Goal: Task Accomplishment & Management: Complete application form

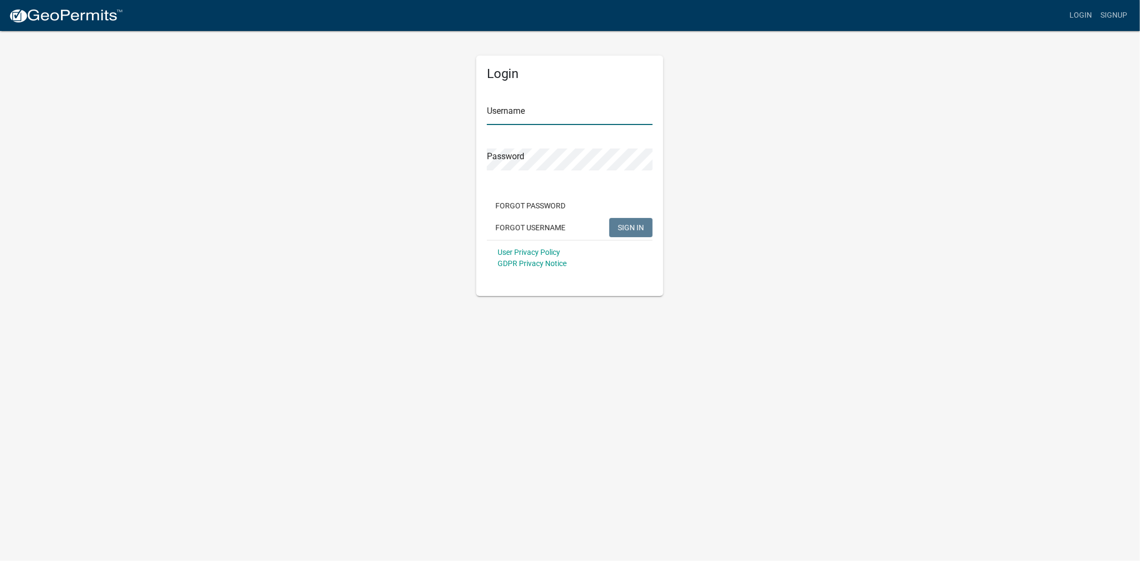
type input "[PERSON_NAME]"
click at [815, 156] on div "Login Username Ciara Password Forgot Password Forgot Username SIGN IN User Priv…" at bounding box center [570, 163] width 609 height 266
click at [629, 223] on span "SIGN IN" at bounding box center [631, 227] width 26 height 9
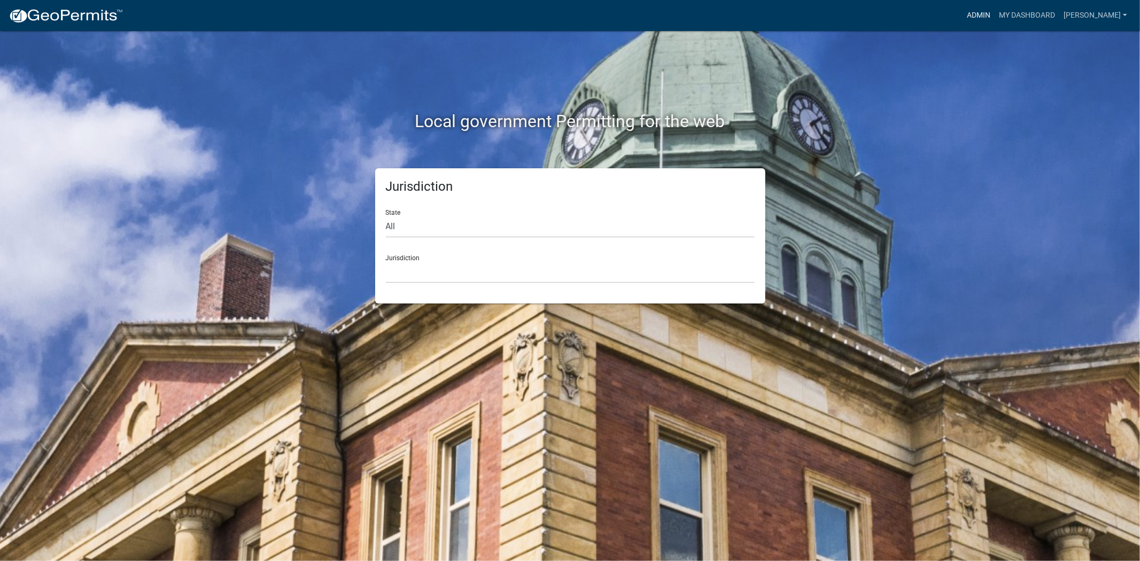
click at [995, 9] on link "Admin" at bounding box center [979, 15] width 32 height 20
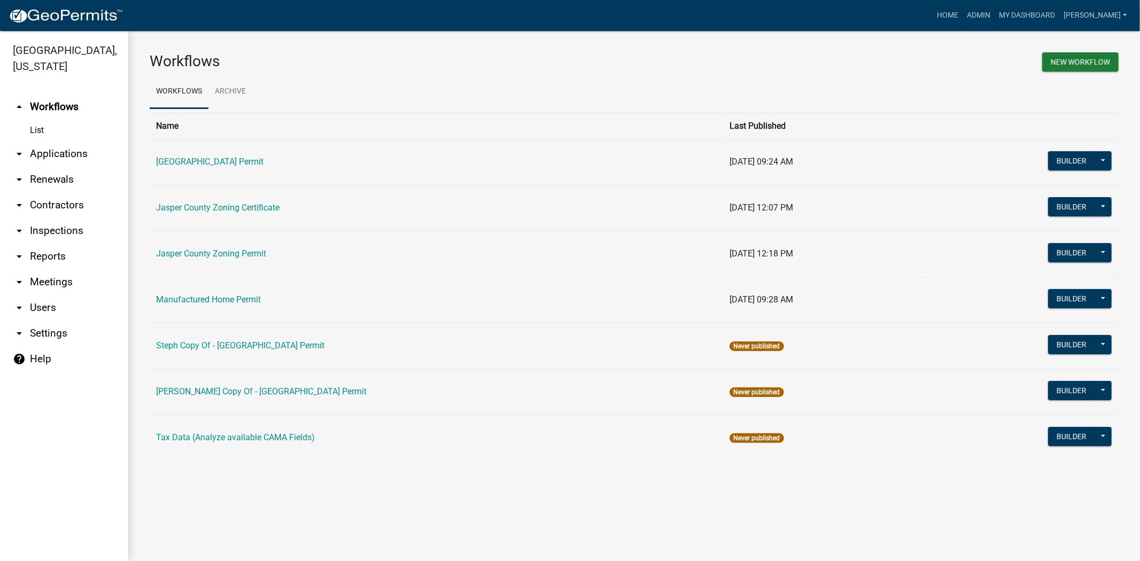
click at [30, 156] on link "arrow_drop_down Applications" at bounding box center [64, 154] width 128 height 26
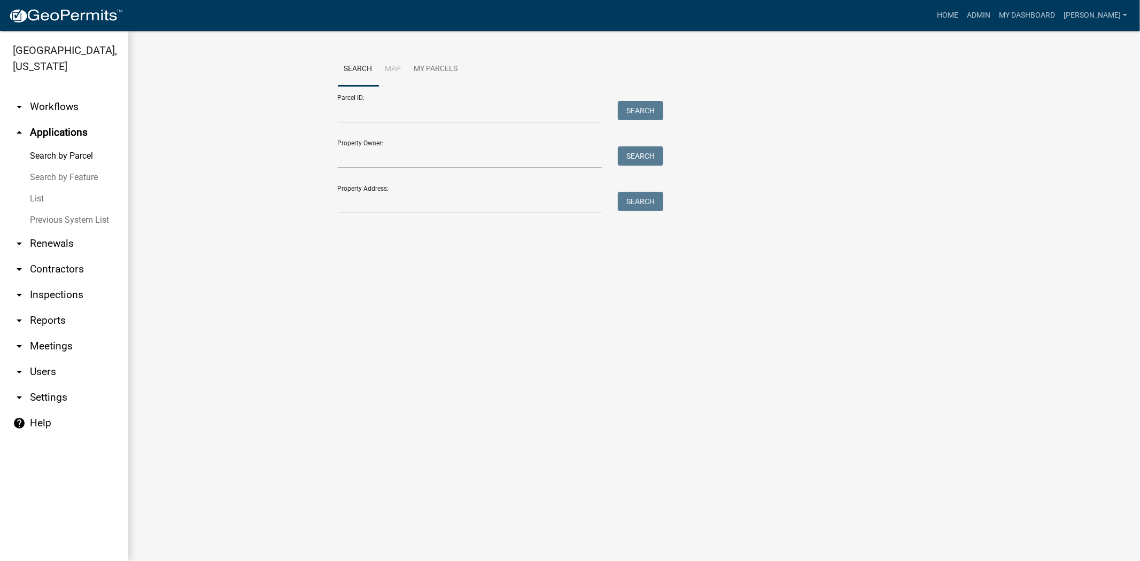
drag, startPoint x: 35, startPoint y: 202, endPoint x: 43, endPoint y: 202, distance: 8.6
click at [35, 200] on link "List" at bounding box center [64, 198] width 128 height 21
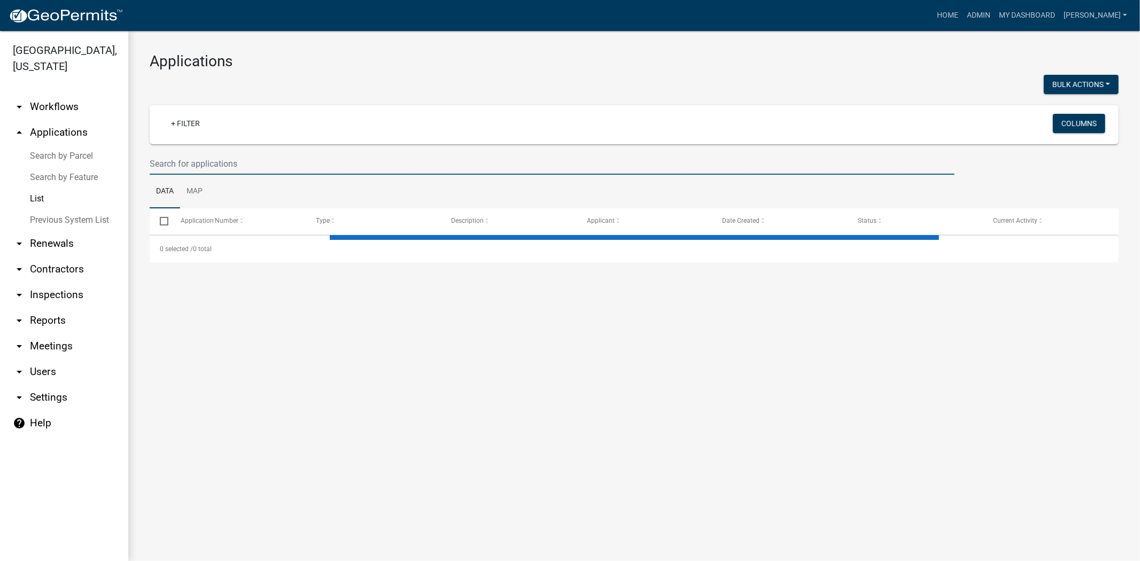
click at [339, 167] on input "text" at bounding box center [552, 164] width 805 height 22
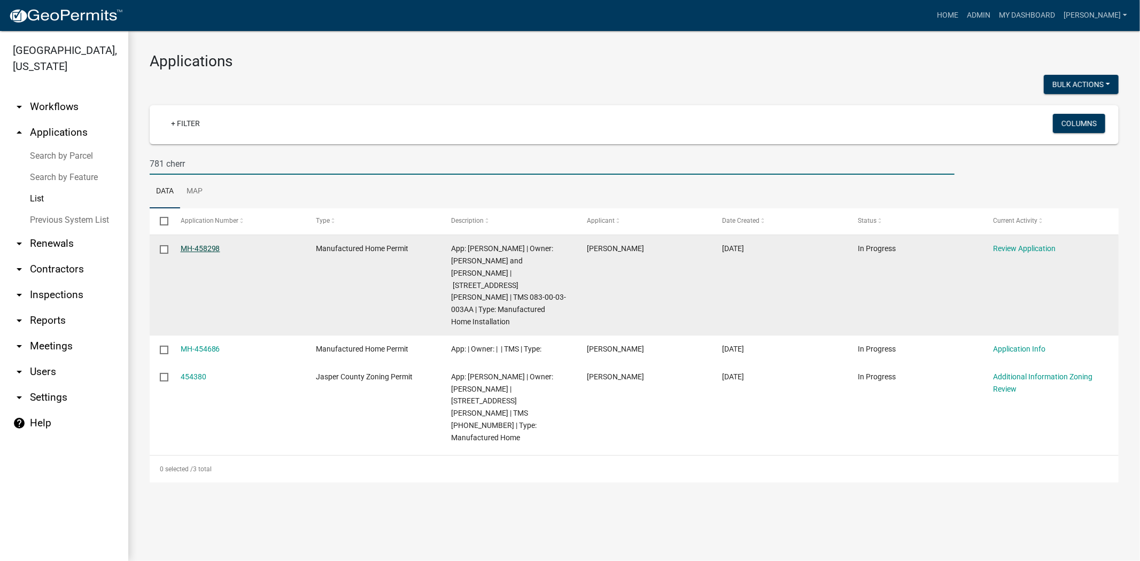
type input "781 cherr"
click at [202, 247] on link "MH-458298" at bounding box center [201, 248] width 40 height 9
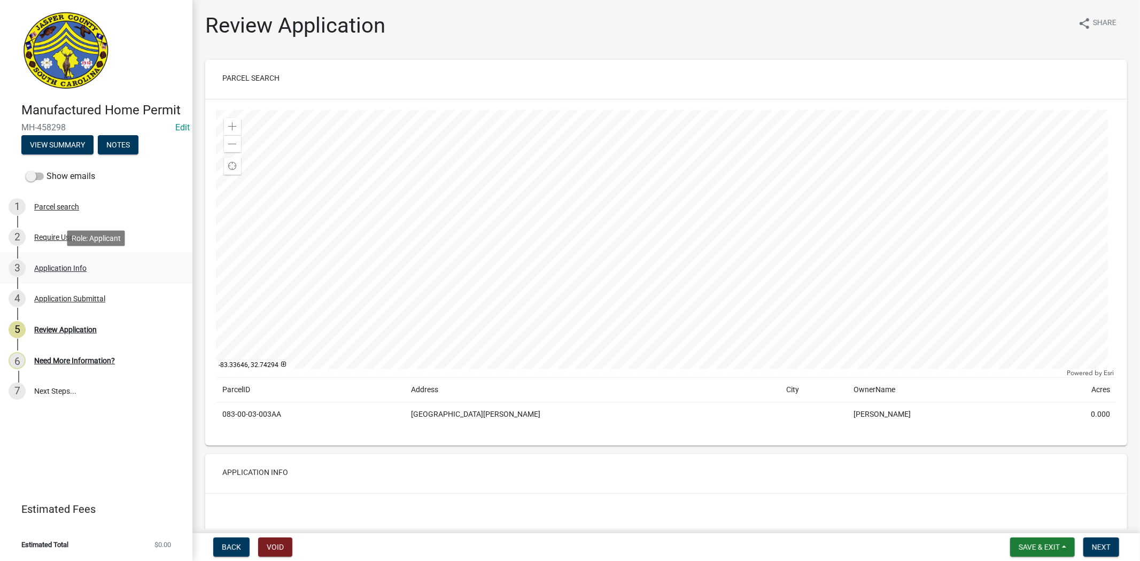
click at [105, 265] on div "3 Application Info" at bounding box center [92, 268] width 167 height 17
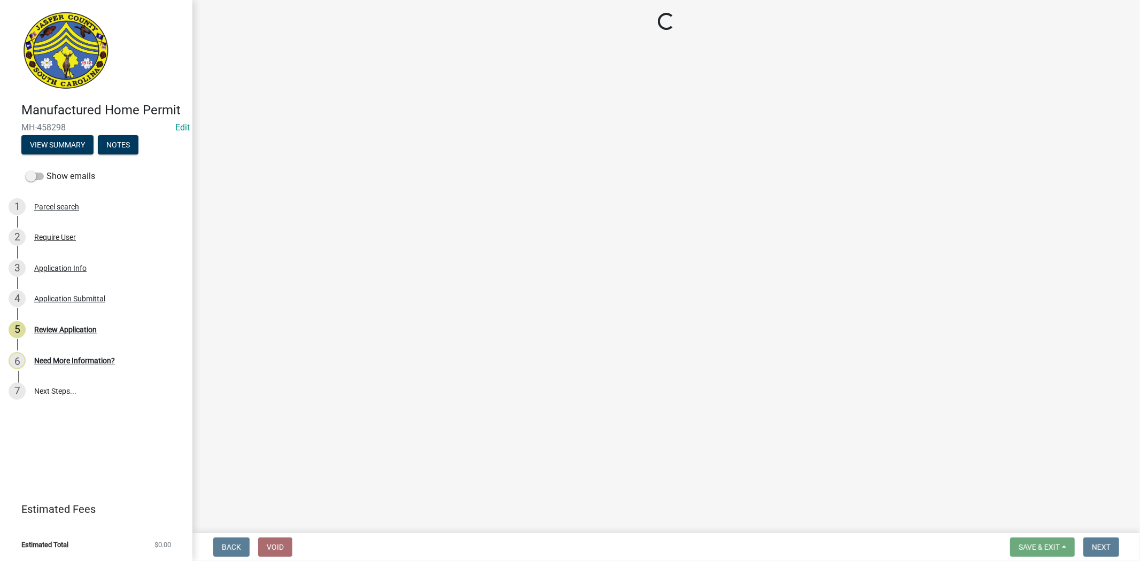
select select "00748aa1-56c2-4786-b7ff-9b3cb1d8d455"
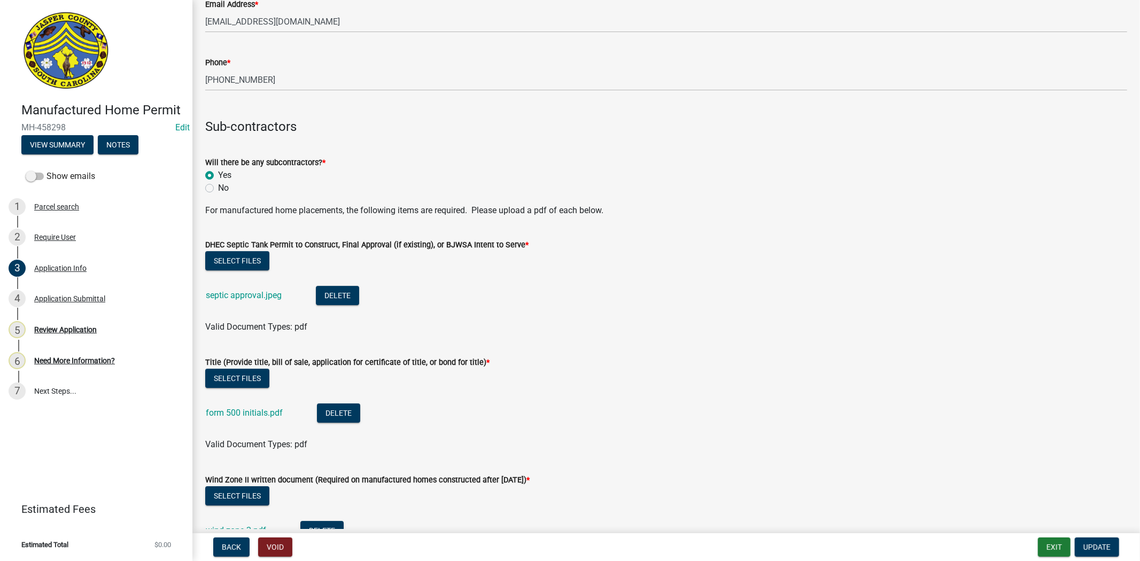
scroll to position [2791, 0]
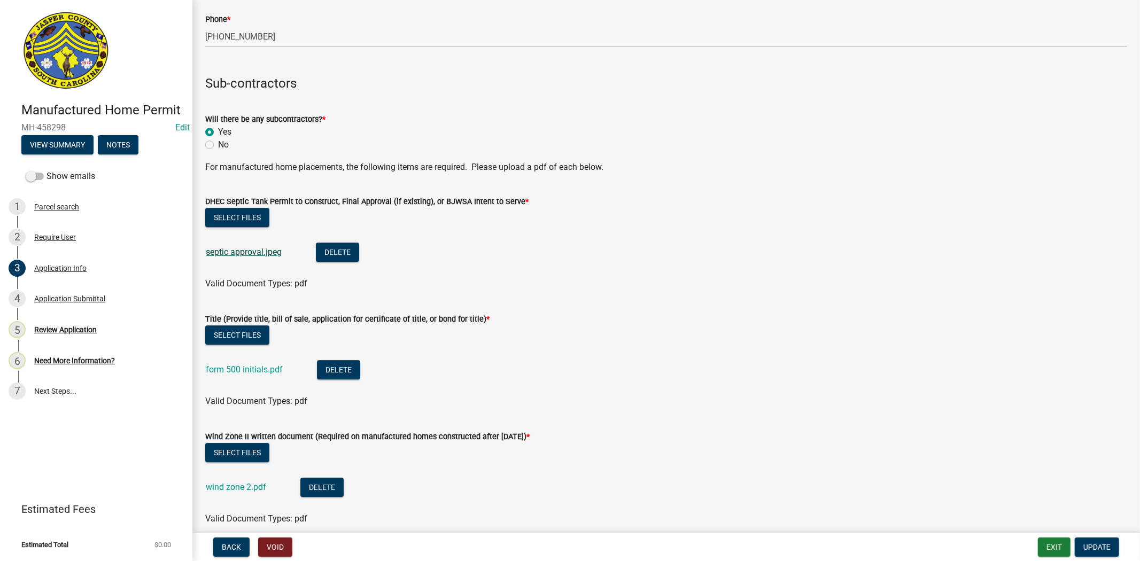
click at [257, 257] on div "septic approval.jpeg" at bounding box center [252, 254] width 93 height 22
click at [257, 255] on link "septic approval.jpeg" at bounding box center [244, 252] width 76 height 10
click at [224, 367] on link "form 500 initials.pdf" at bounding box center [244, 370] width 77 height 10
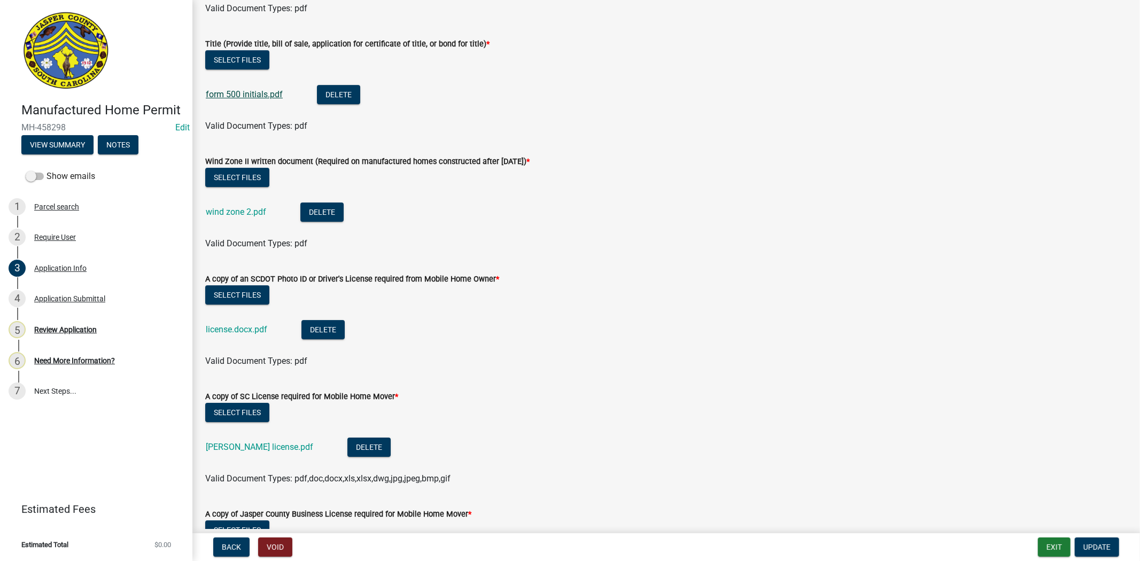
scroll to position [3088, 0]
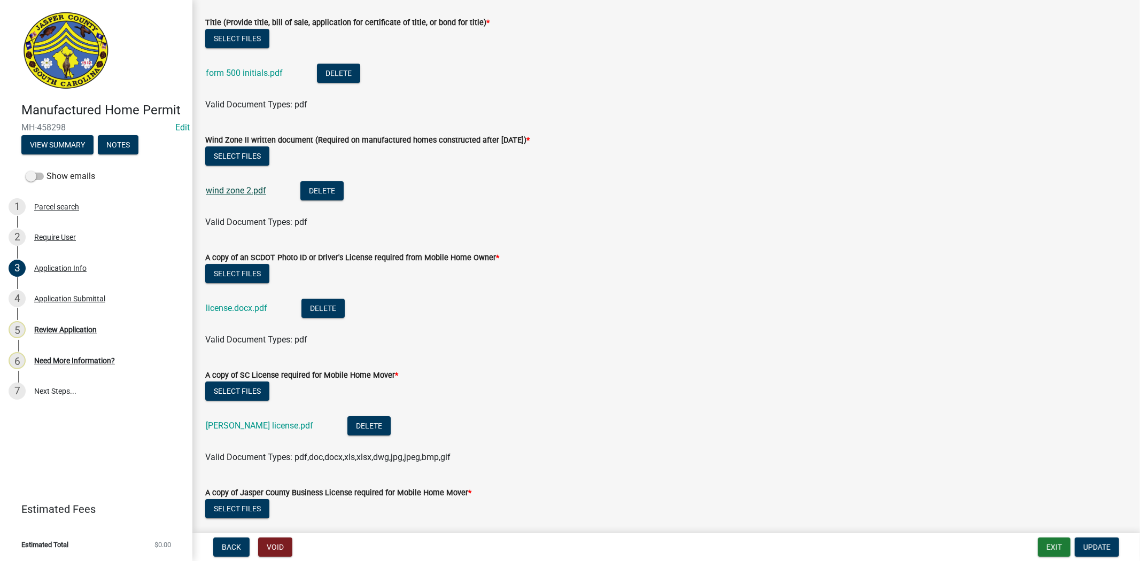
click at [246, 193] on link "wind zone 2.pdf" at bounding box center [236, 190] width 60 height 10
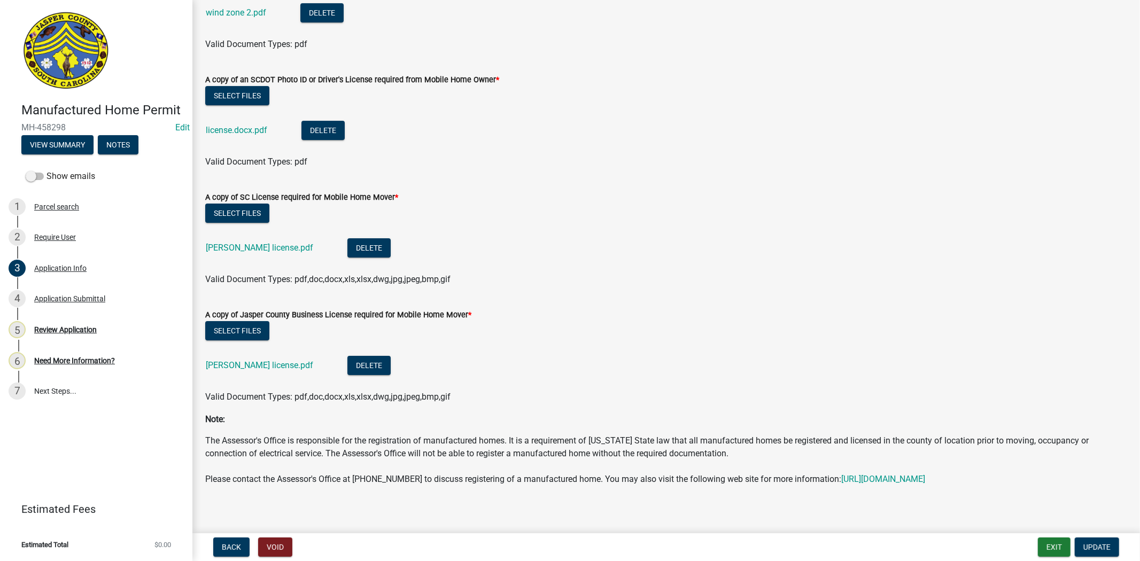
scroll to position [3266, 0]
click at [231, 129] on link "license.docx.pdf" at bounding box center [236, 130] width 61 height 10
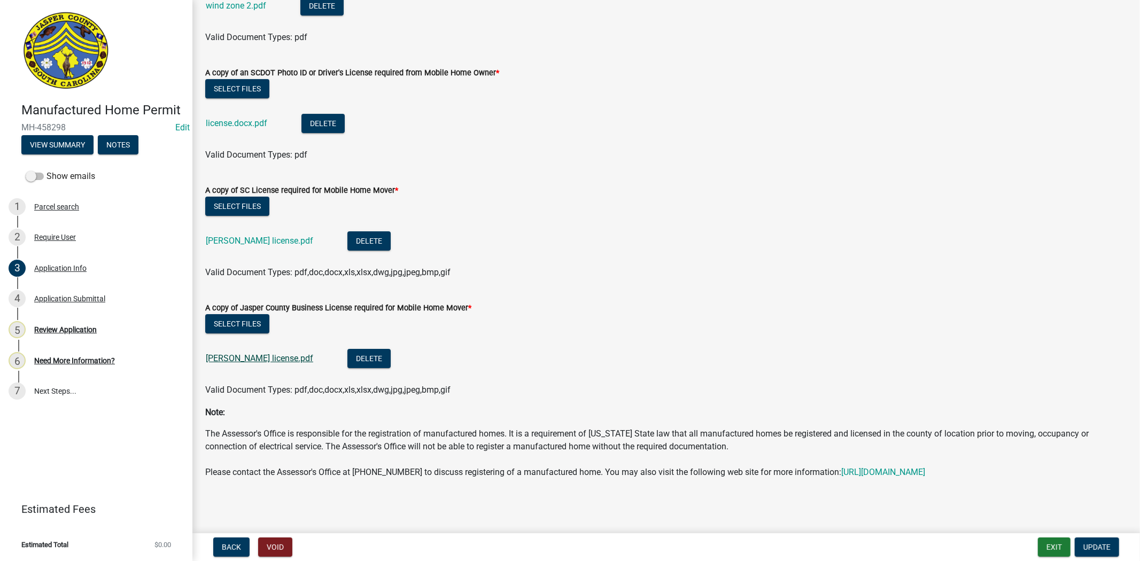
click at [239, 353] on link "Richard Addison license.pdf" at bounding box center [259, 358] width 107 height 10
drag, startPoint x: 121, startPoint y: 290, endPoint x: 131, endPoint y: 286, distance: 10.8
click at [121, 291] on div "4 Application Submittal" at bounding box center [92, 298] width 167 height 17
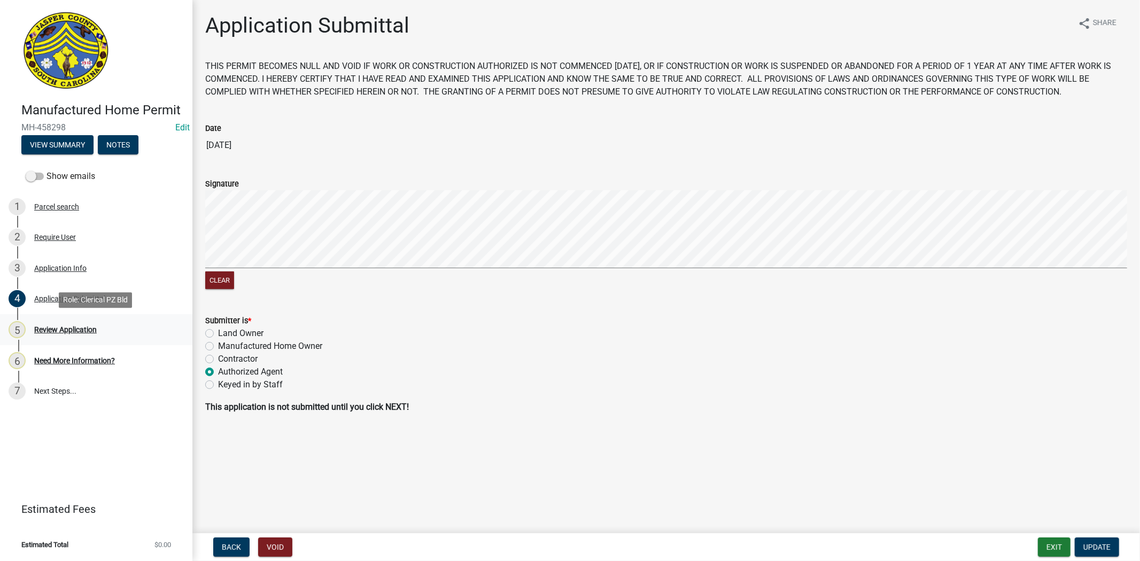
click at [87, 338] on div "5 Review Application" at bounding box center [92, 329] width 167 height 17
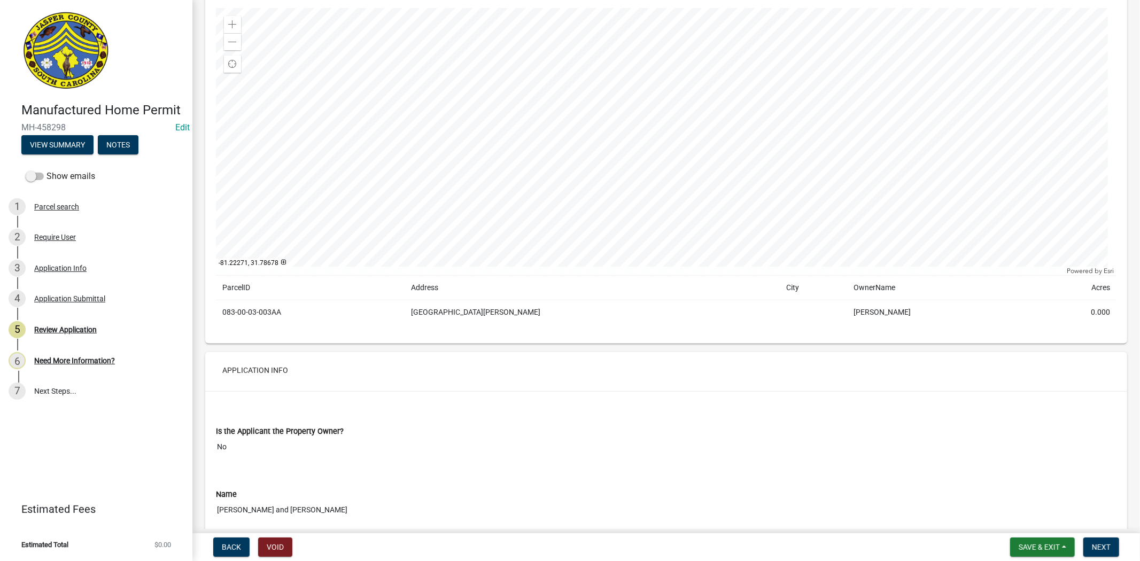
scroll to position [475, 0]
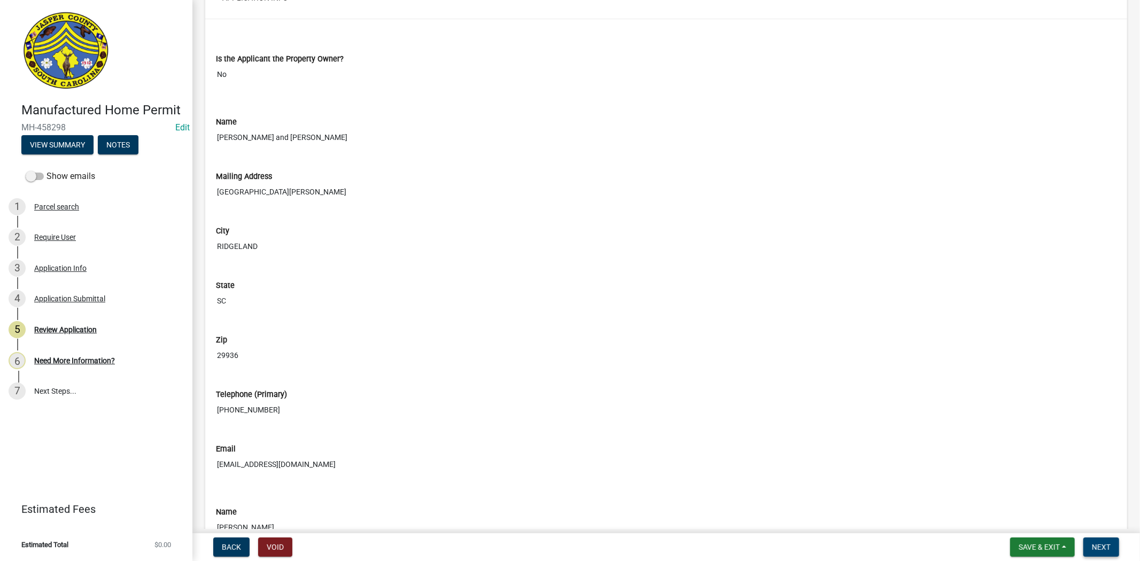
click at [1094, 547] on span "Next" at bounding box center [1101, 547] width 19 height 9
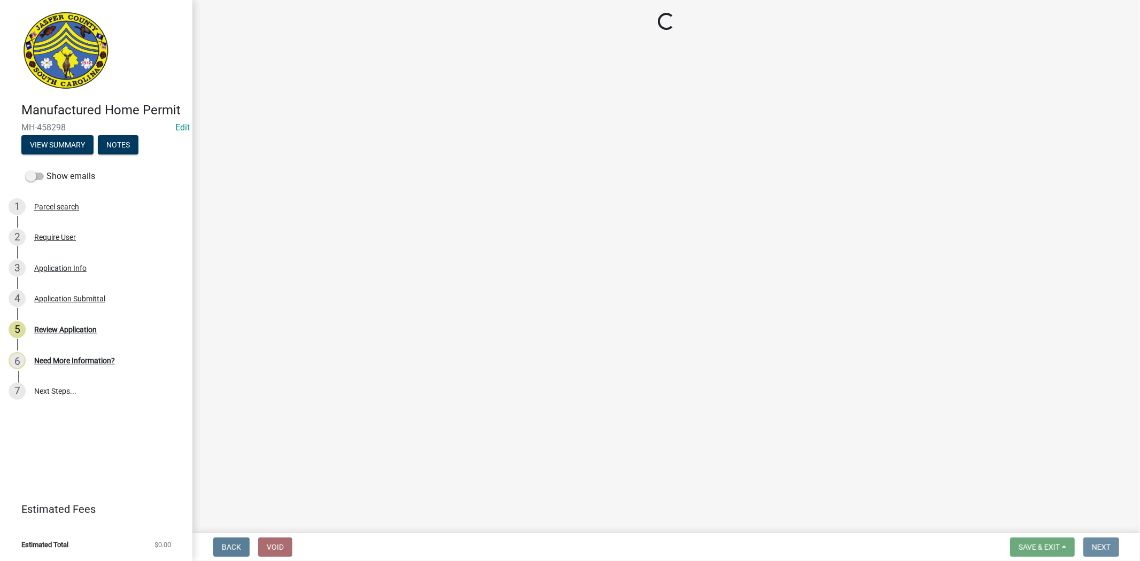
scroll to position [0, 0]
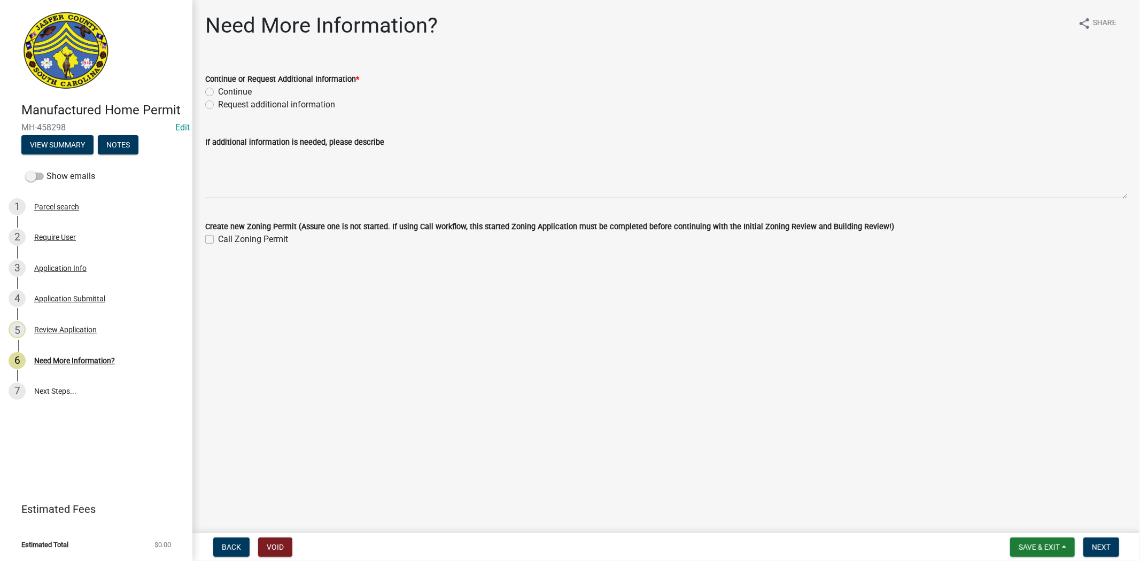
click at [218, 104] on label "Request additional information" at bounding box center [276, 104] width 117 height 13
click at [218, 104] on input "Request additional information" at bounding box center [221, 101] width 7 height 7
radio input "true"
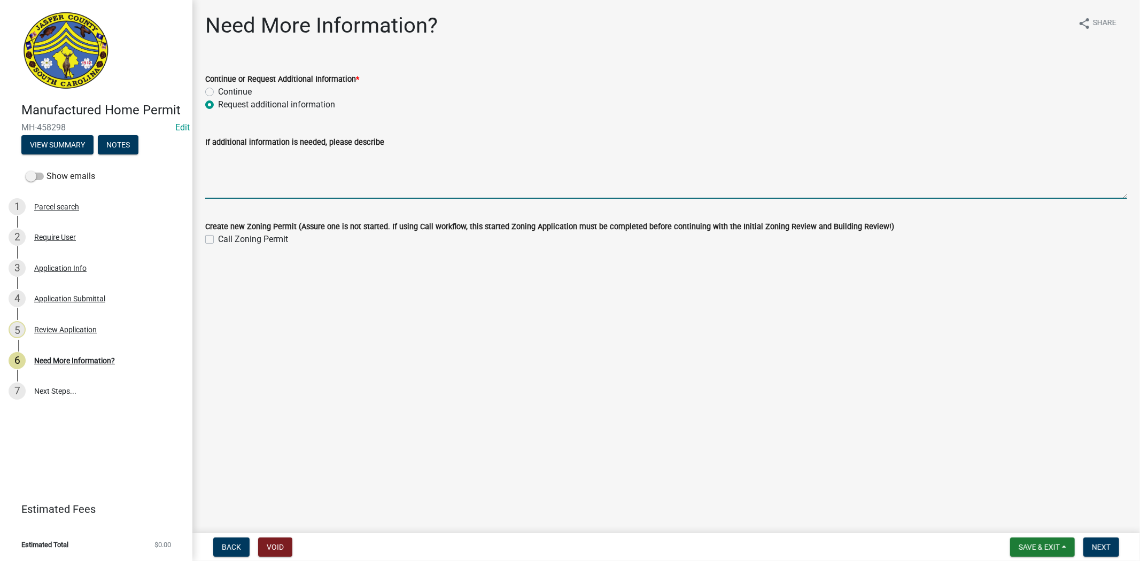
click at [208, 159] on textarea "If additional information is needed, please describe" at bounding box center [666, 174] width 922 height 50
type textarea "please provide a letter of permission from the controlling heir please provide …"
click at [1093, 548] on span "Next" at bounding box center [1101, 547] width 19 height 9
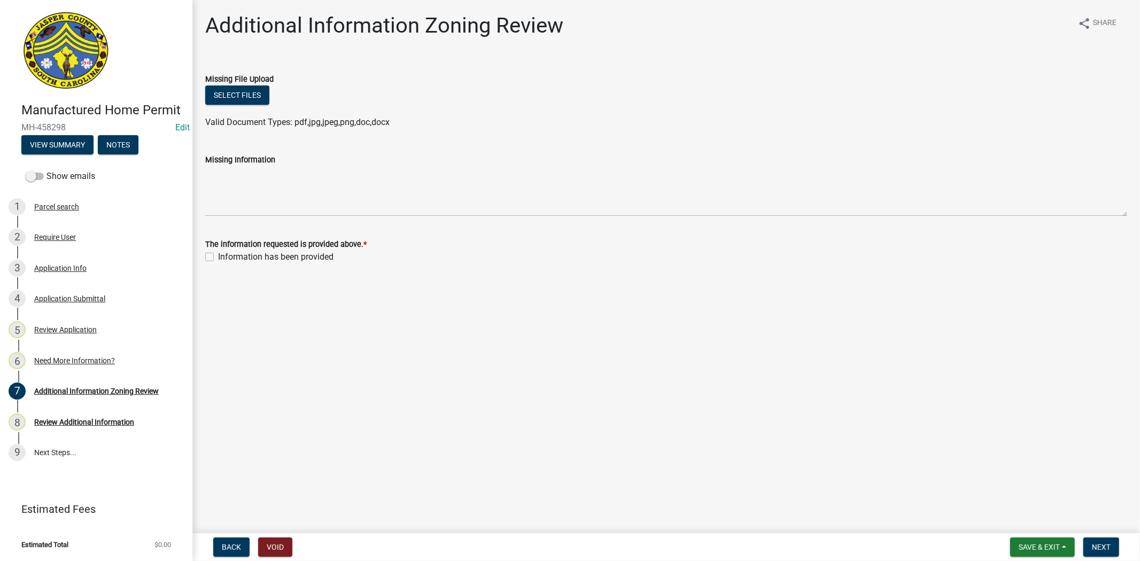
click at [1034, 536] on nav "Back Void Save & Exit Save Save & Exit Next" at bounding box center [666, 547] width 948 height 28
click at [1030, 549] on span "Save & Exit" at bounding box center [1039, 547] width 41 height 9
click at [1016, 527] on button "Save & Exit" at bounding box center [1032, 520] width 86 height 26
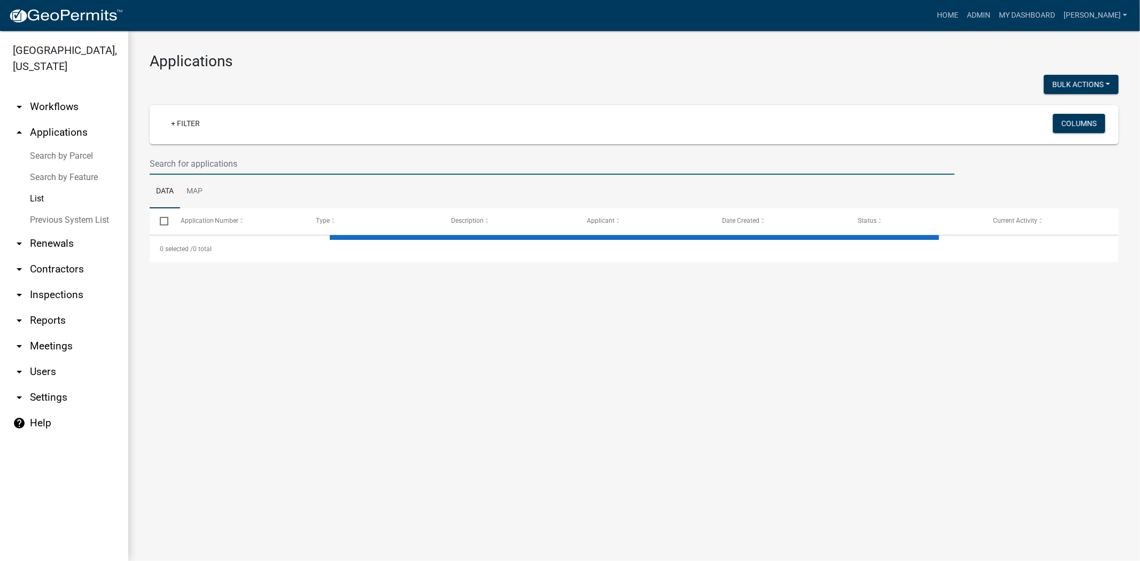
drag, startPoint x: 209, startPoint y: 165, endPoint x: 207, endPoint y: 157, distance: 8.3
click at [209, 165] on input "text" at bounding box center [552, 164] width 805 height 22
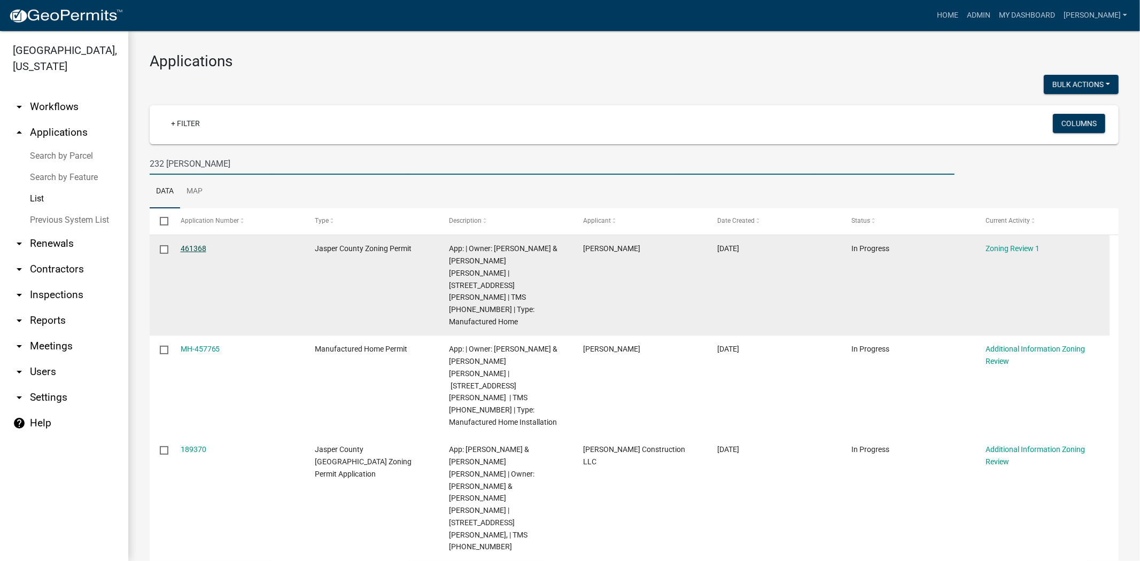
type input "232 [PERSON_NAME]"
click at [193, 252] on link "461368" at bounding box center [194, 248] width 26 height 9
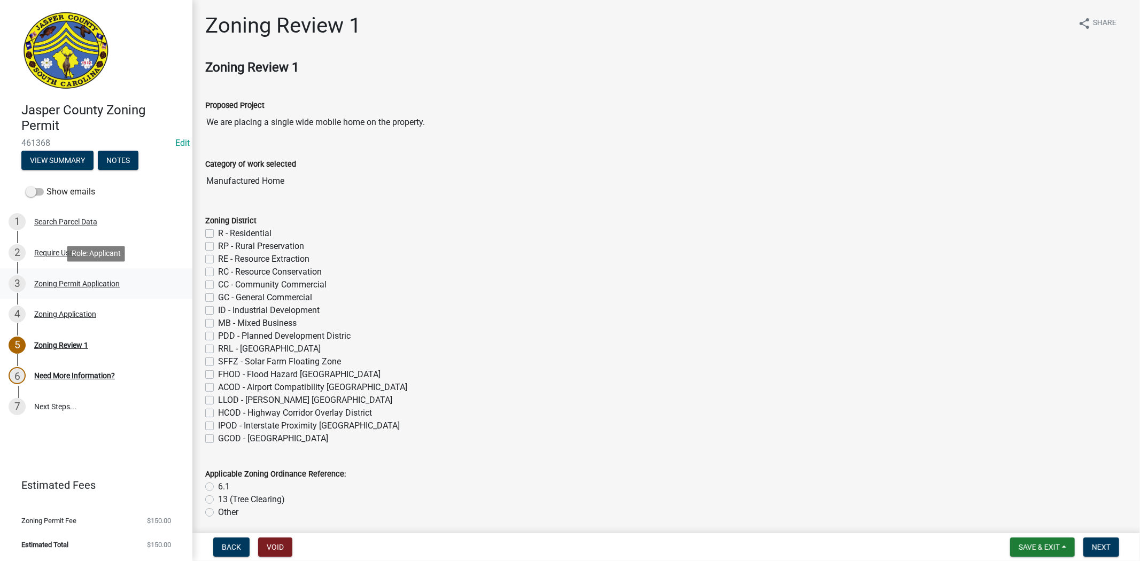
click at [55, 287] on div "3 Zoning Permit Application" at bounding box center [92, 283] width 167 height 17
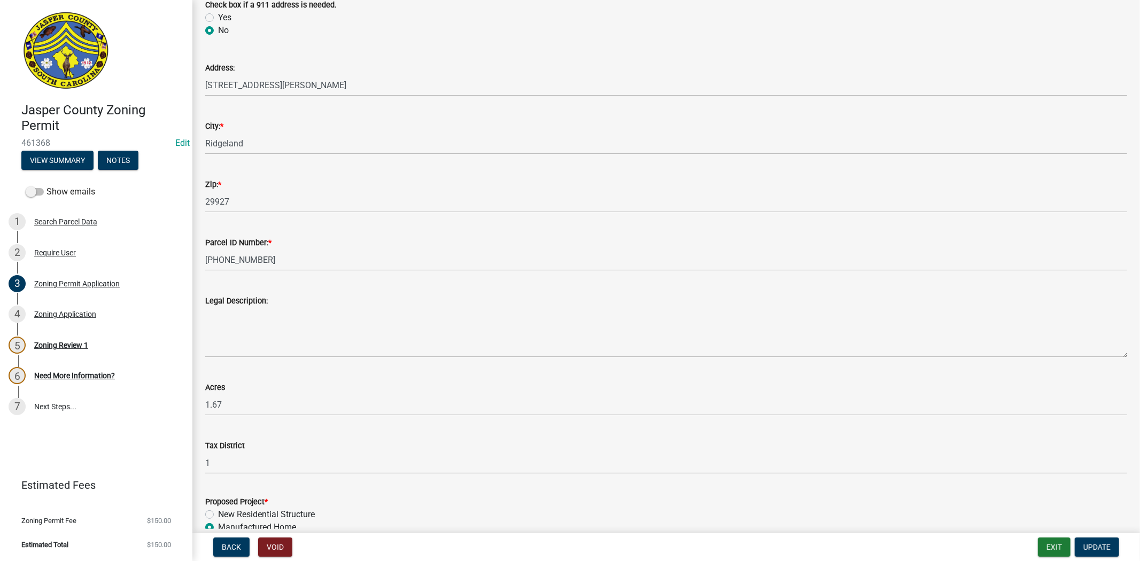
scroll to position [653, 0]
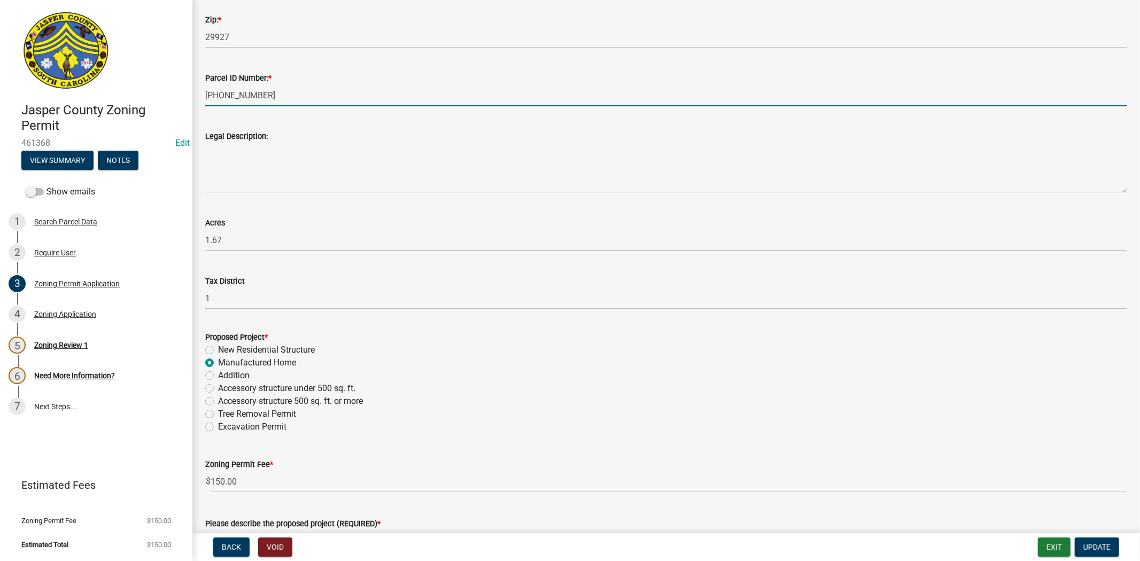
drag, startPoint x: 271, startPoint y: 91, endPoint x: 200, endPoint y: 96, distance: 70.8
click at [200, 96] on div "Parcel ID Number: * [PHONE_NUMBER]" at bounding box center [666, 82] width 938 height 50
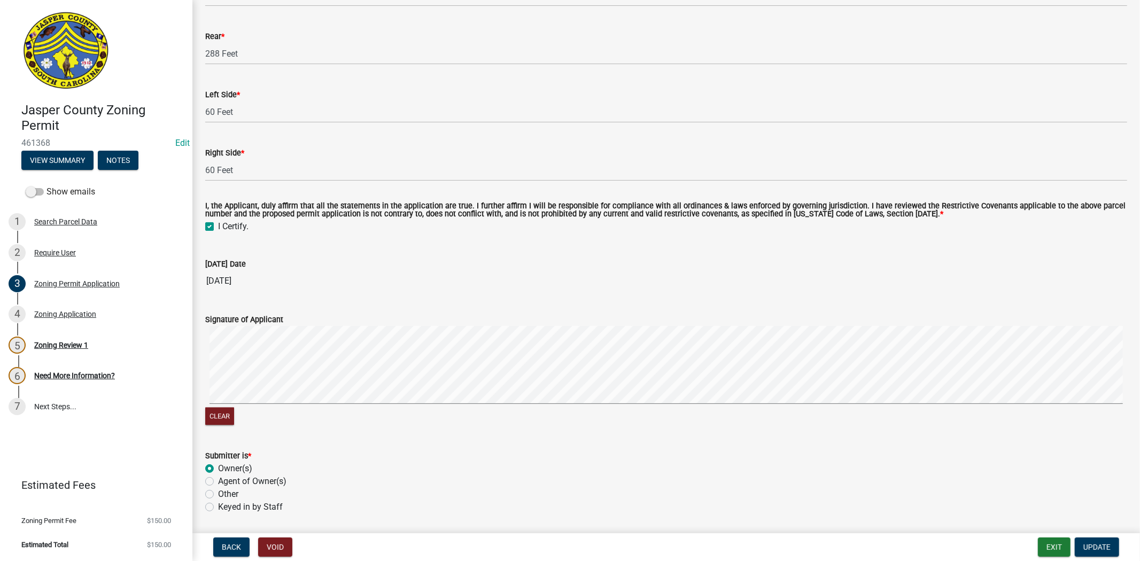
scroll to position [1975, 0]
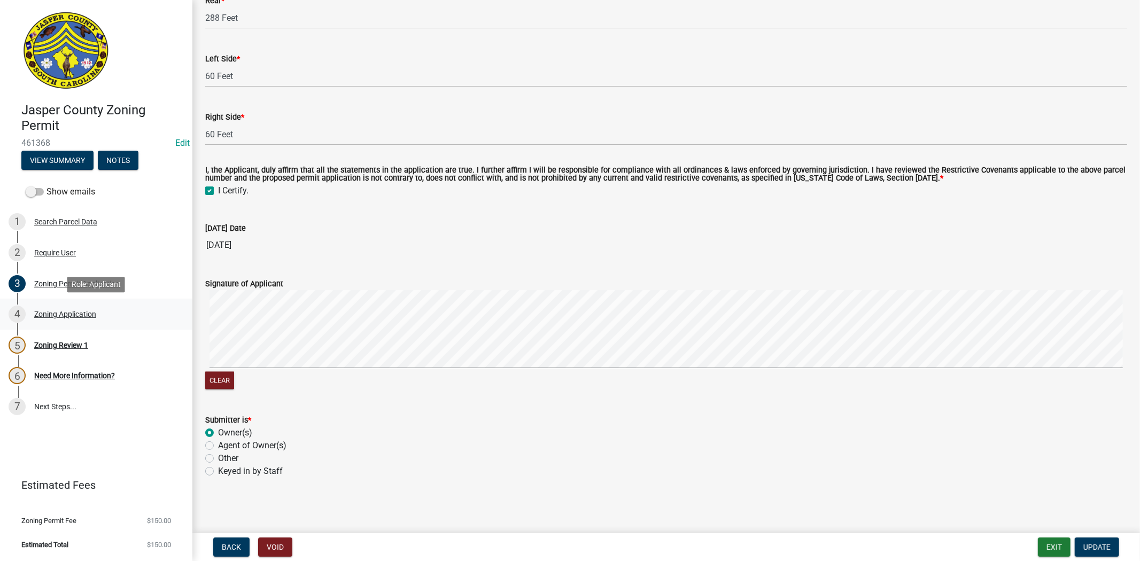
click at [53, 324] on link "4 Zoning Application" at bounding box center [96, 314] width 192 height 31
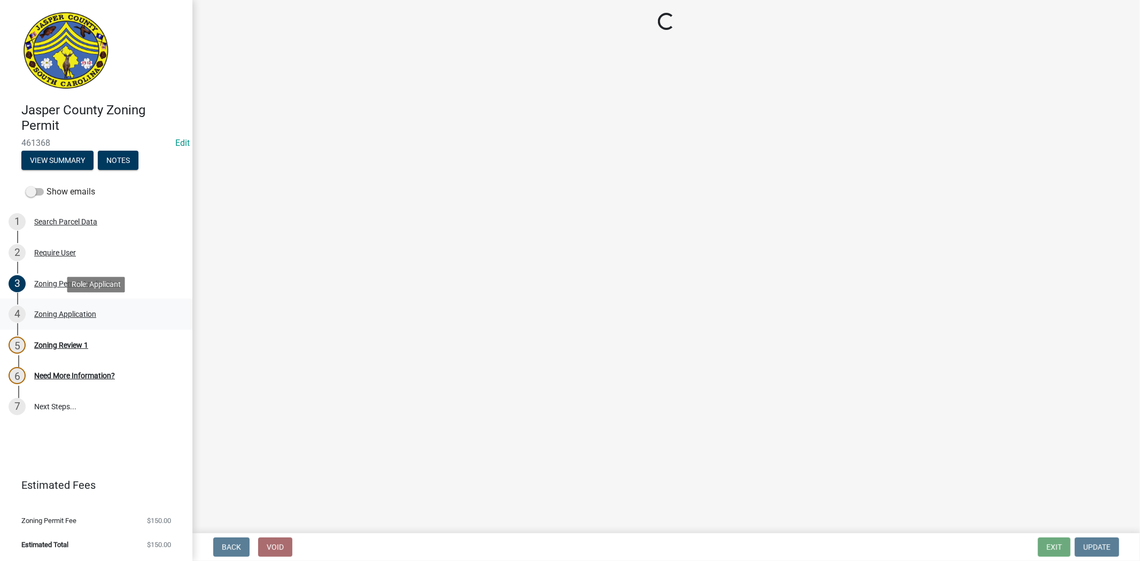
scroll to position [0, 0]
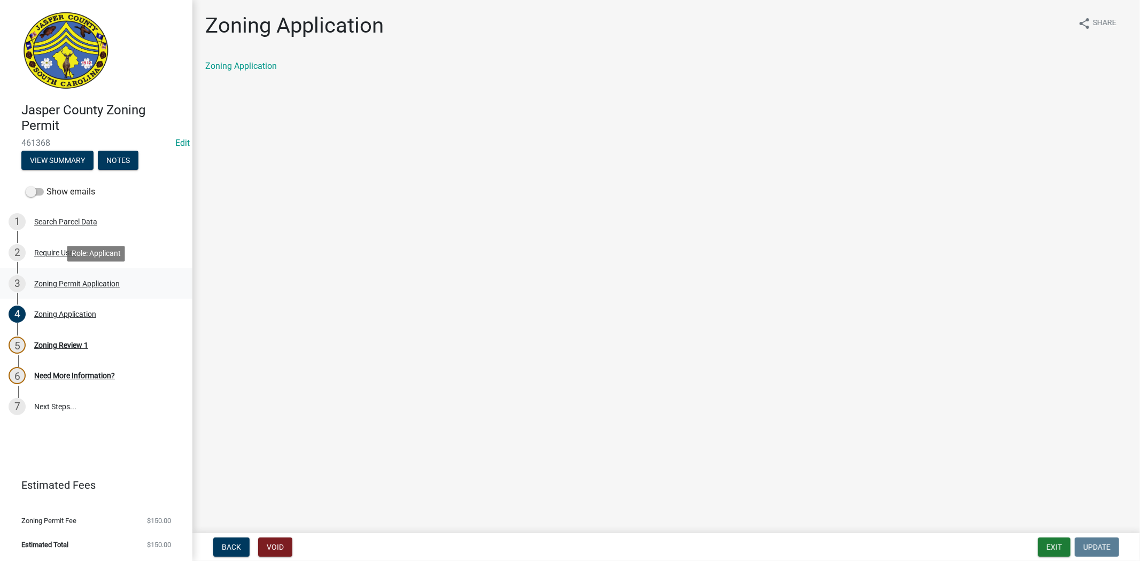
click at [107, 282] on div "Zoning Permit Application" at bounding box center [77, 283] width 86 height 7
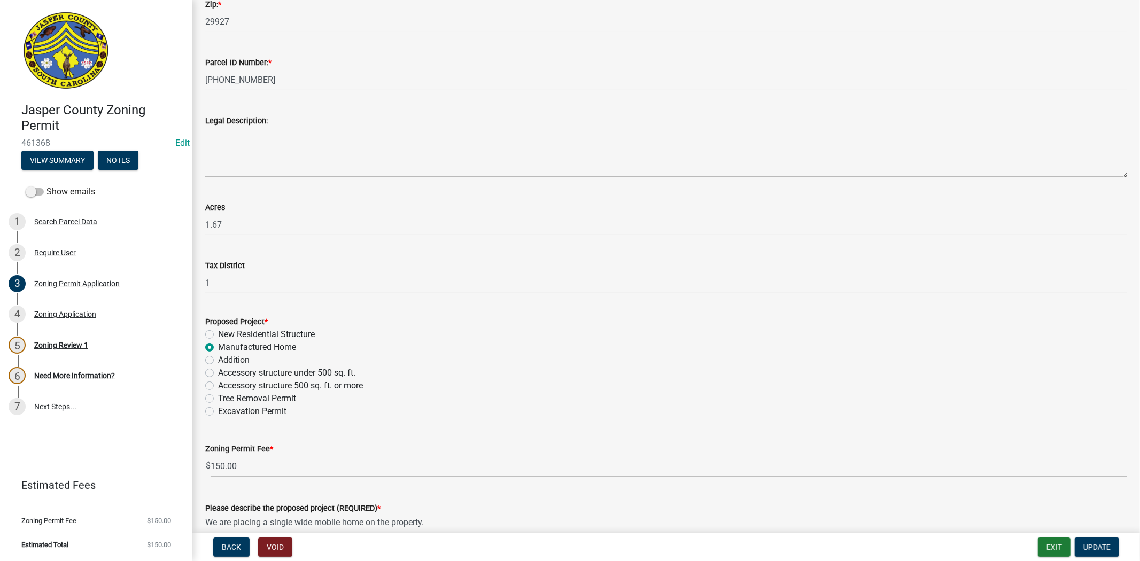
scroll to position [490, 0]
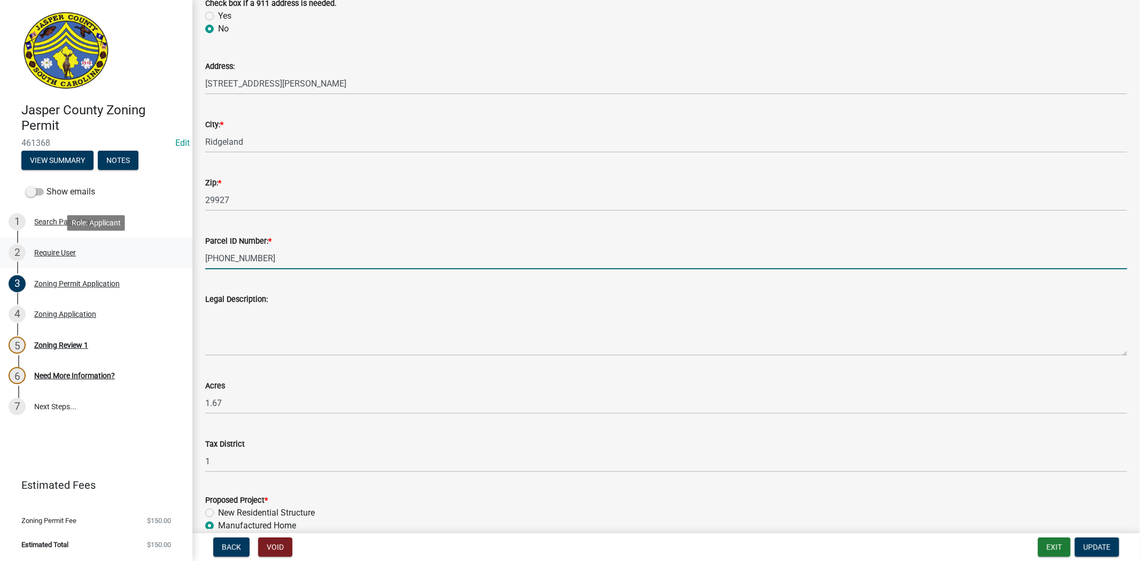
drag, startPoint x: 261, startPoint y: 259, endPoint x: 170, endPoint y: 260, distance: 90.9
click at [170, 260] on div "Jasper County Zoning Permit 461368 Edit View Summary Notes Show emails 1 Search…" at bounding box center [570, 280] width 1140 height 561
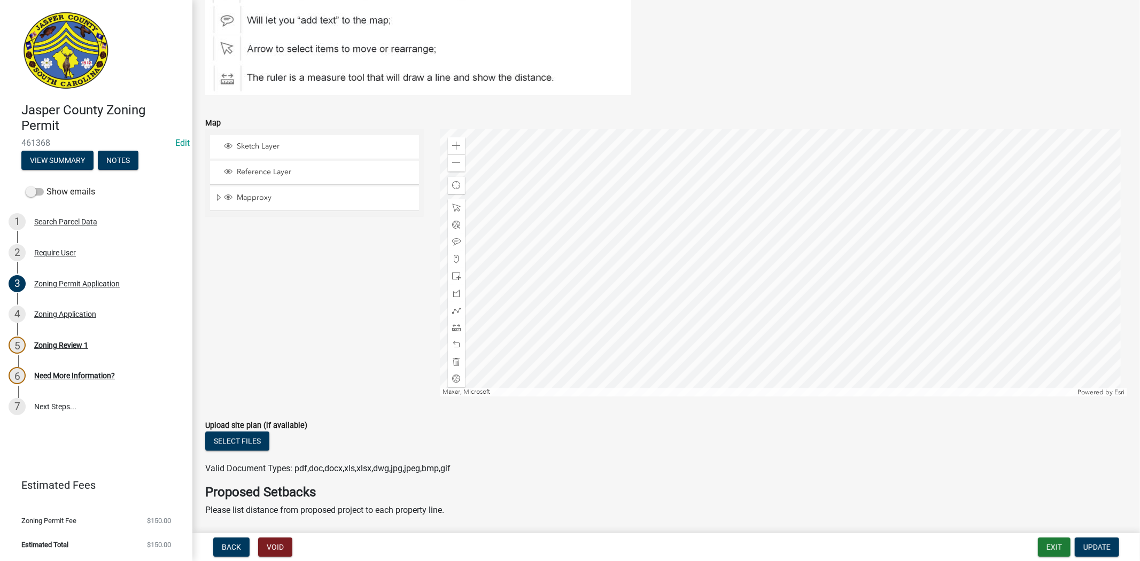
scroll to position [1366, 0]
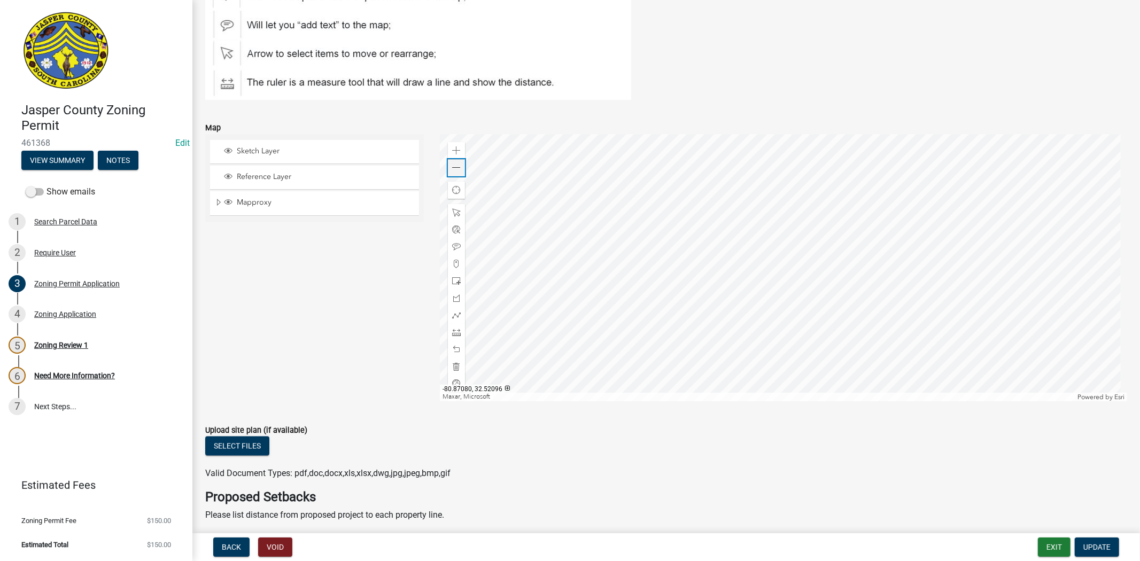
click at [454, 169] on span at bounding box center [456, 168] width 9 height 9
click at [452, 171] on span at bounding box center [456, 168] width 9 height 9
click at [448, 329] on div at bounding box center [456, 332] width 17 height 17
click at [725, 278] on div at bounding box center [783, 267] width 687 height 267
click at [768, 270] on div at bounding box center [783, 267] width 687 height 267
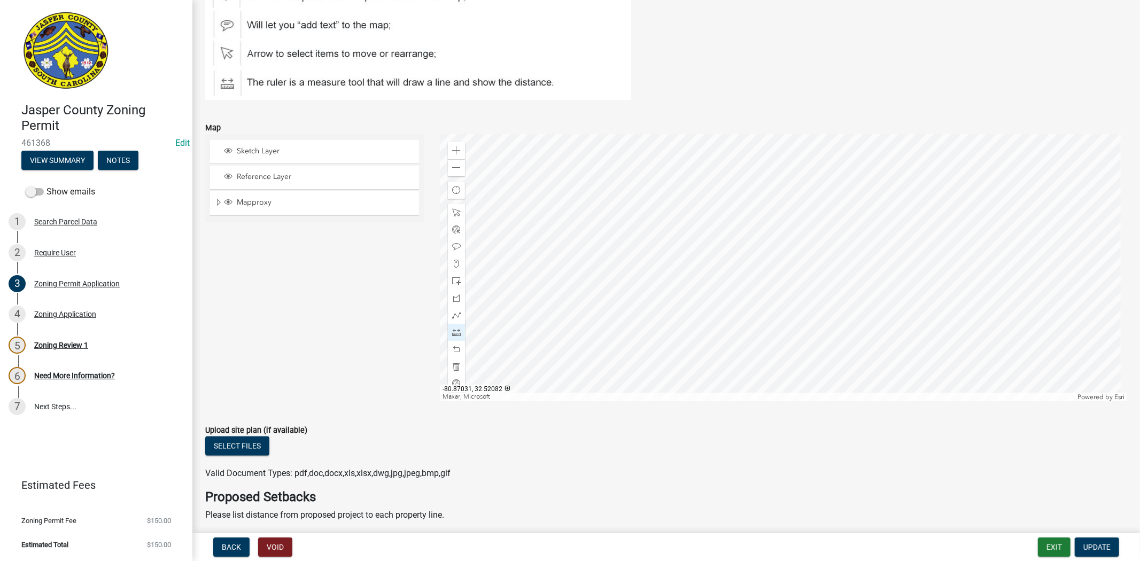
click at [768, 270] on div at bounding box center [783, 267] width 687 height 267
click at [794, 322] on div at bounding box center [783, 267] width 687 height 267
click at [787, 287] on div at bounding box center [783, 267] width 687 height 267
click at [763, 220] on div at bounding box center [783, 267] width 687 height 267
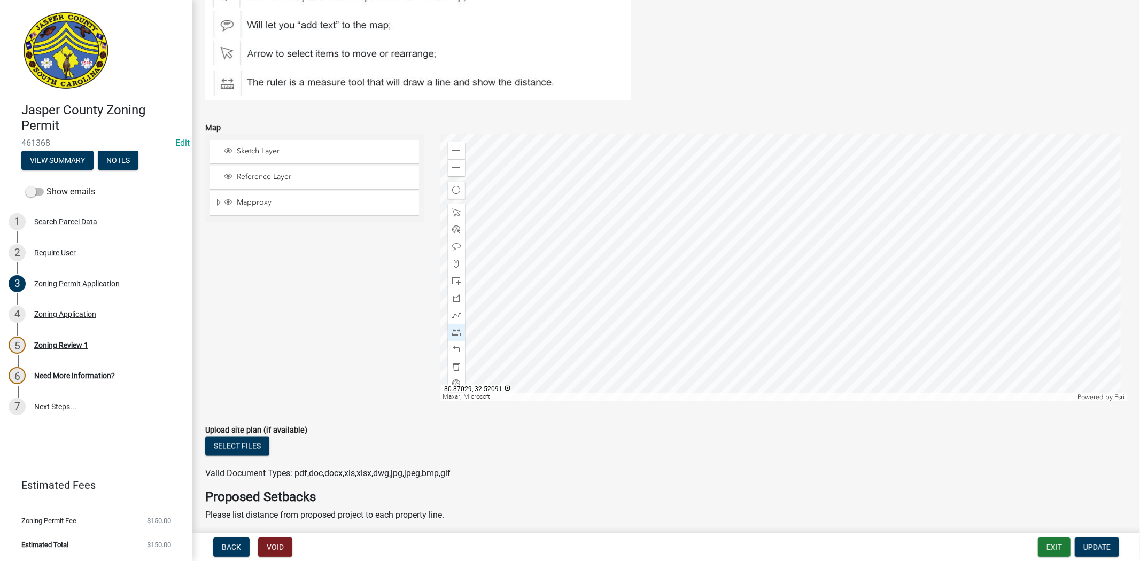
click at [772, 250] on div at bounding box center [783, 267] width 687 height 267
click at [946, 216] on div at bounding box center [783, 267] width 687 height 267
click at [787, 262] on div at bounding box center [783, 267] width 687 height 267
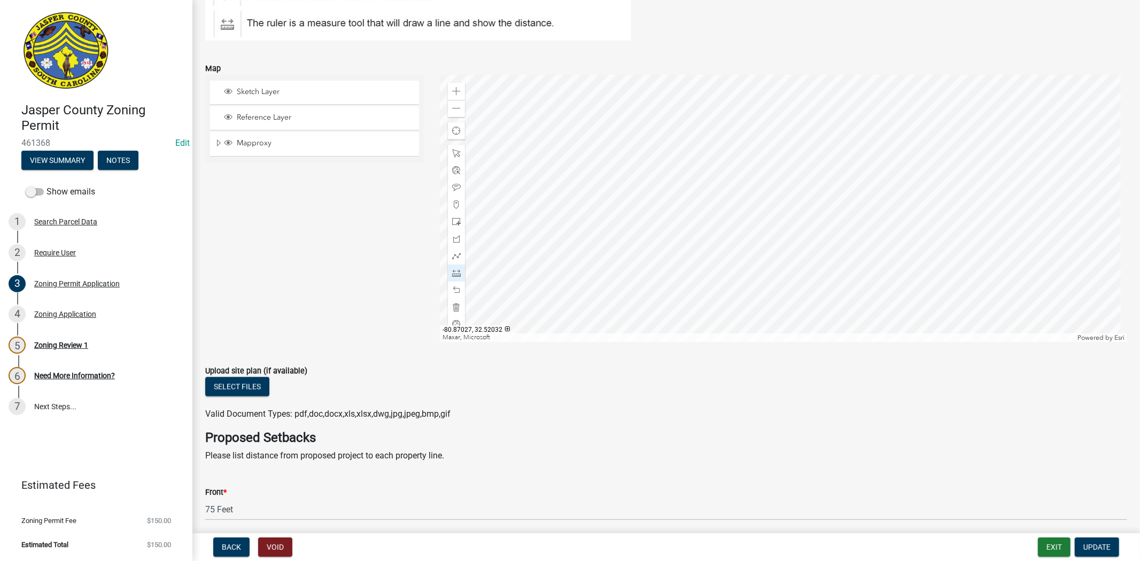
scroll to position [1484, 0]
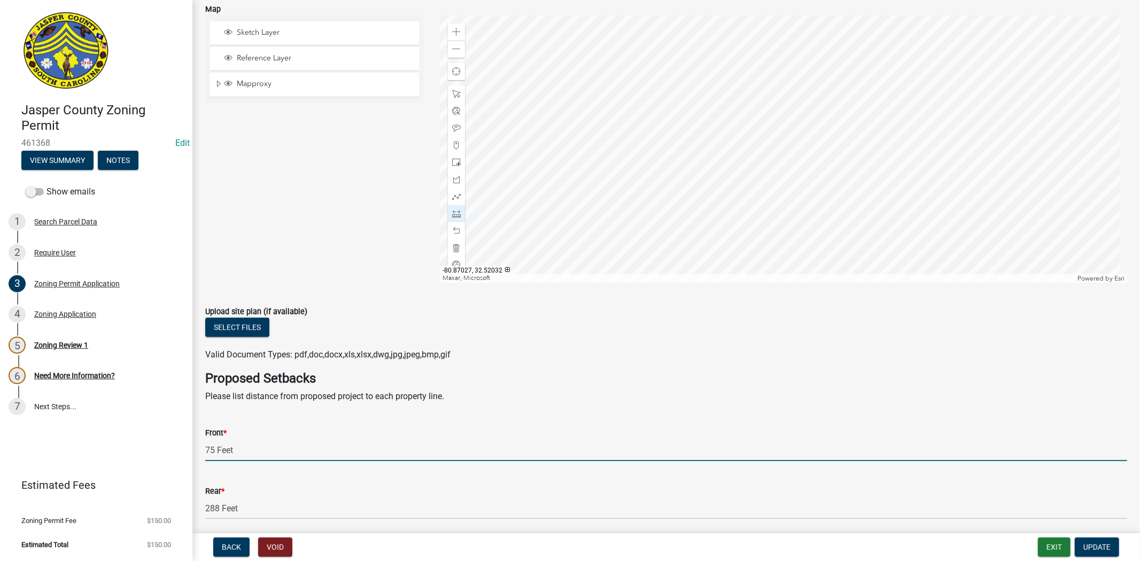
click at [263, 447] on input "75 Feet" at bounding box center [666, 450] width 922 height 22
type input "7"
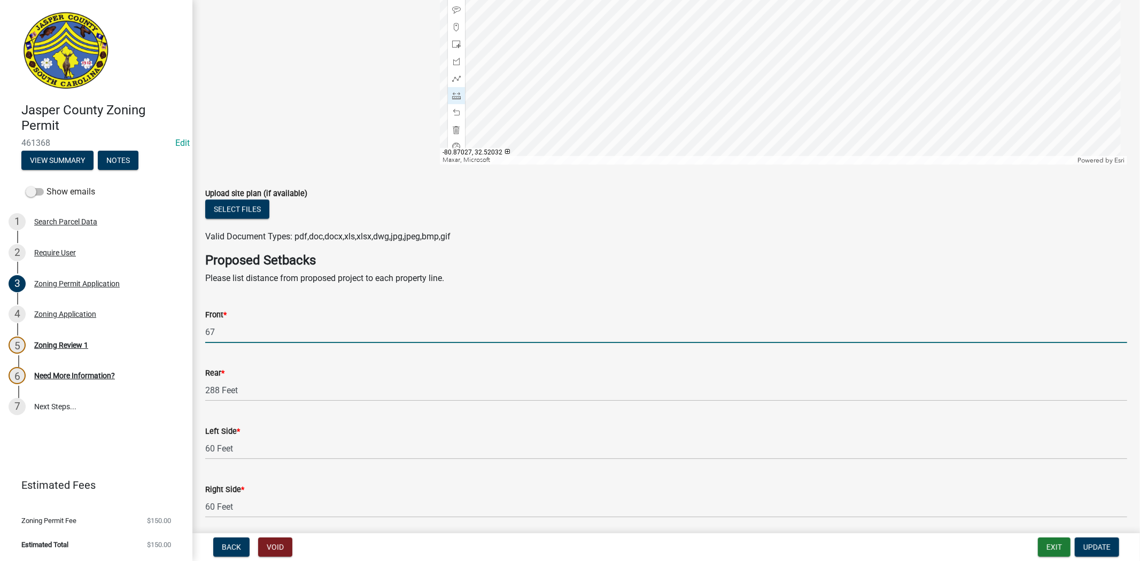
scroll to position [1604, 0]
type input "67"
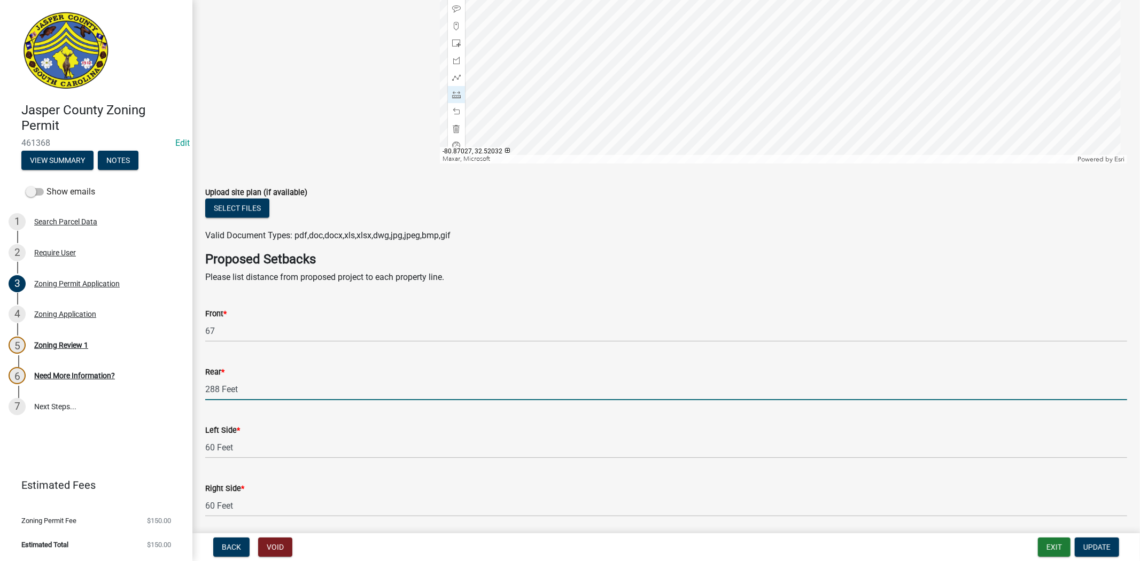
click at [250, 396] on input "288 Feet" at bounding box center [666, 389] width 922 height 22
type input "2"
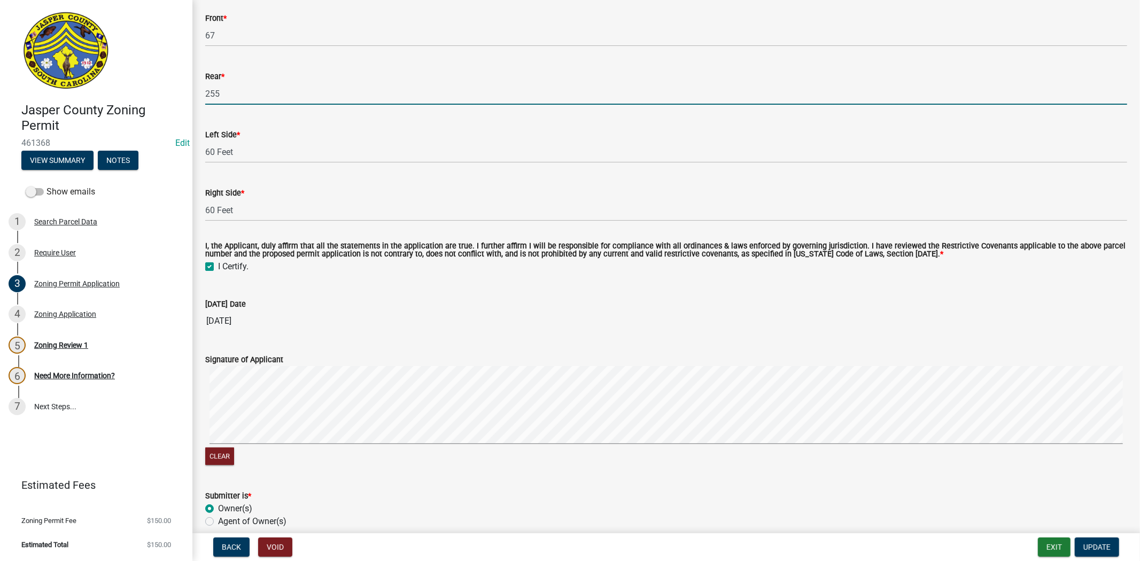
scroll to position [1900, 0]
type input "255"
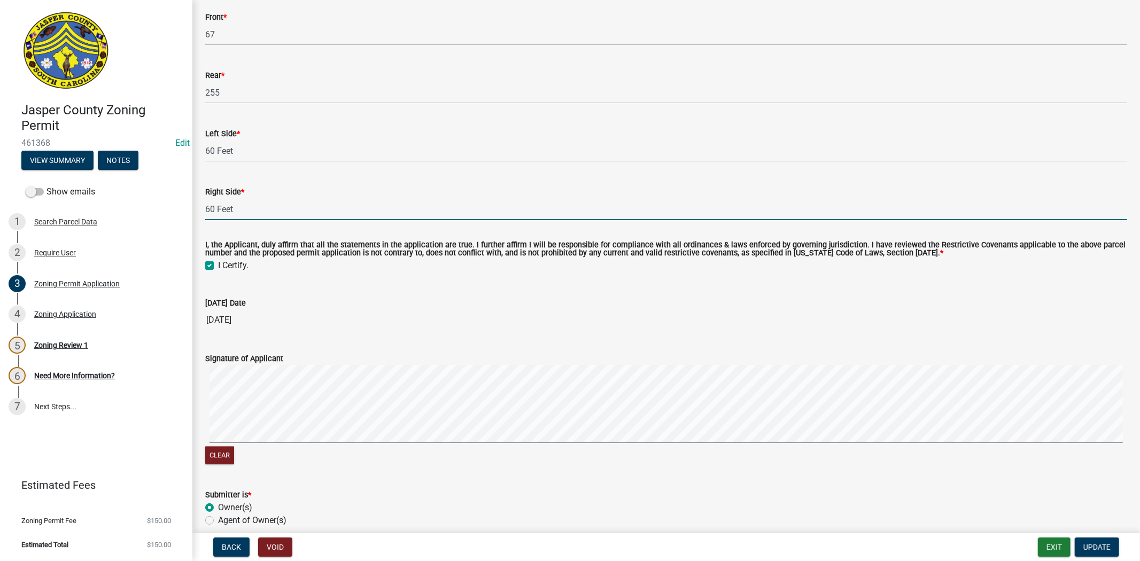
click at [247, 207] on input "60 Feet" at bounding box center [666, 209] width 922 height 22
type input "6"
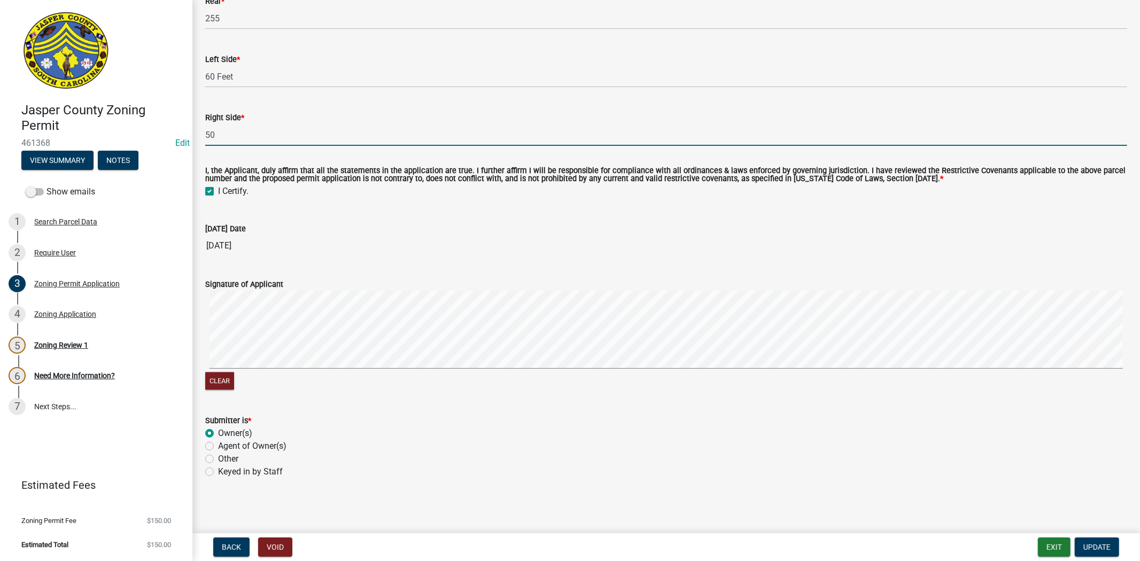
scroll to position [1975, 0]
type input "50"
click at [1108, 544] on span "Update" at bounding box center [1096, 547] width 27 height 9
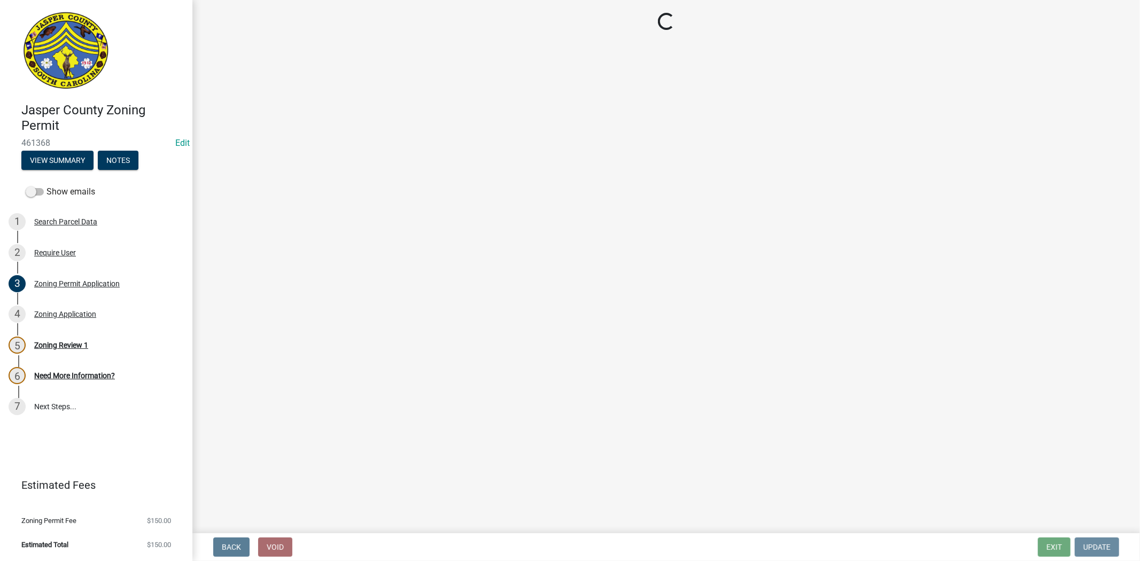
scroll to position [0, 0]
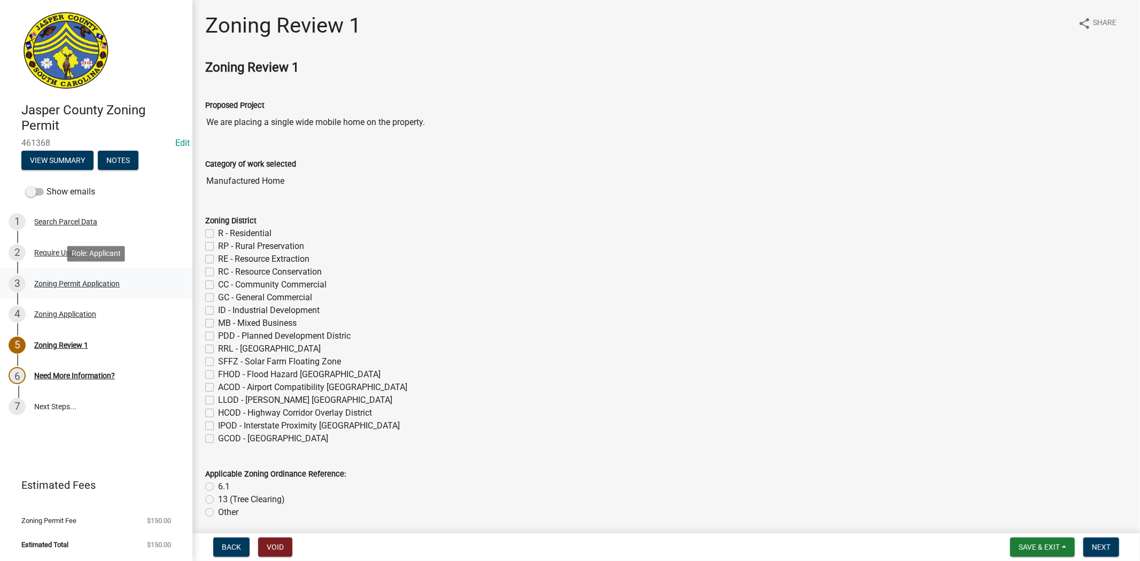
click at [66, 280] on div "Zoning Permit Application" at bounding box center [77, 283] width 86 height 7
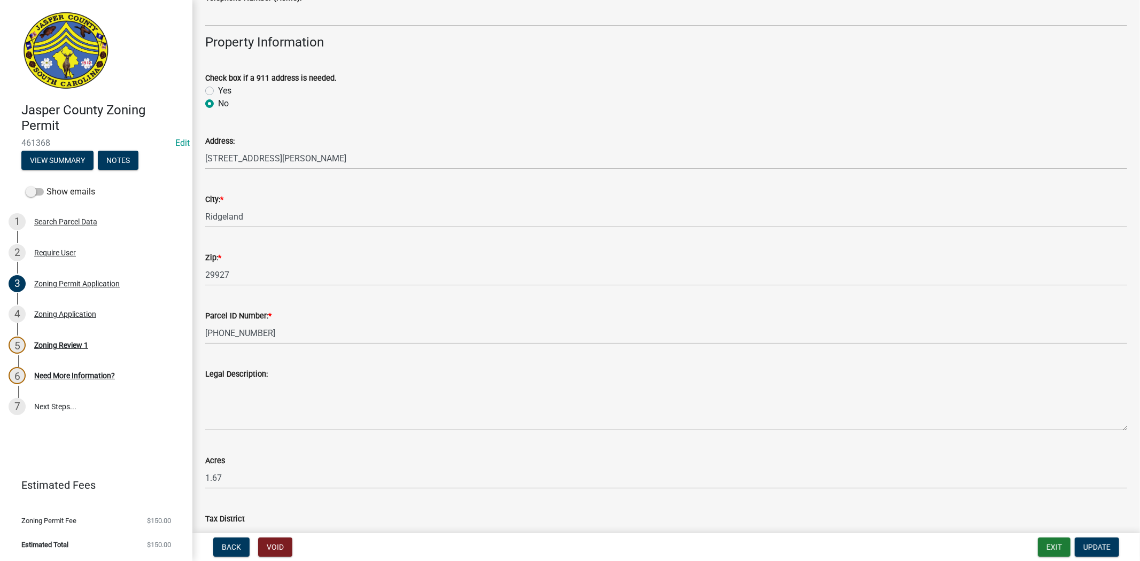
scroll to position [475, 0]
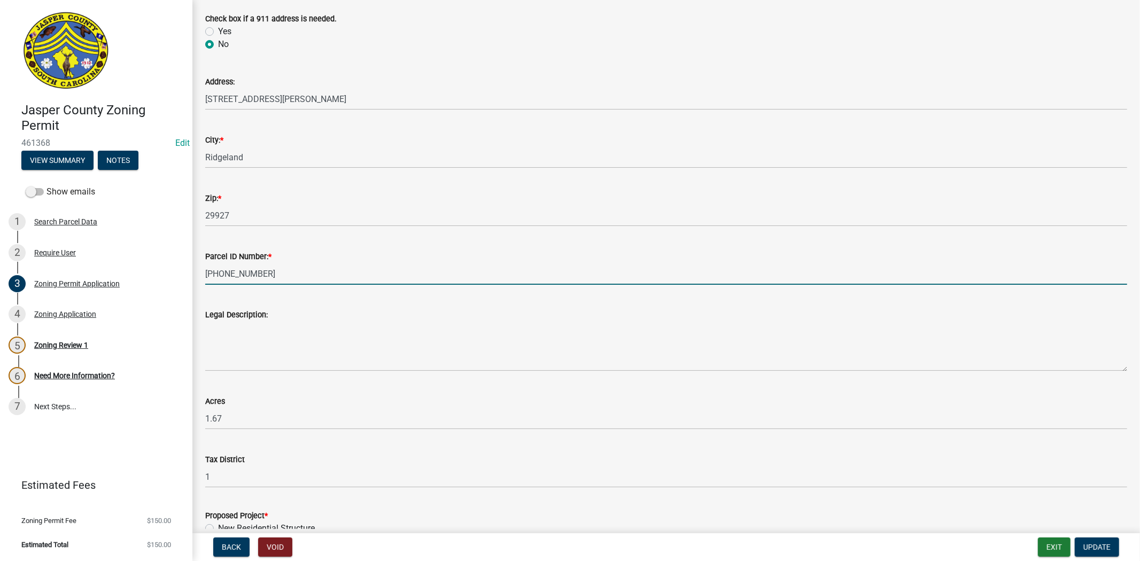
drag, startPoint x: 297, startPoint y: 279, endPoint x: 201, endPoint y: 278, distance: 95.7
click at [201, 278] on div "Parcel ID Number: * [PHONE_NUMBER]" at bounding box center [666, 260] width 938 height 50
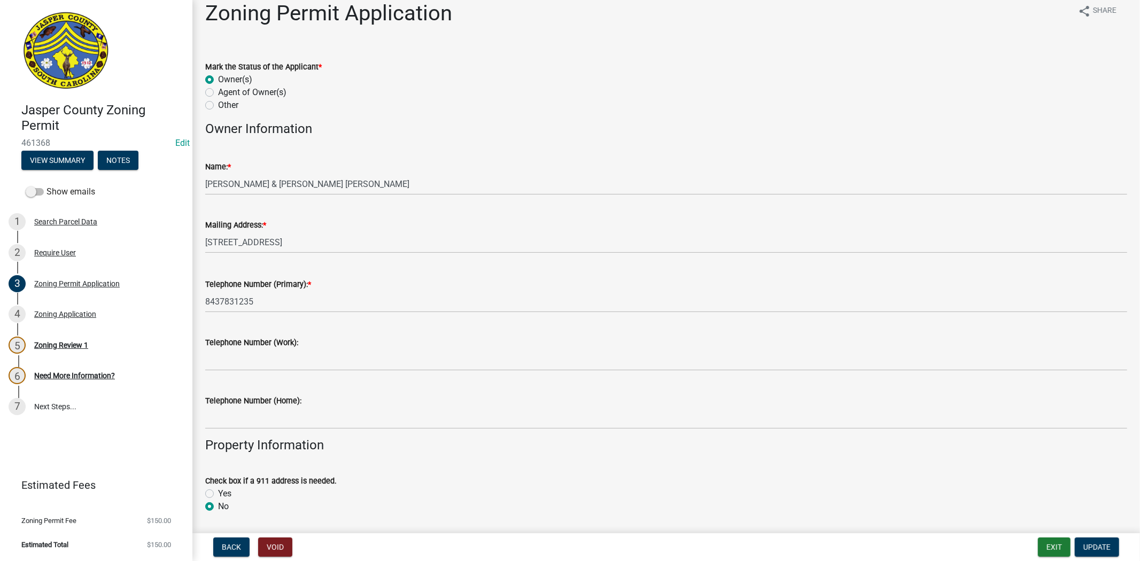
scroll to position [0, 0]
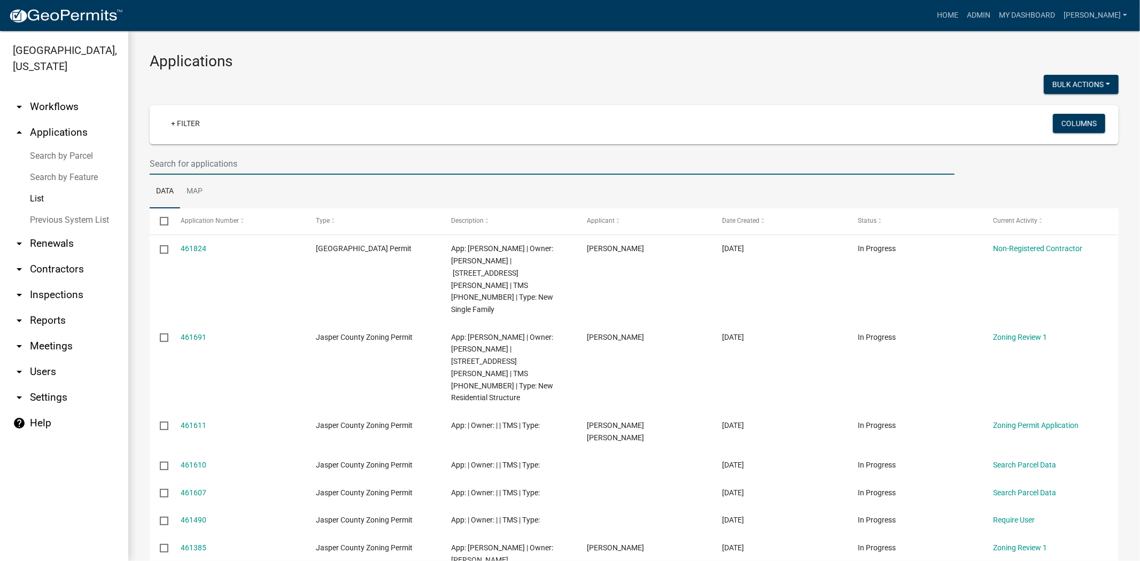
click at [226, 156] on input "text" at bounding box center [552, 164] width 805 height 22
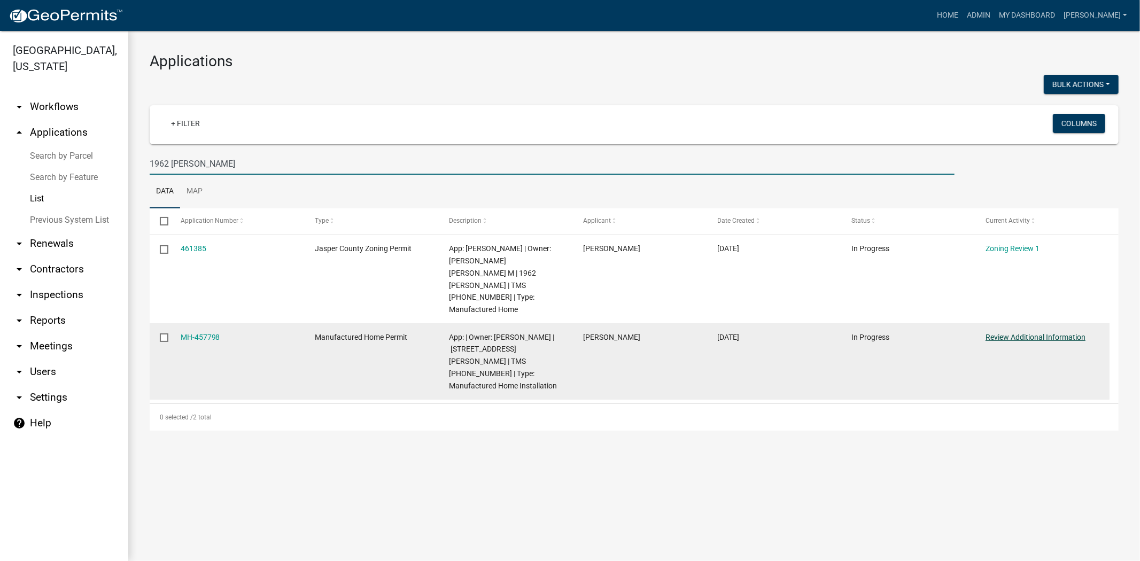
type input "1962 [PERSON_NAME]"
click at [992, 333] on link "Review Additional Information" at bounding box center [1036, 337] width 100 height 9
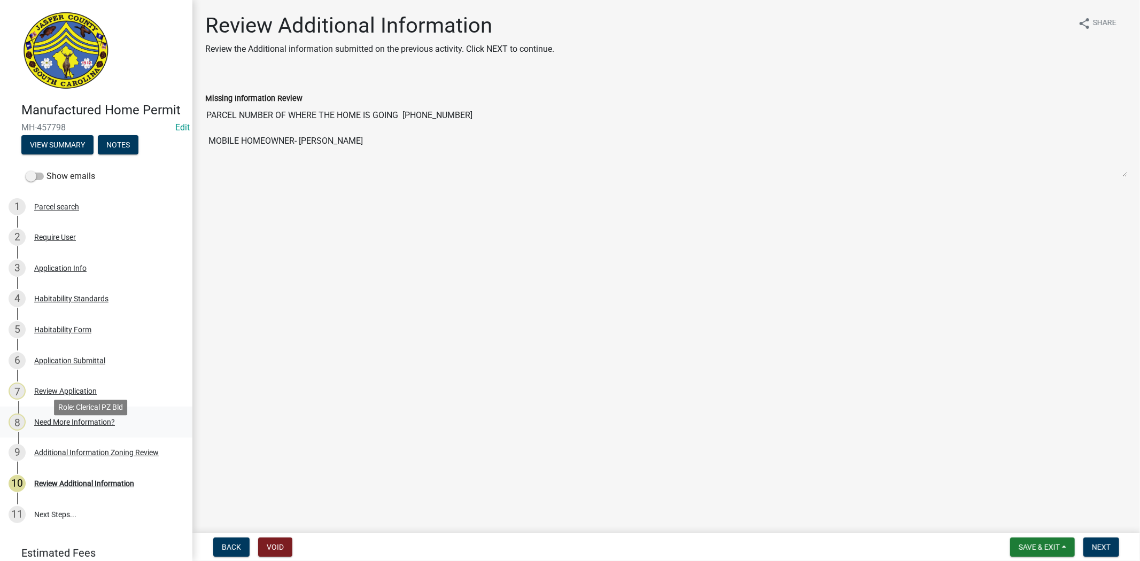
click at [86, 431] on div "8 Need More Information?" at bounding box center [92, 422] width 167 height 17
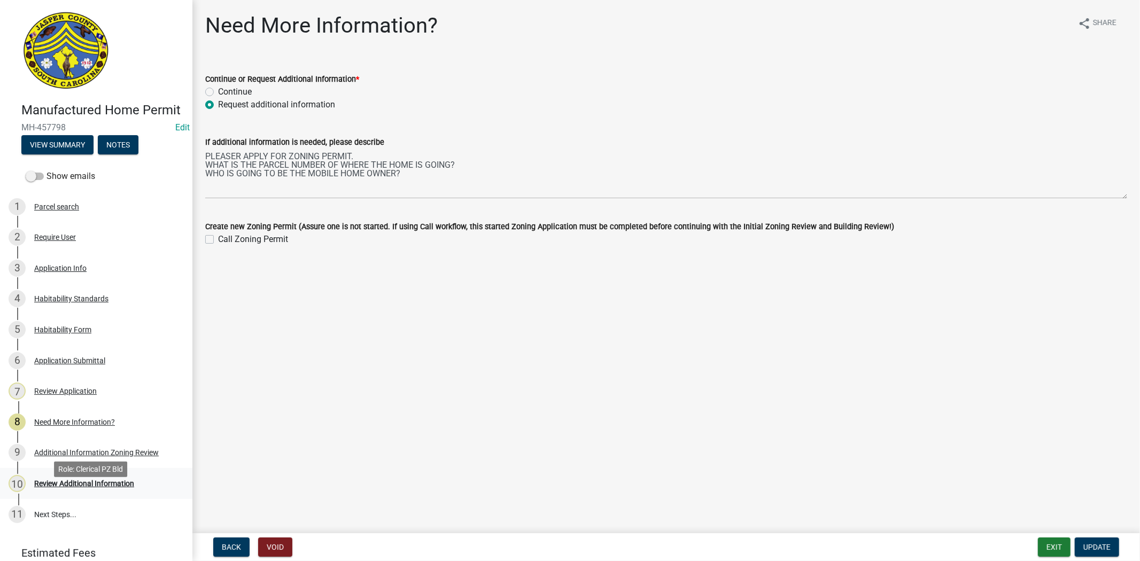
click at [79, 487] on div "Review Additional Information" at bounding box center [84, 483] width 100 height 7
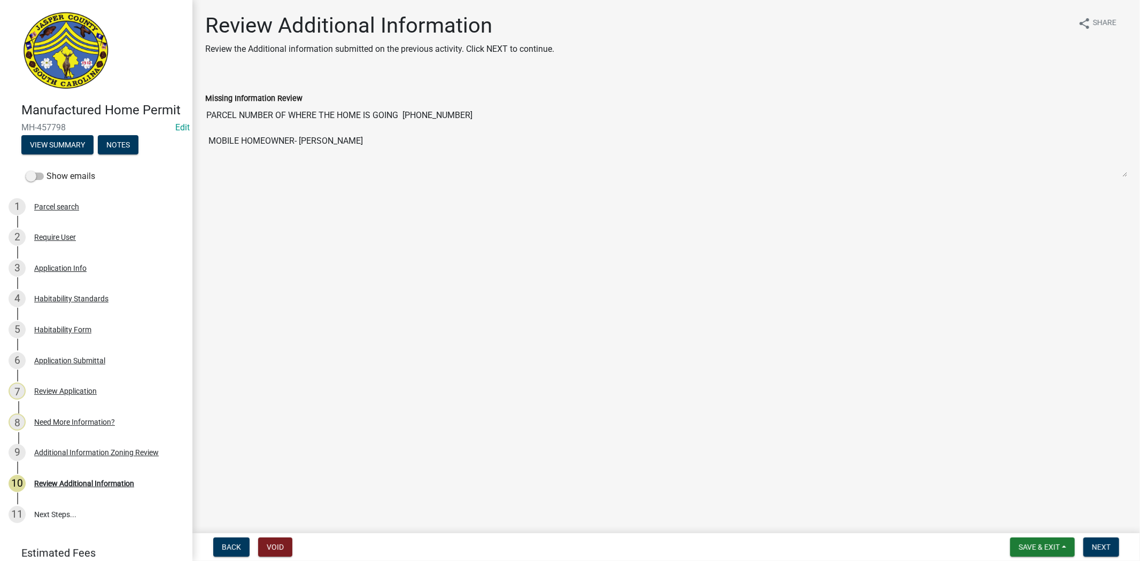
drag, startPoint x: 405, startPoint y: 114, endPoint x: 463, endPoint y: 114, distance: 58.8
click at [463, 114] on textarea "PARCEL NUMBER OF WHERE THE HOME IS GOING 045-00-01-029 MOBILE HOMEOWNER- Dustin…" at bounding box center [666, 141] width 922 height 73
click at [1051, 543] on span "Save & Exit" at bounding box center [1039, 547] width 41 height 9
click at [1032, 523] on button "Save & Exit" at bounding box center [1032, 520] width 86 height 26
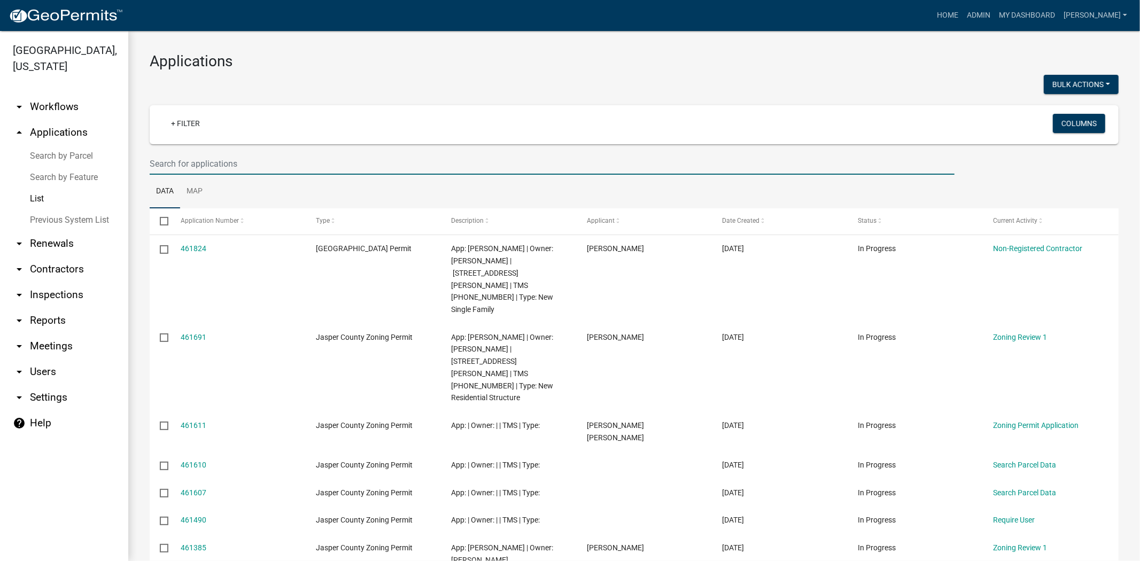
click at [183, 166] on input "text" at bounding box center [552, 164] width 805 height 22
paste input "[PHONE_NUMBER]"
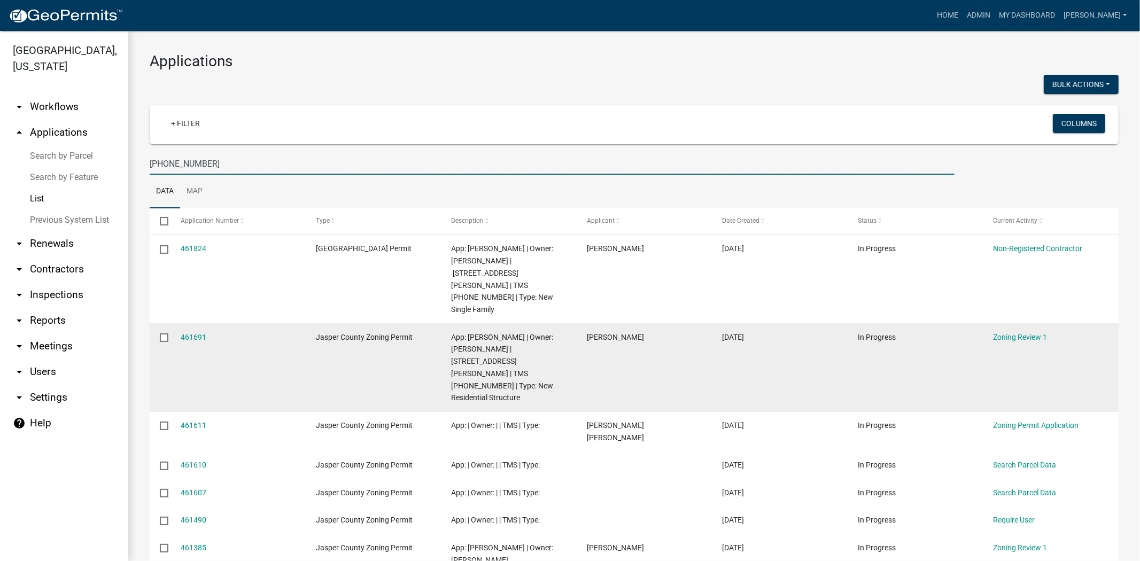
type input "[PHONE_NUMBER]"
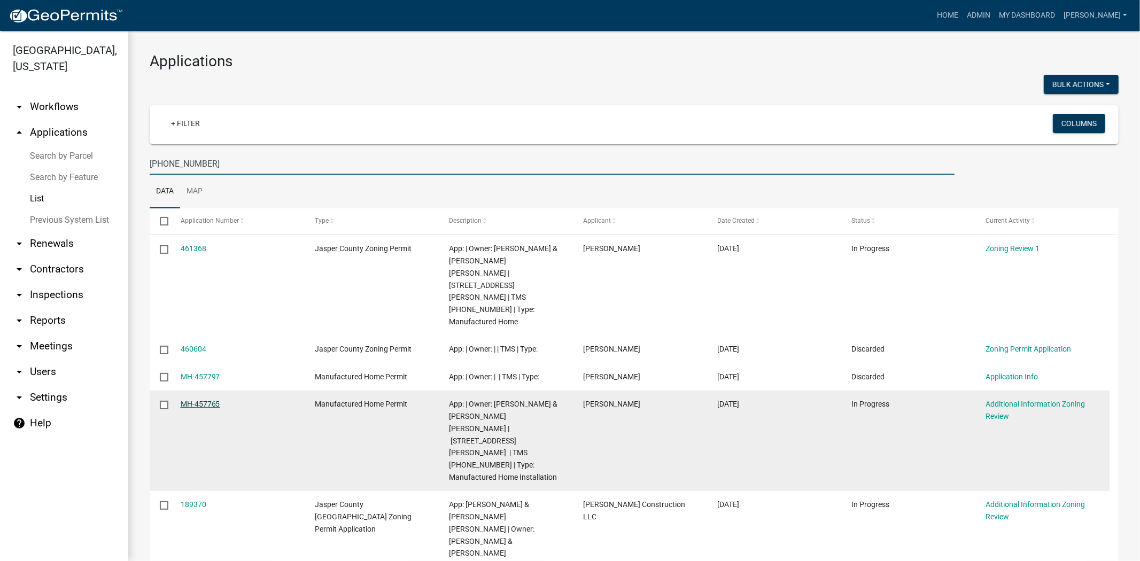
click at [204, 400] on link "MH-457765" at bounding box center [201, 404] width 40 height 9
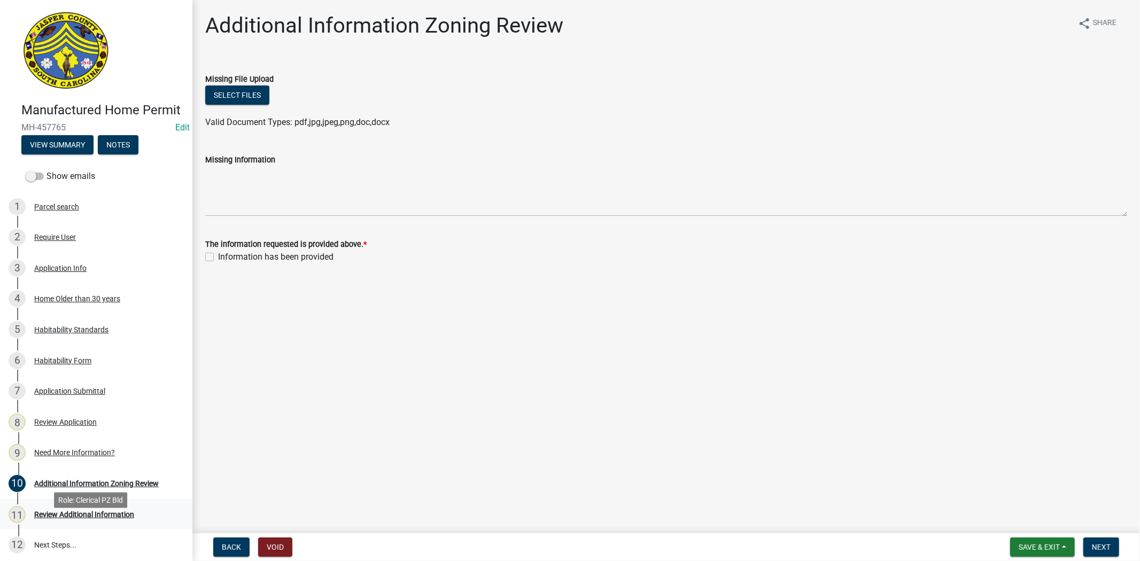
click at [82, 523] on div "11 Review Additional Information" at bounding box center [92, 514] width 167 height 17
click at [87, 460] on div "9 Need More Information?" at bounding box center [92, 452] width 167 height 17
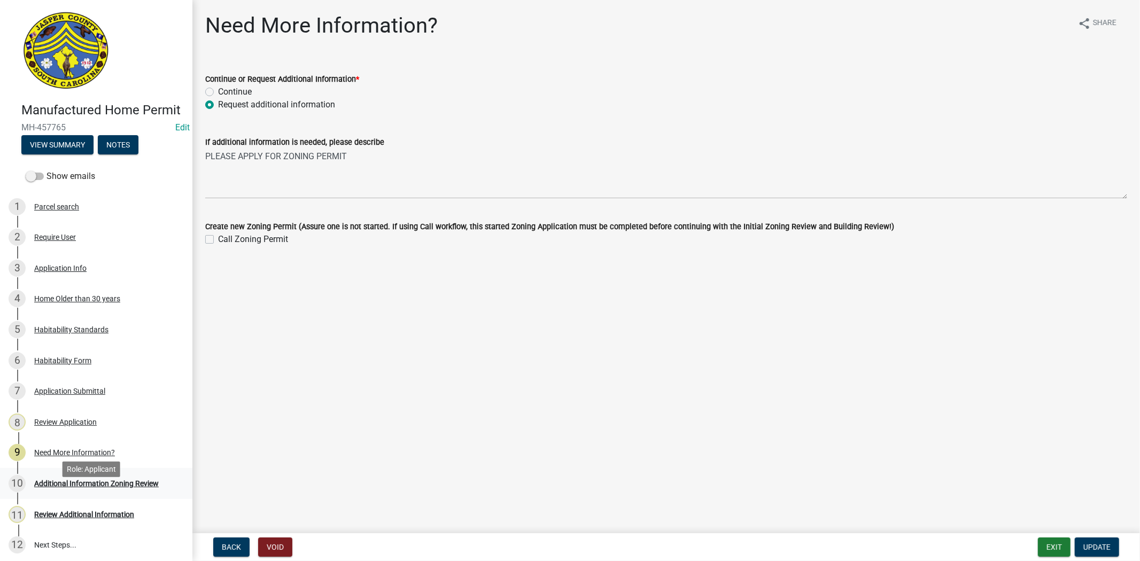
click at [79, 499] on link "10 Additional Information Zoning Review" at bounding box center [96, 483] width 192 height 31
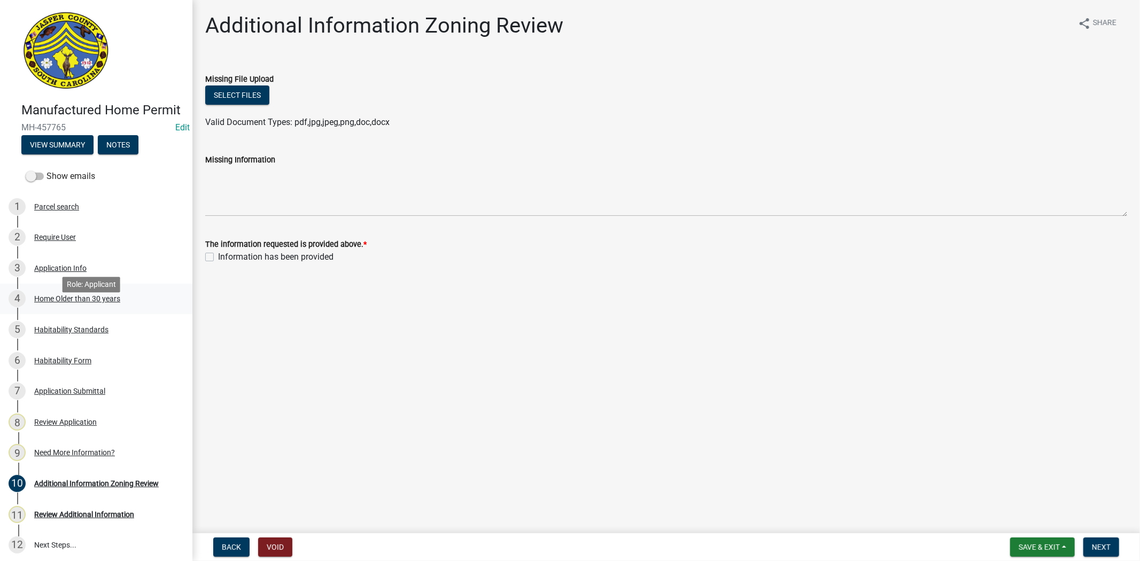
click at [90, 307] on div "4 Home Older than 30 years" at bounding box center [92, 298] width 167 height 17
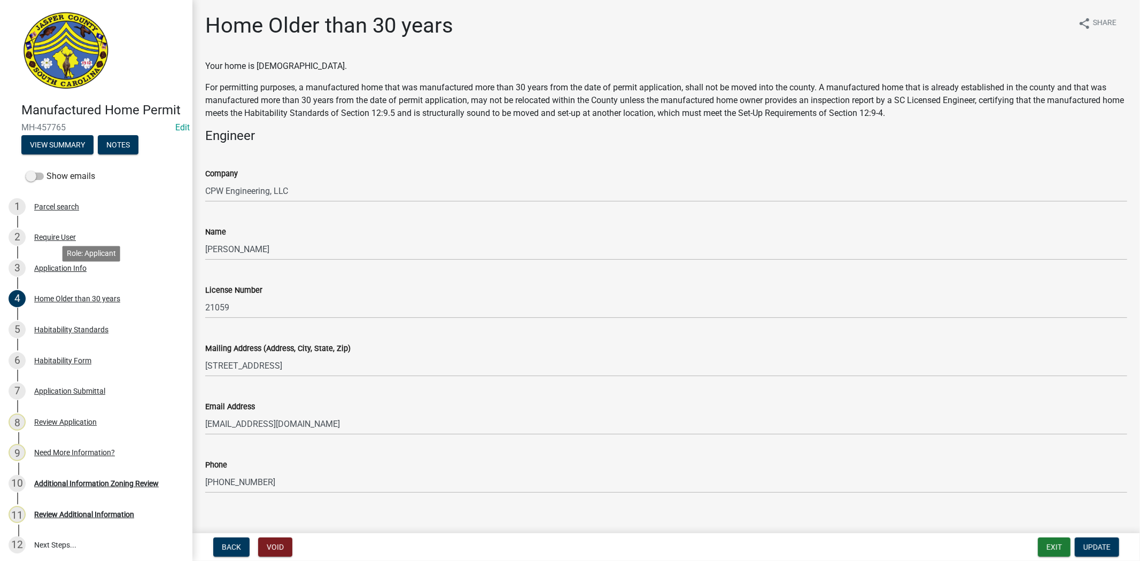
click at [97, 277] on div "3 Application Info" at bounding box center [92, 268] width 167 height 17
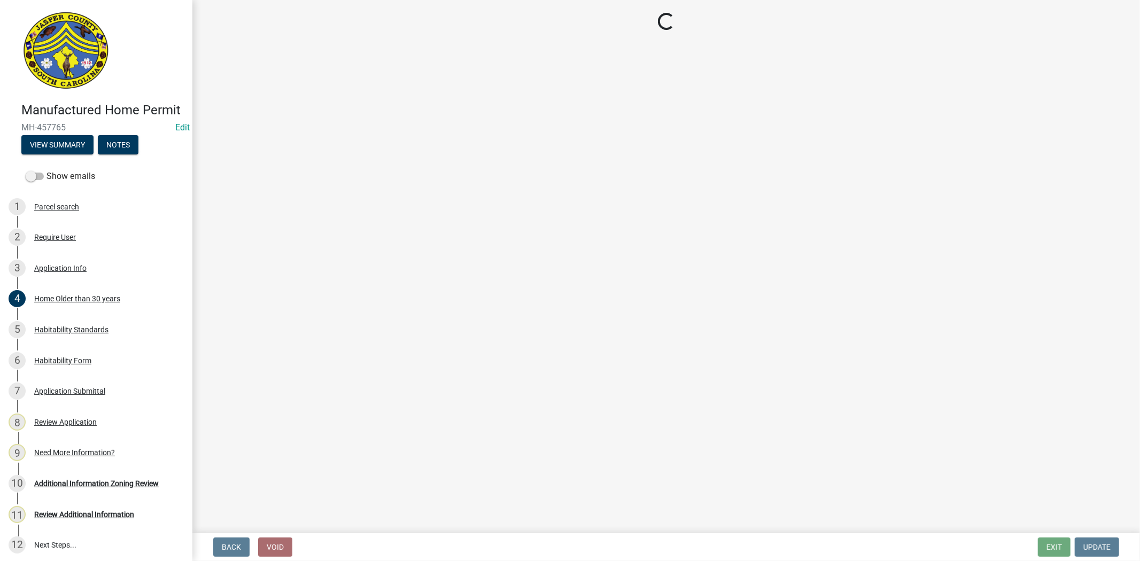
select select "00748aa1-56c2-4786-b7ff-9b3cb1d8d455"
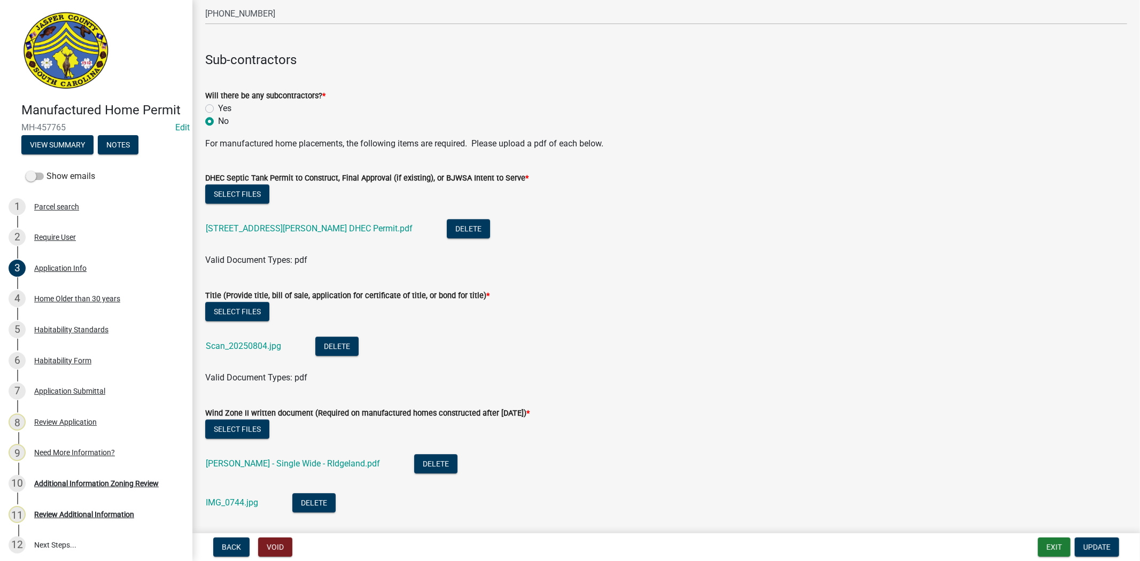
scroll to position [2553, 0]
click at [271, 220] on div "232 Boyd Creek Dr. DHEC Permit.pdf" at bounding box center [318, 229] width 224 height 22
click at [269, 232] on div "232 Boyd Creek Dr. DHEC Permit.pdf" at bounding box center [318, 229] width 224 height 22
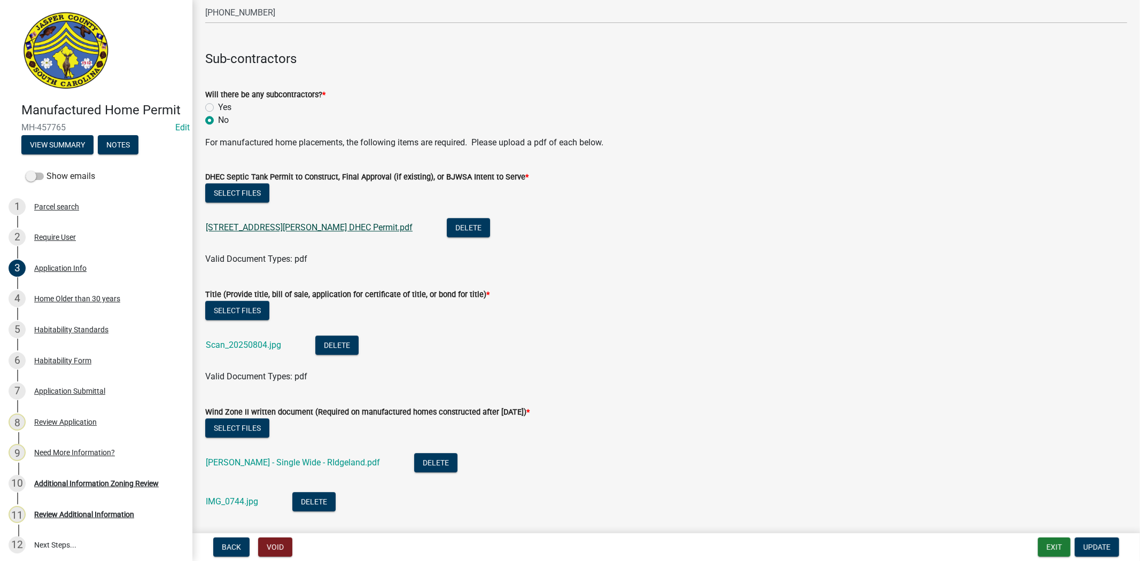
click at [269, 231] on link "232 Boyd Creek Dr. DHEC Permit.pdf" at bounding box center [309, 227] width 207 height 10
click at [249, 346] on link "Scan_20250804.jpg" at bounding box center [243, 345] width 75 height 10
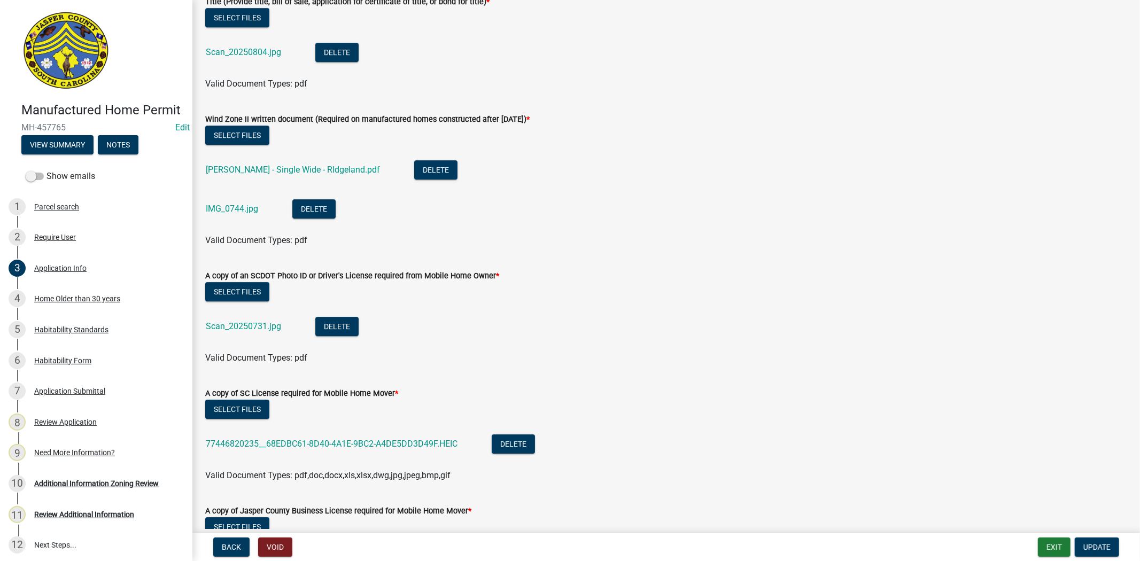
scroll to position [2850, 0]
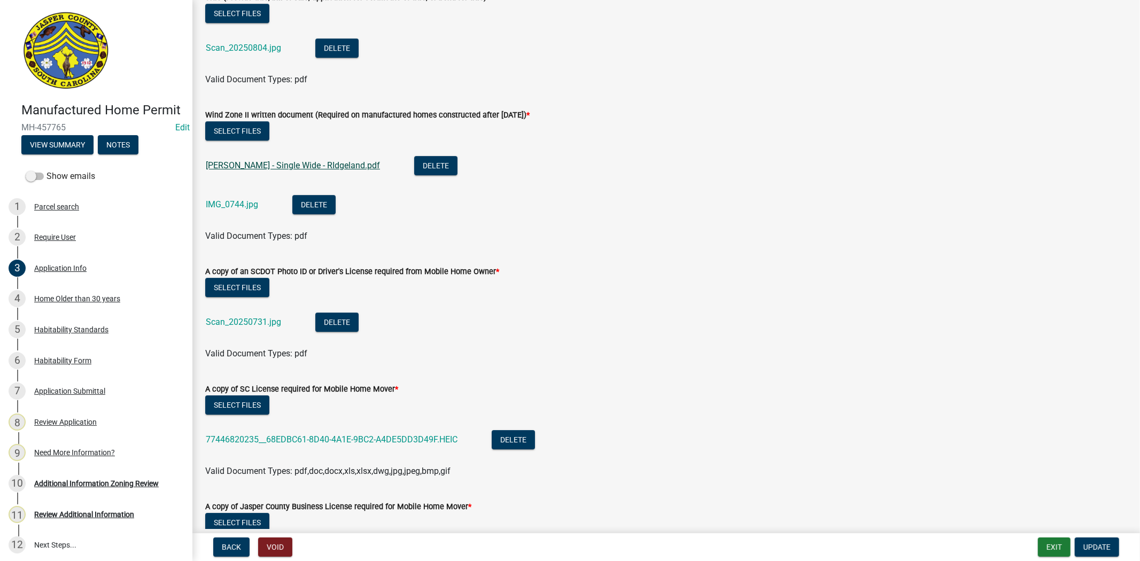
click at [228, 164] on link "Tuten - Single Wide - RIdgeland.pdf" at bounding box center [293, 165] width 174 height 10
click at [252, 204] on link "IMG_0744.jpg" at bounding box center [232, 204] width 52 height 10
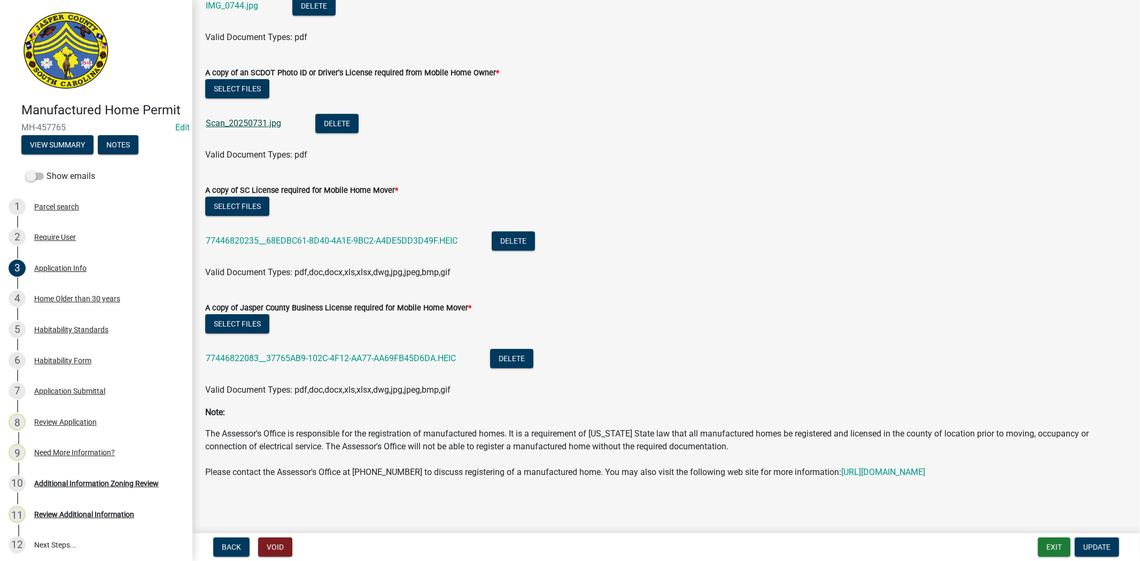
click at [250, 118] on link "Scan_20250731.jpg" at bounding box center [243, 123] width 75 height 10
click at [251, 236] on link "77446820235__68EDBC61-8D40-4A1E-9BC2-A4DE5DD3D49F.HEIC" at bounding box center [332, 241] width 252 height 10
click at [67, 303] on div "Home Older than 30 years" at bounding box center [77, 298] width 86 height 7
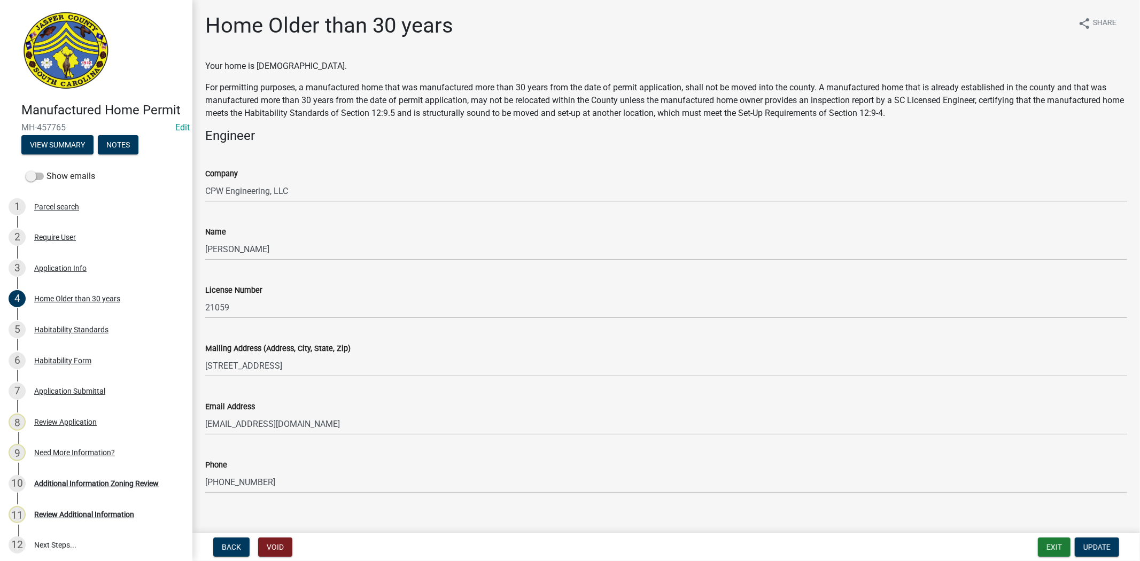
scroll to position [14, 0]
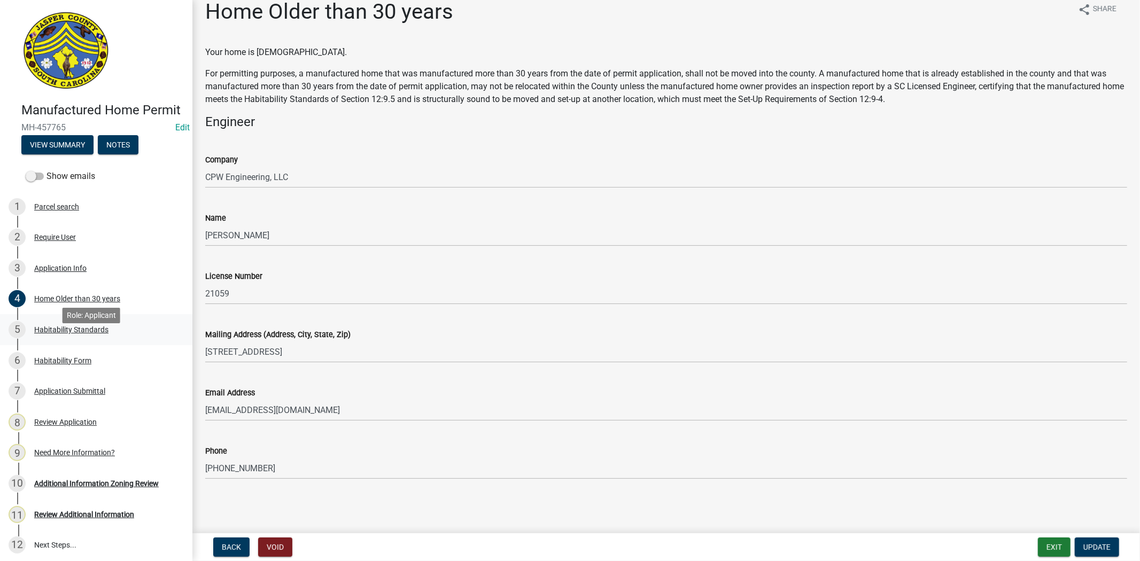
click at [67, 345] on link "5 Habitability Standards" at bounding box center [96, 329] width 192 height 31
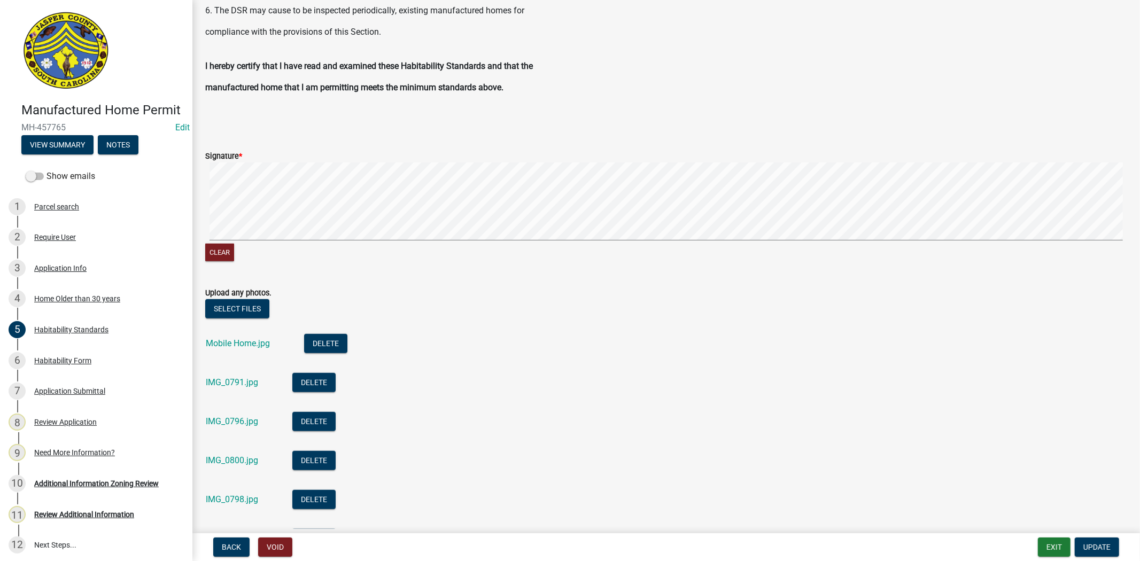
scroll to position [810, 0]
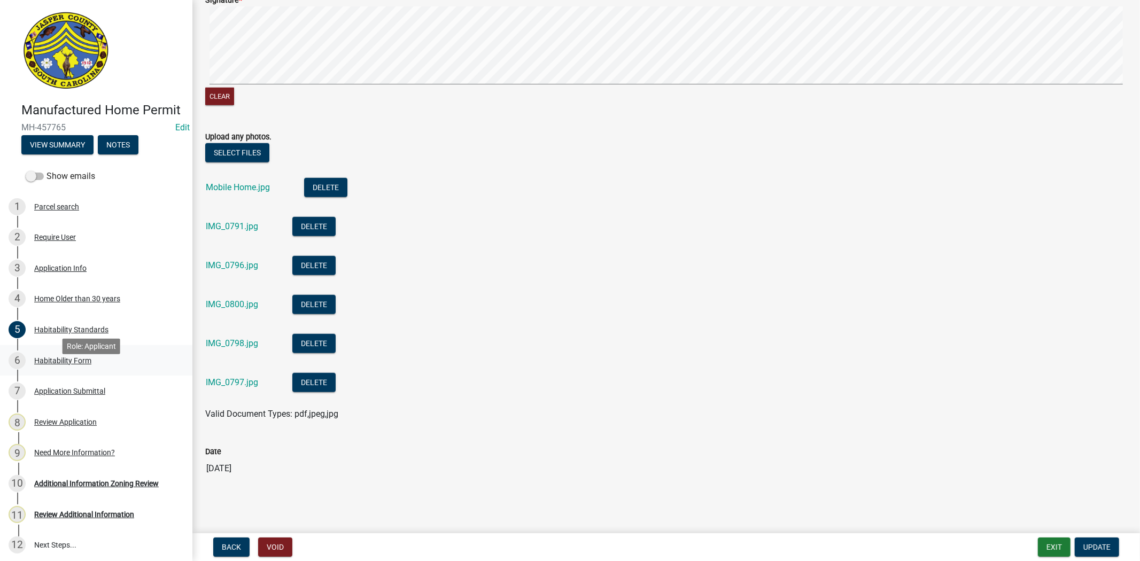
click at [56, 369] on div "6 Habitability Form" at bounding box center [92, 360] width 167 height 17
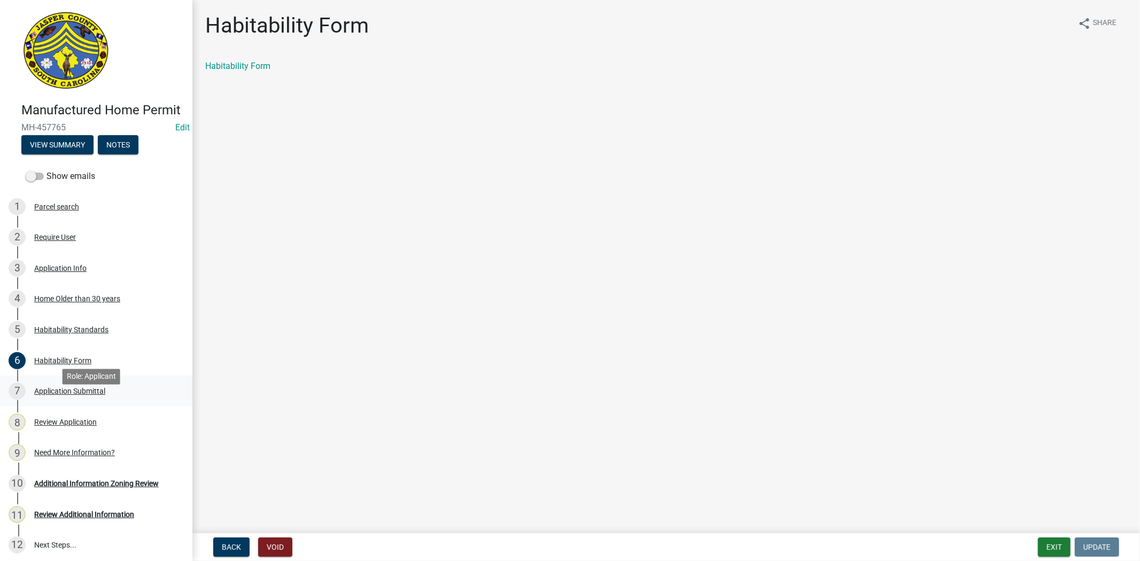
click at [130, 400] on div "7 Application Submittal" at bounding box center [92, 391] width 167 height 17
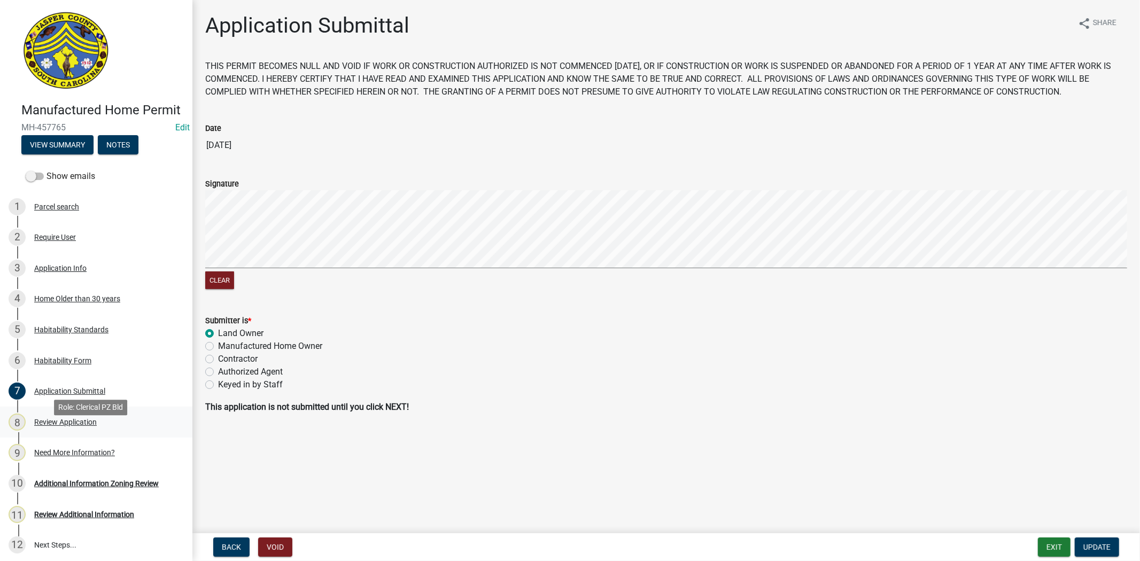
click at [45, 426] on div "Review Application" at bounding box center [65, 422] width 63 height 7
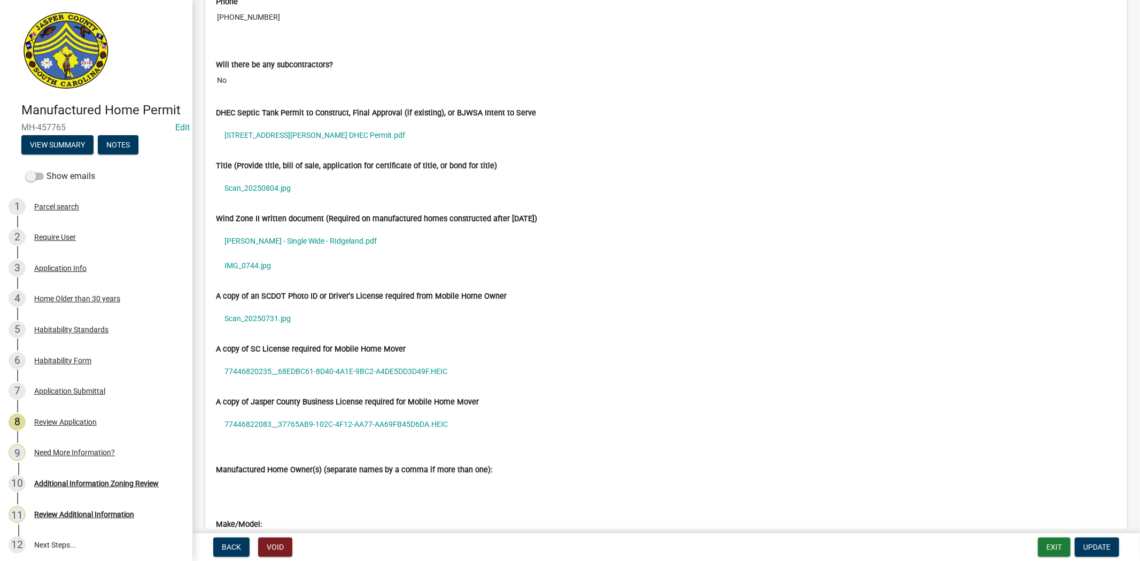
scroll to position [2636, 0]
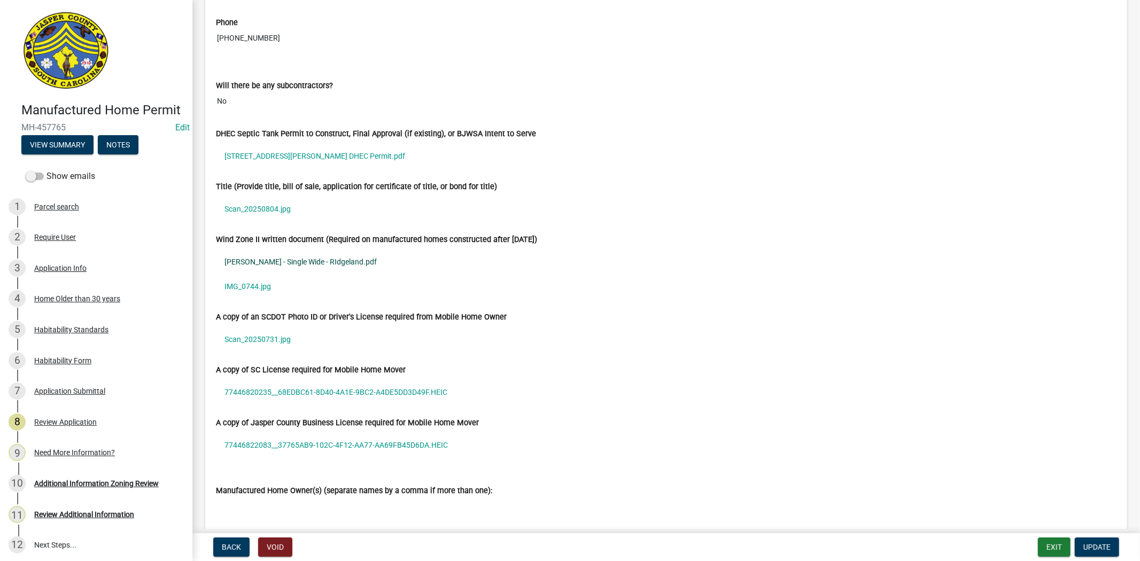
click at [260, 265] on link "Tuten - Single Wide - RIdgeland.pdf" at bounding box center [666, 262] width 901 height 25
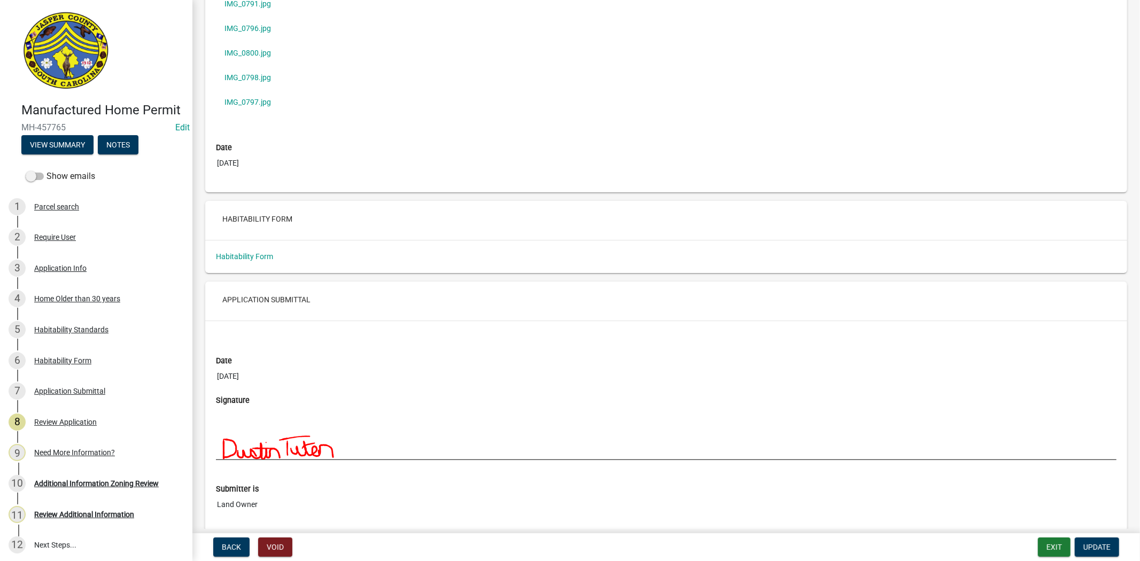
scroll to position [4061, 0]
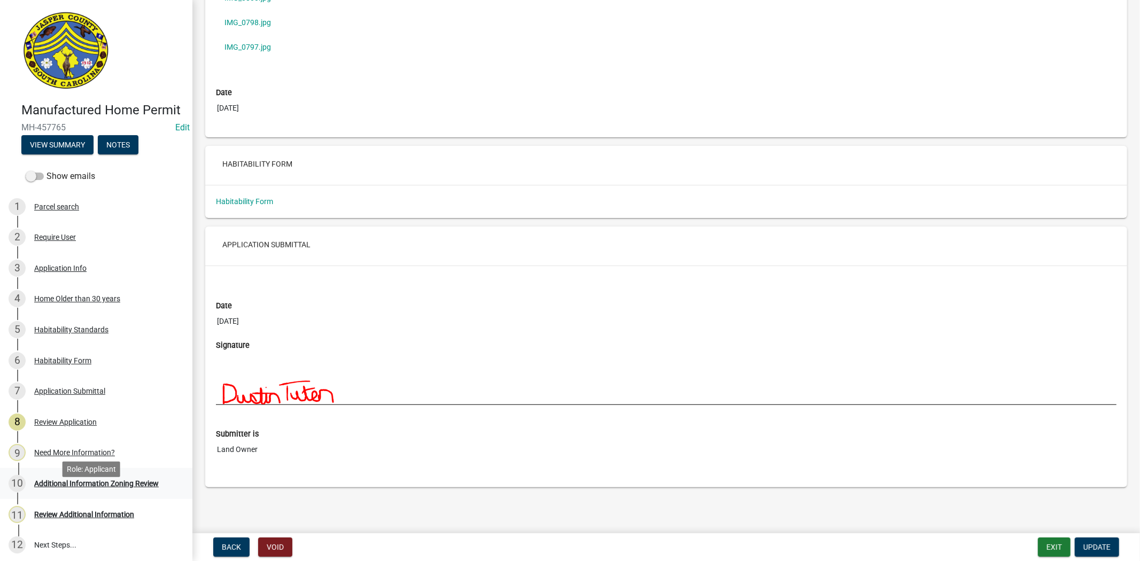
click at [59, 487] on div "Additional Information Zoning Review" at bounding box center [96, 483] width 125 height 7
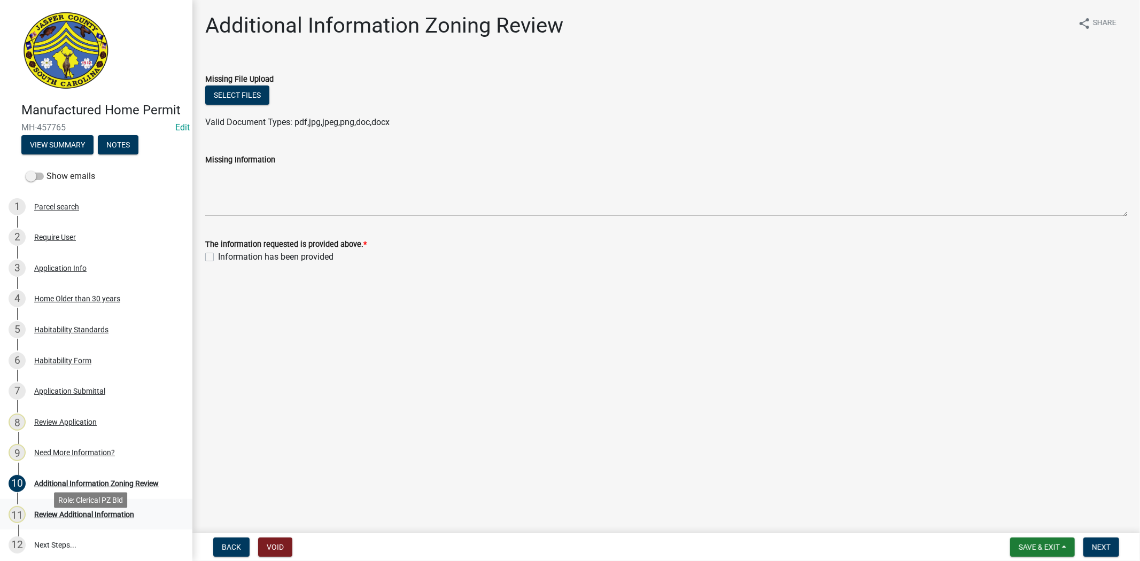
click at [73, 530] on link "11 Review Additional Information" at bounding box center [96, 514] width 192 height 31
click at [81, 456] on div "Need More Information?" at bounding box center [74, 452] width 81 height 7
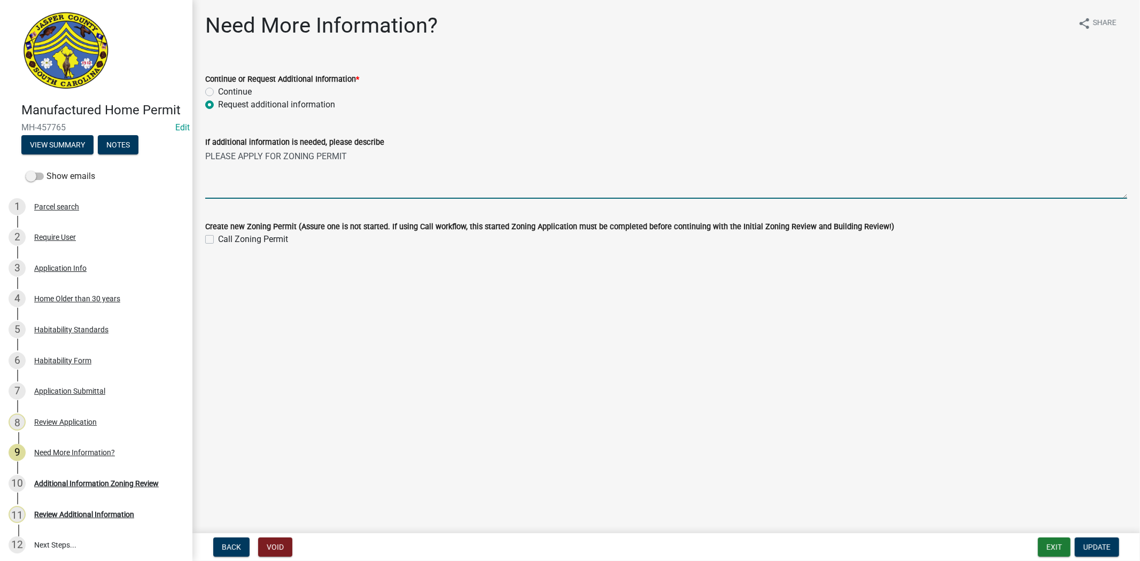
click at [359, 160] on textarea "PLEASE APPLY FOR ZONING PERMIT" at bounding box center [666, 174] width 922 height 50
type textarea "PLEASE APPLY FOR ZONING PERMIT"
click at [51, 492] on div "10 Additional Information Zoning Review" at bounding box center [92, 483] width 167 height 17
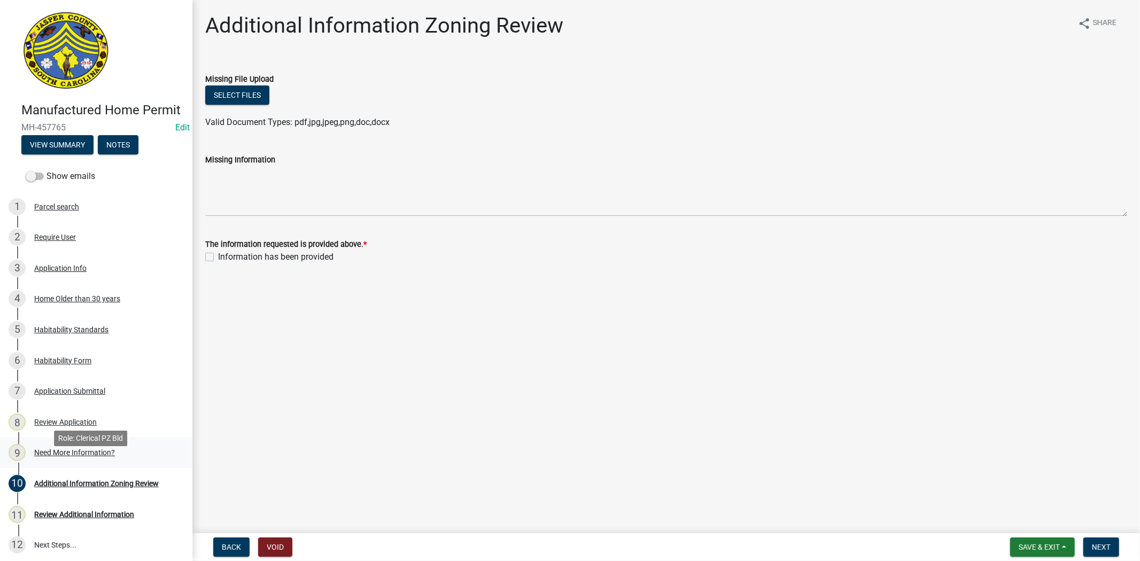
click at [86, 461] on div "9 Need More Information?" at bounding box center [92, 452] width 167 height 17
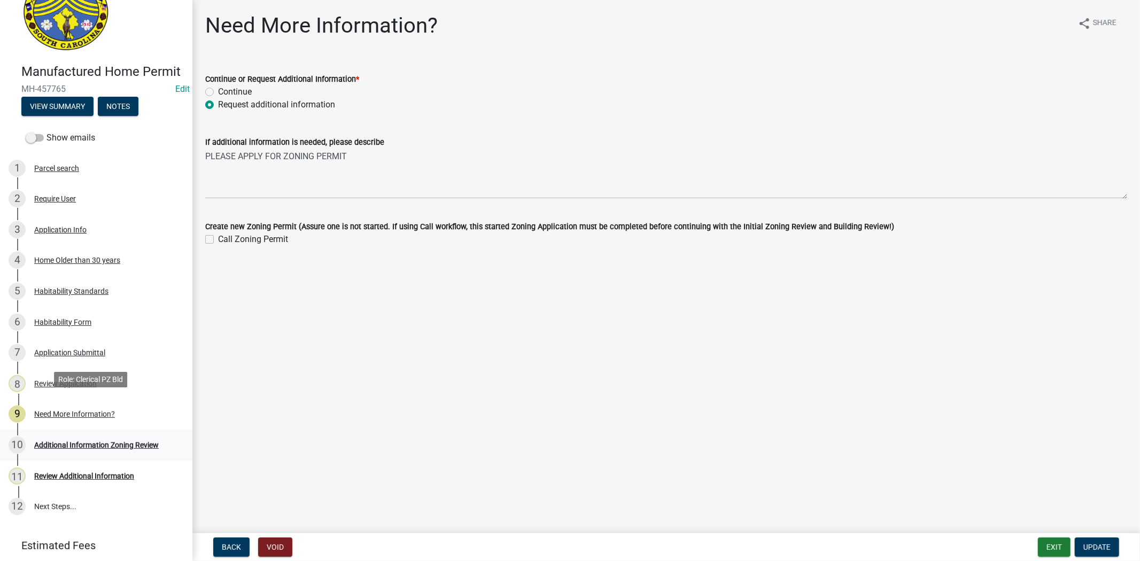
scroll to position [59, 0]
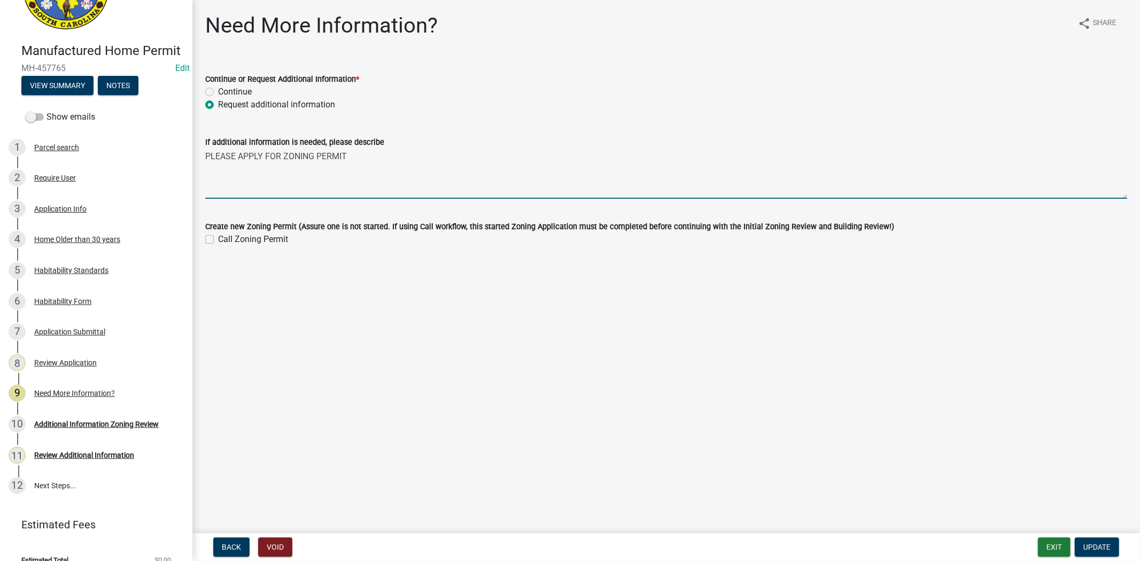
click at [372, 156] on textarea "PLEASE APPLY FOR ZONING PERMIT" at bounding box center [666, 174] width 922 height 50
click at [51, 213] on div "Application Info" at bounding box center [60, 208] width 52 height 7
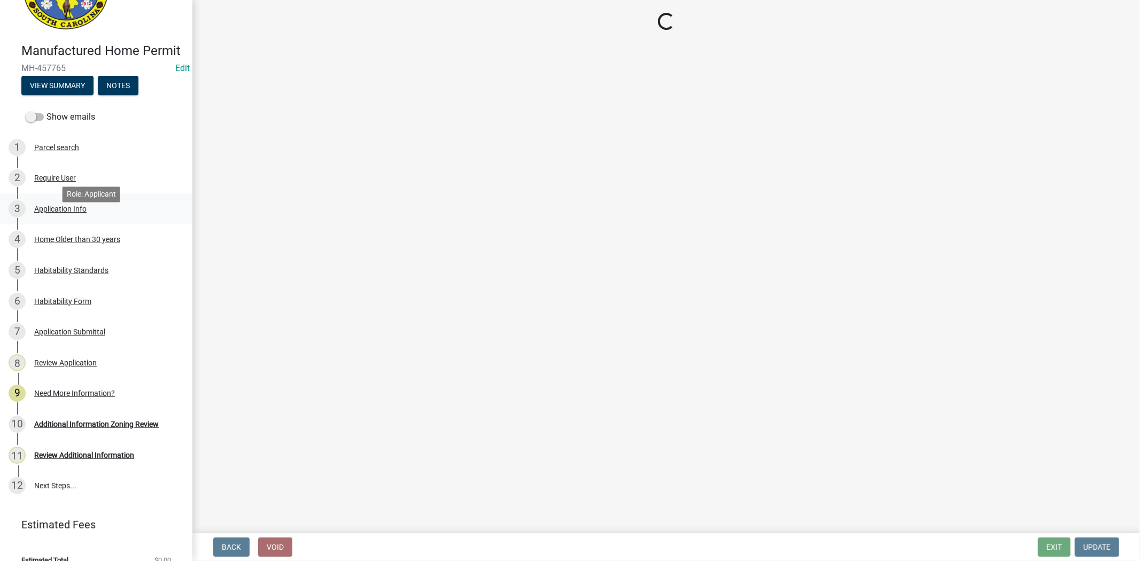
select select "00748aa1-56c2-4786-b7ff-9b3cb1d8d455"
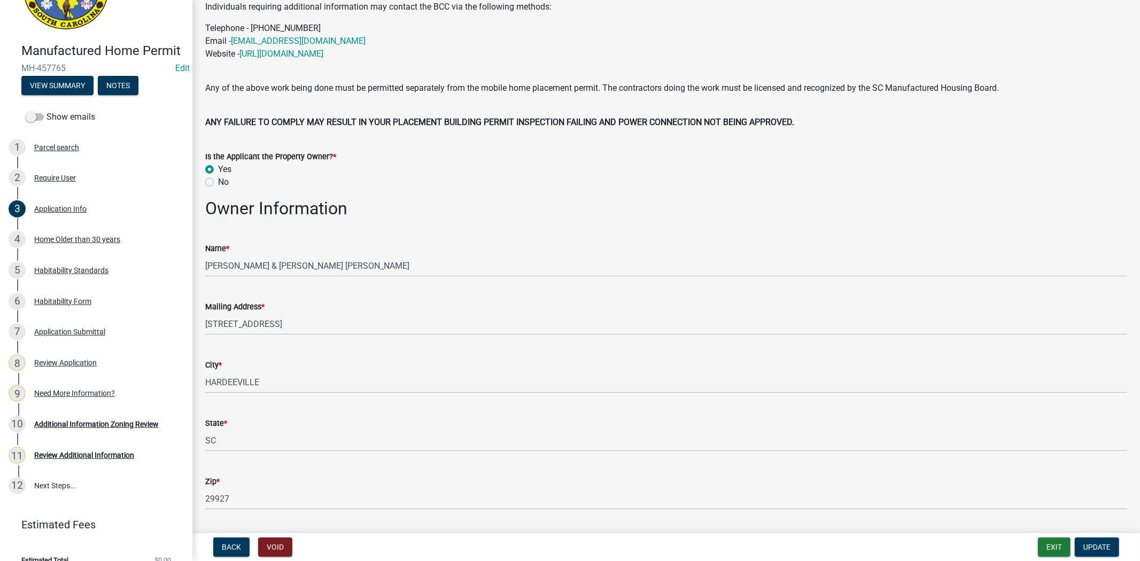
scroll to position [0, 0]
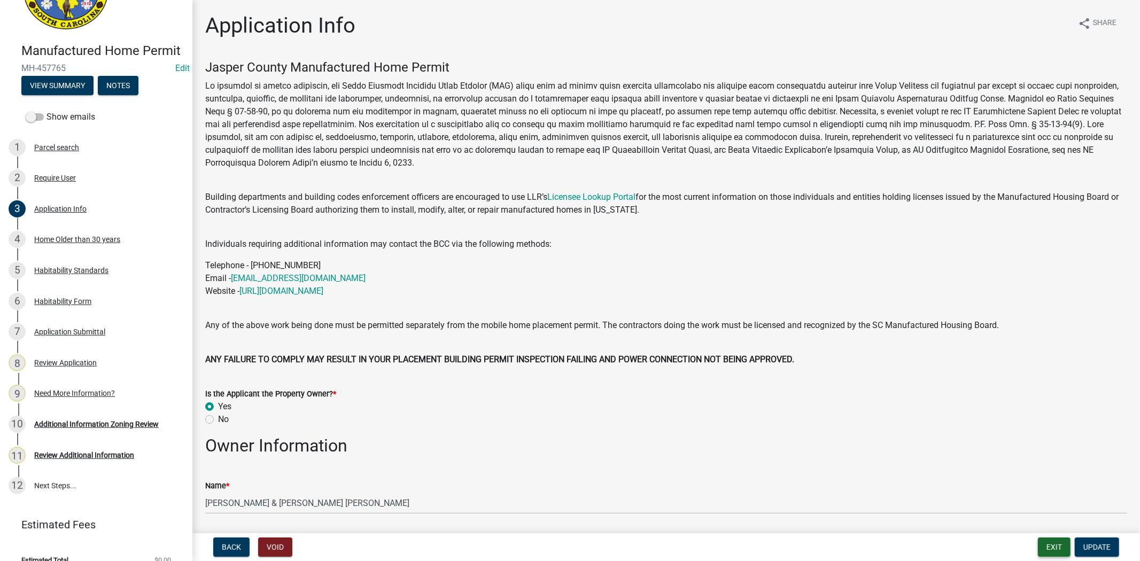
click at [1055, 549] on button "Exit" at bounding box center [1054, 547] width 33 height 19
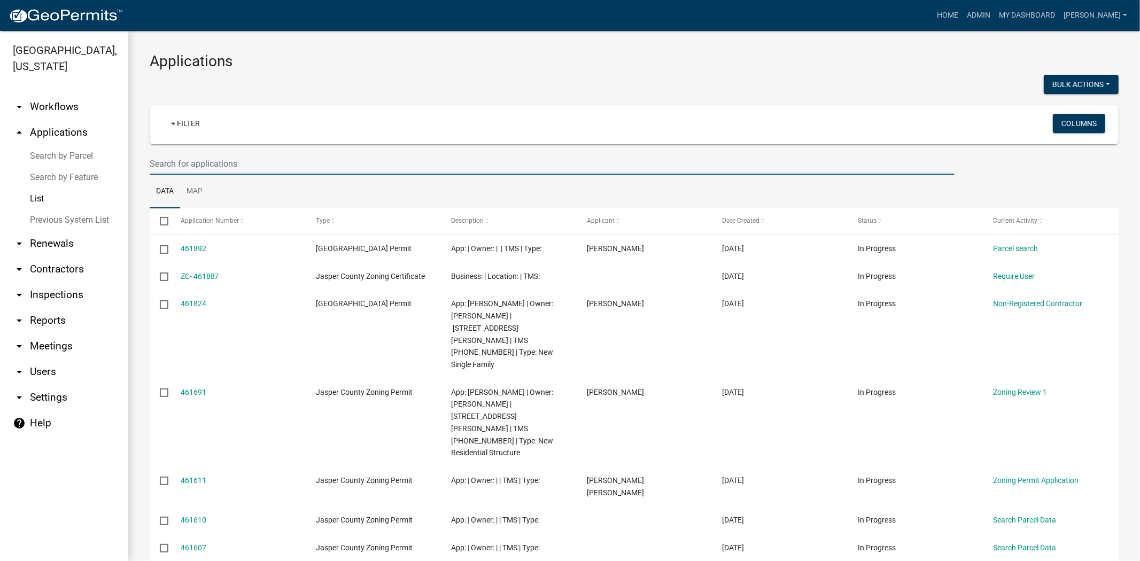
click at [203, 164] on input "text" at bounding box center [552, 164] width 805 height 22
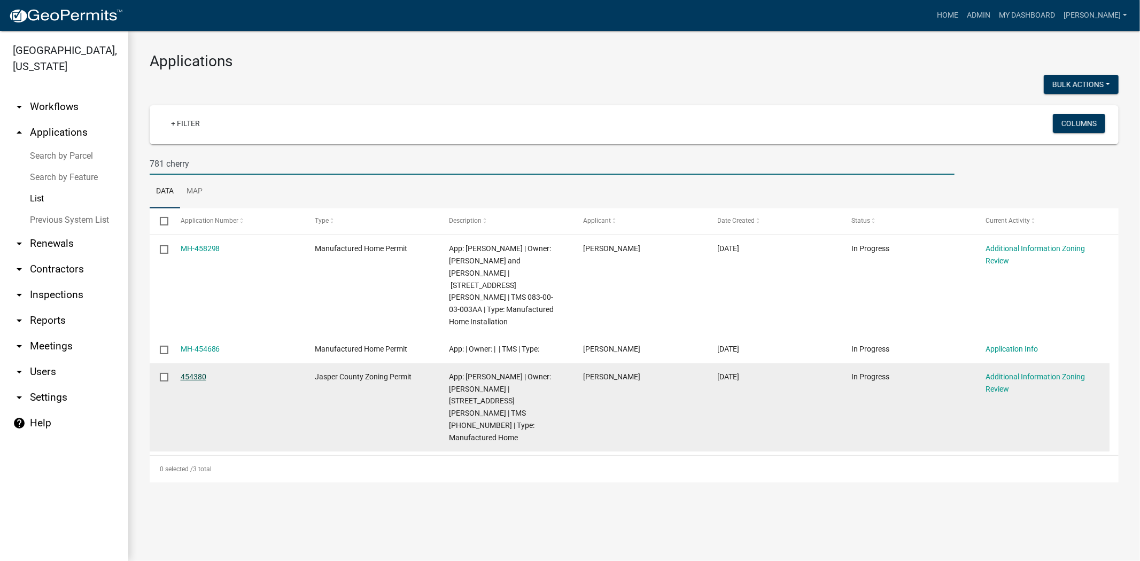
type input "781 cherry"
click at [196, 373] on link "454380" at bounding box center [194, 377] width 26 height 9
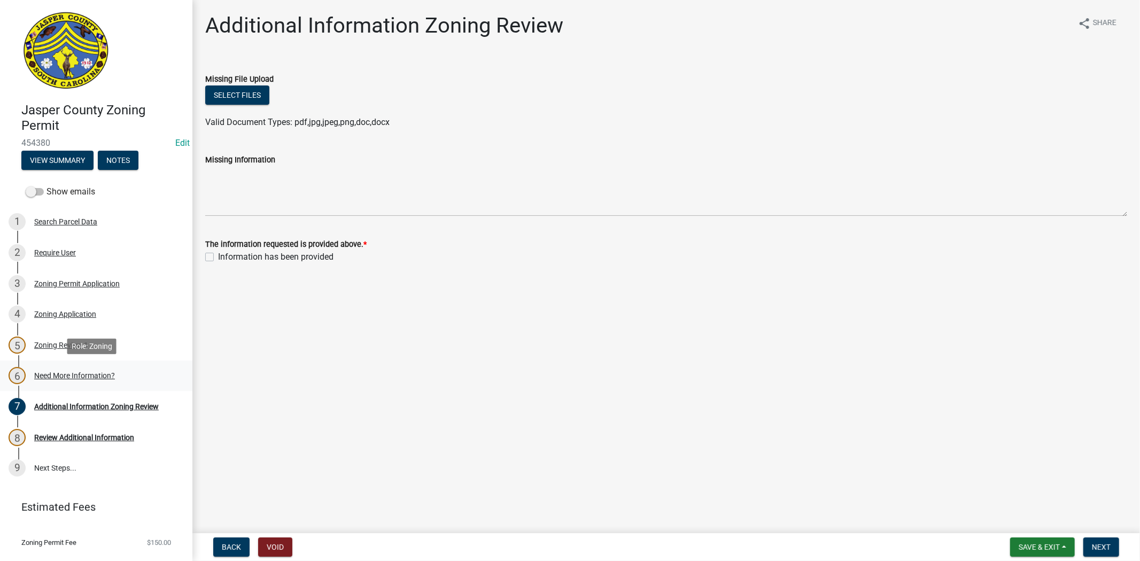
click at [99, 376] on div "Need More Information?" at bounding box center [74, 375] width 81 height 7
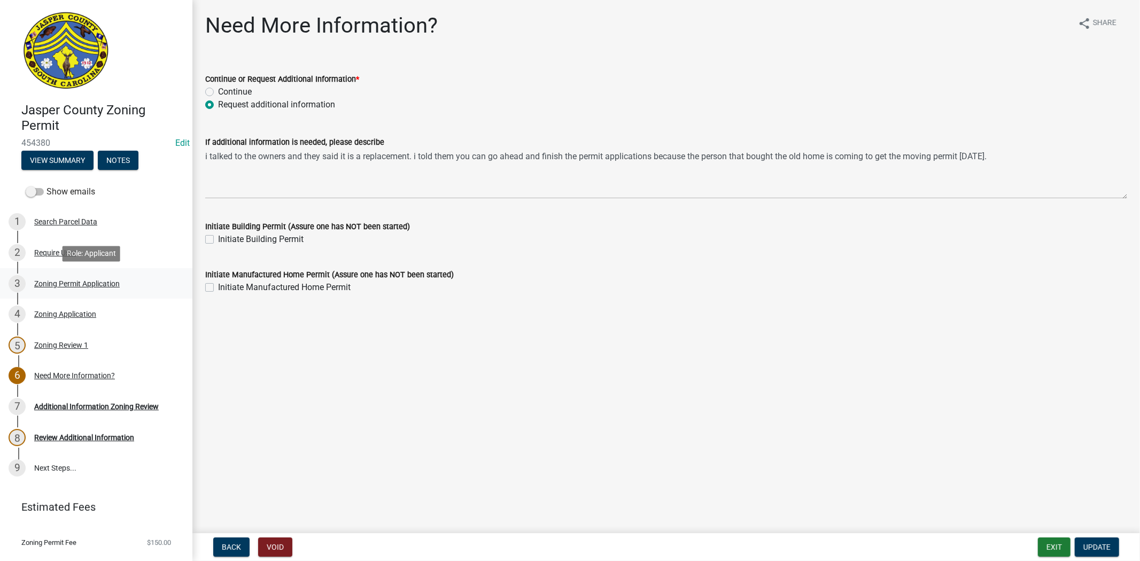
click at [63, 292] on link "3 Zoning Permit Application" at bounding box center [96, 283] width 192 height 31
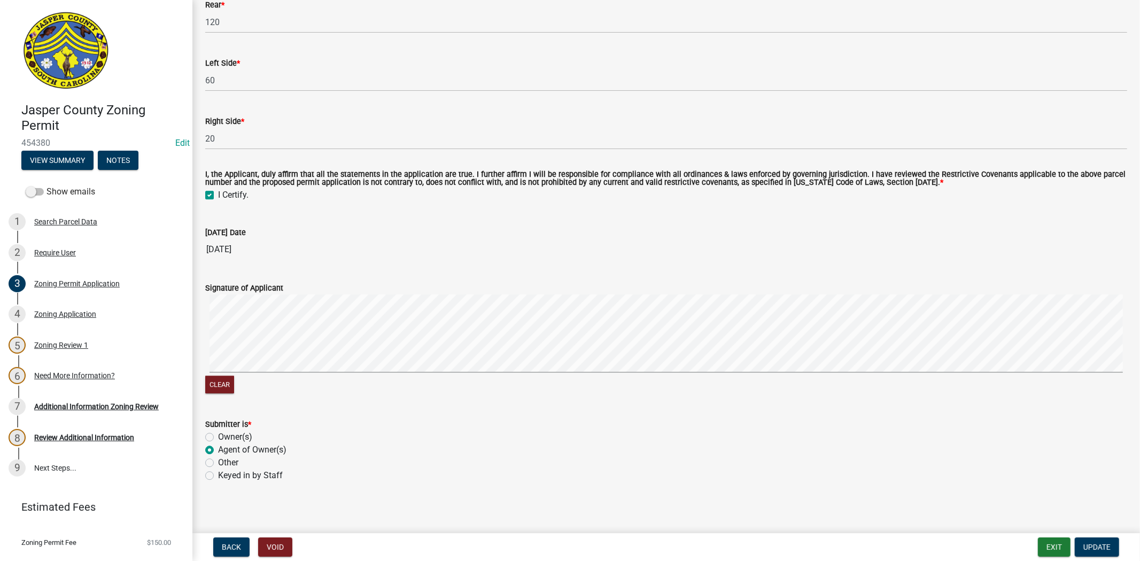
scroll to position [2351, 0]
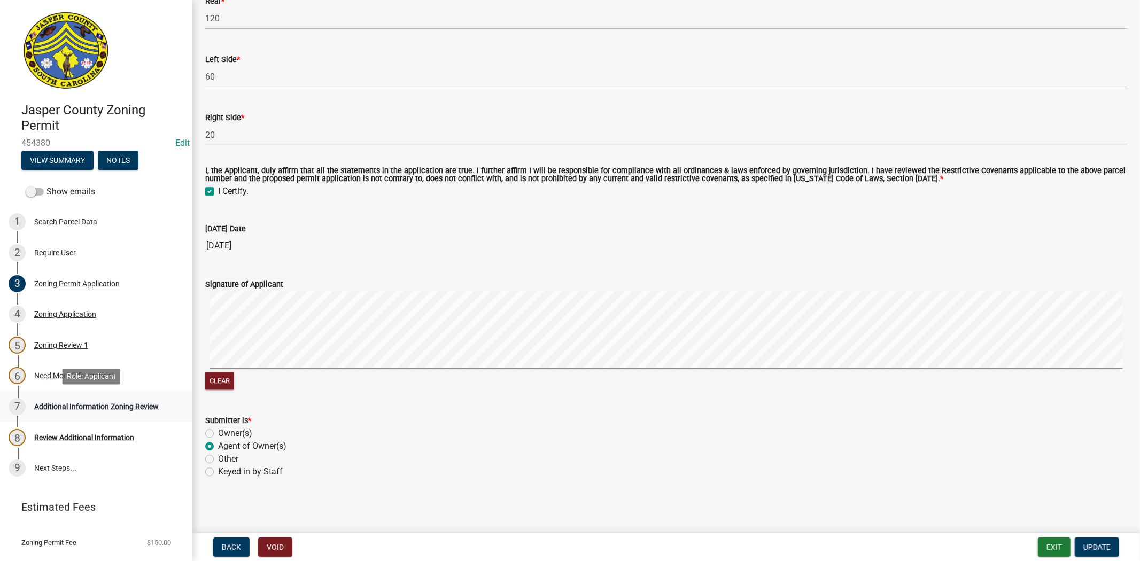
click at [54, 415] on div "7 Additional Information Zoning Review" at bounding box center [92, 406] width 167 height 17
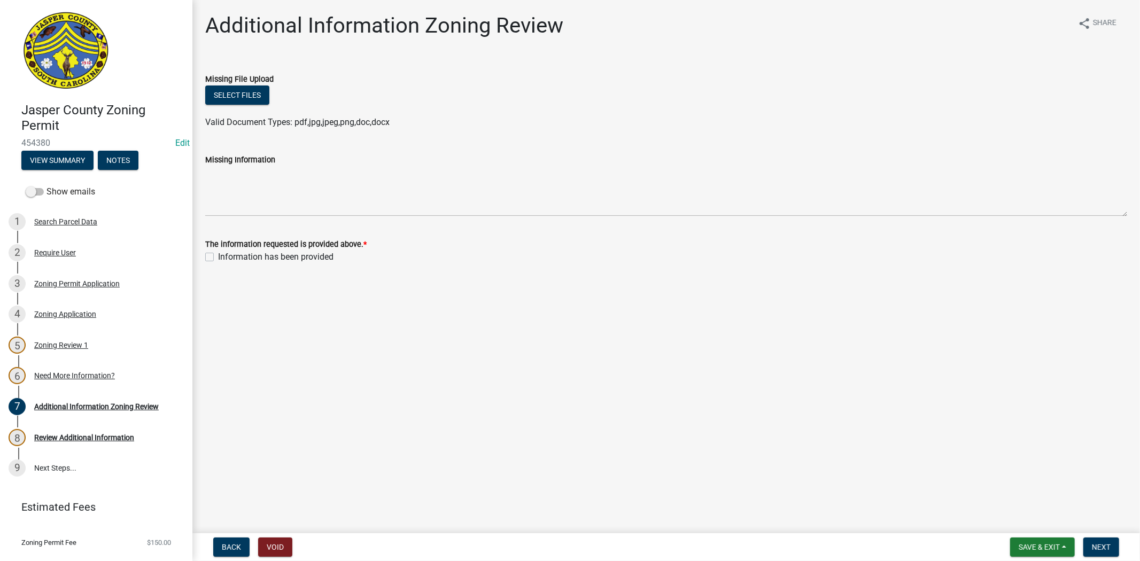
click at [218, 255] on label "Information has been provided" at bounding box center [275, 257] width 115 height 13
click at [218, 255] on input "Information has been provided" at bounding box center [221, 254] width 7 height 7
checkbox input "true"
click at [1091, 543] on button "Next" at bounding box center [1101, 547] width 36 height 19
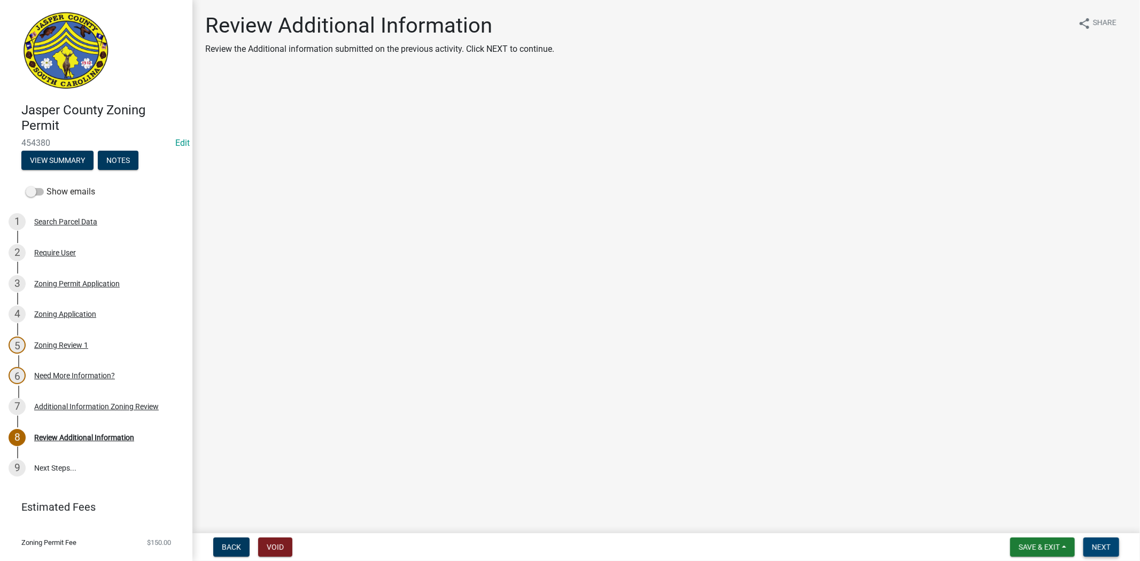
click at [1093, 544] on span "Next" at bounding box center [1101, 547] width 19 height 9
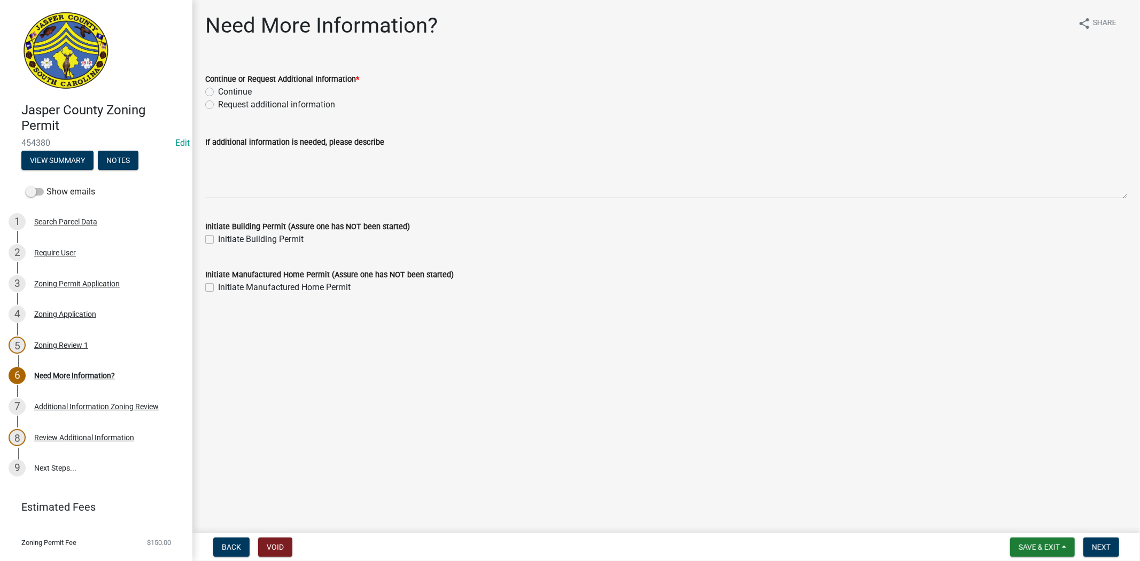
click at [218, 105] on label "Request additional information" at bounding box center [276, 104] width 117 height 13
click at [218, 105] on input "Request additional information" at bounding box center [221, 101] width 7 height 7
radio input "true"
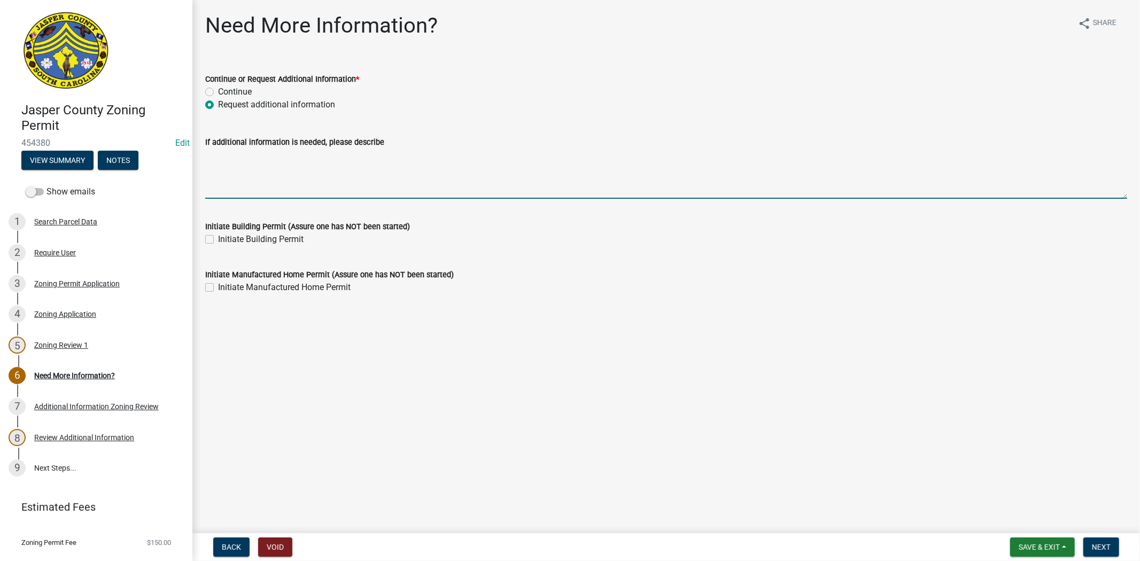
click at [248, 165] on textarea "If additional information is needed, please describe" at bounding box center [666, 174] width 922 height 50
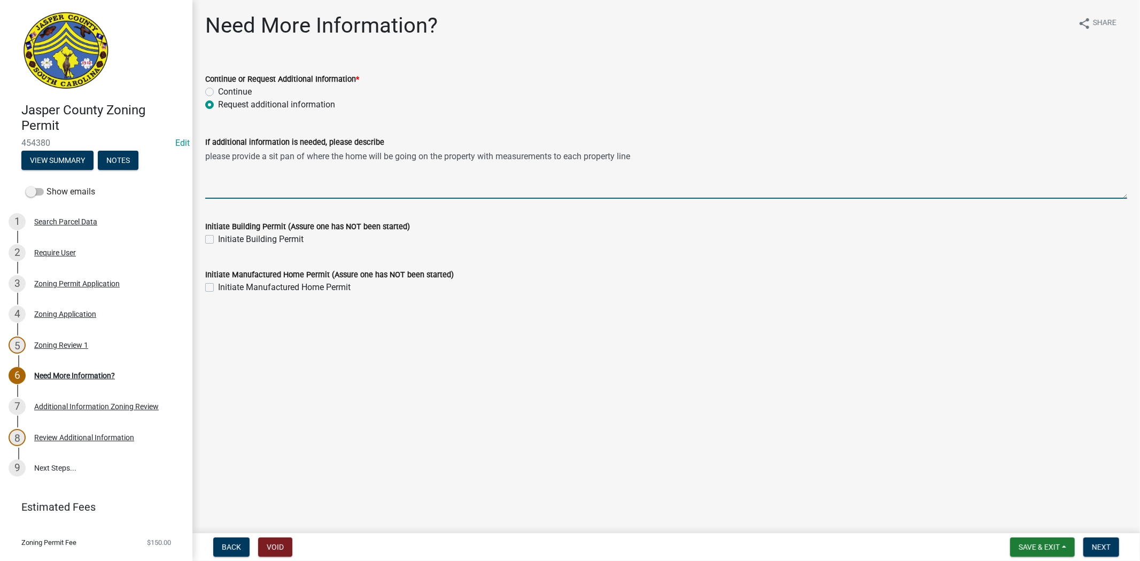
click at [641, 156] on textarea "please provide a sit pan of where the home will be going on the property with m…" at bounding box center [666, 174] width 922 height 50
click at [285, 157] on textarea "please provide a sit pan of where the home will be going on the property with m…" at bounding box center [666, 174] width 922 height 50
type textarea "please provide a sit plan of where the home will be going on the property with …"
click at [1105, 544] on span "Next" at bounding box center [1101, 547] width 19 height 9
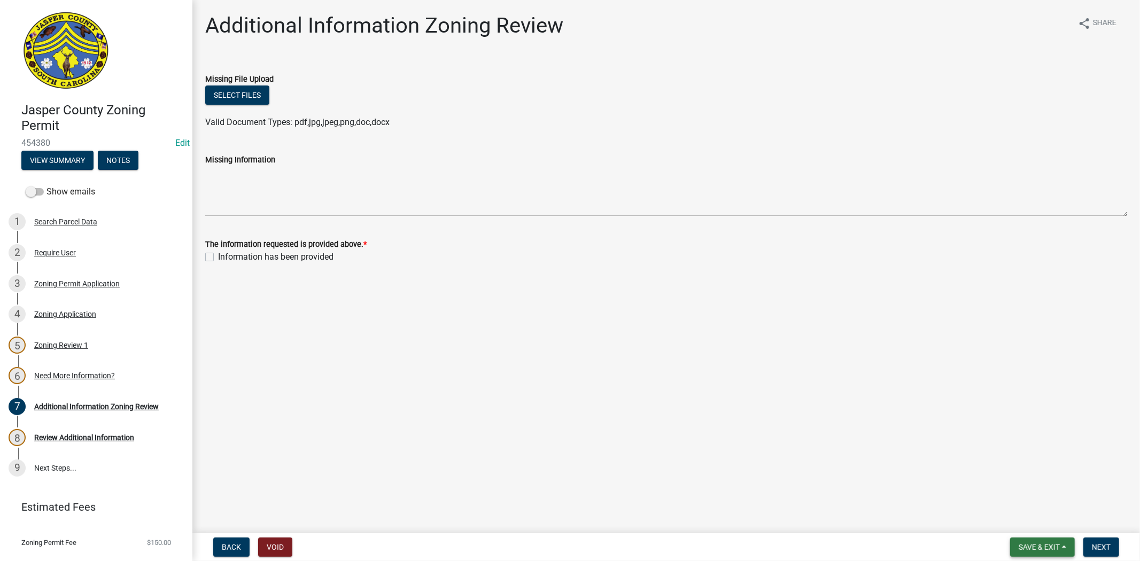
click at [1025, 547] on span "Save & Exit" at bounding box center [1039, 547] width 41 height 9
click at [1017, 521] on button "Save & Exit" at bounding box center [1032, 520] width 86 height 26
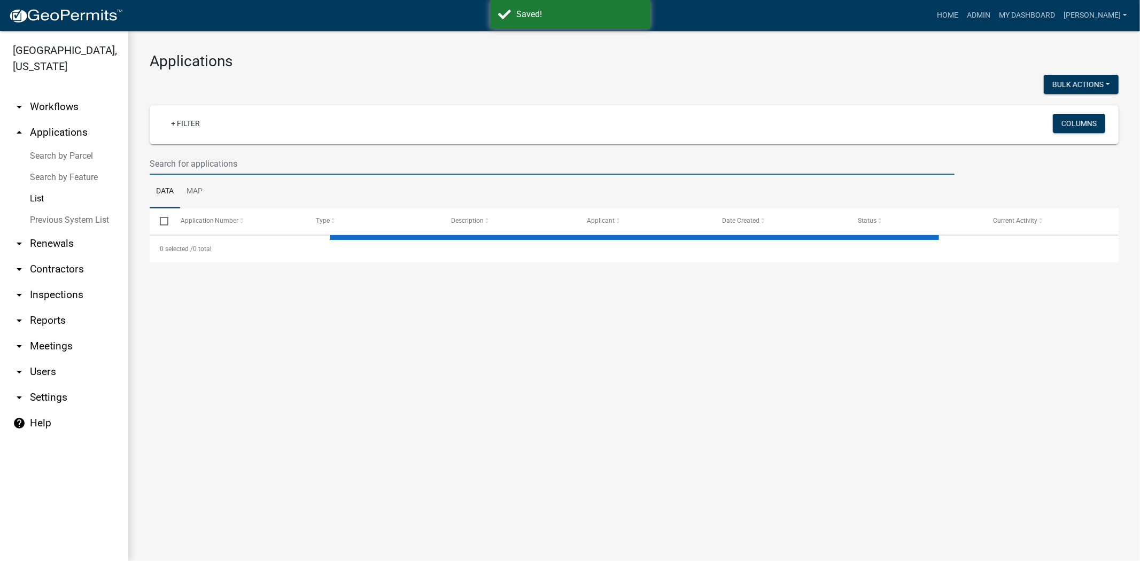
click at [216, 167] on input "text" at bounding box center [552, 164] width 805 height 22
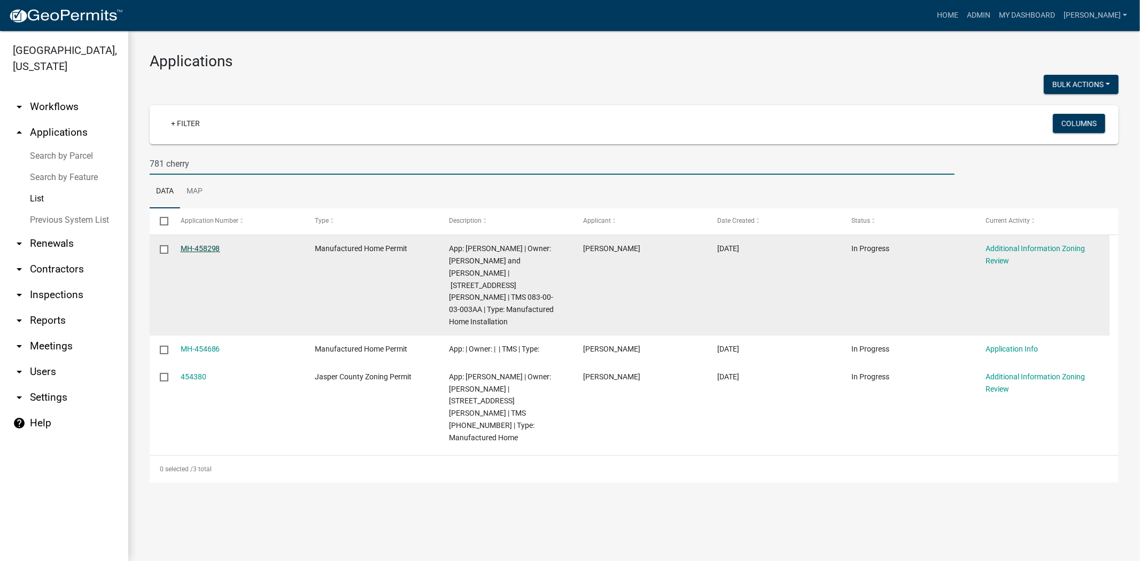
type input "781 cherry"
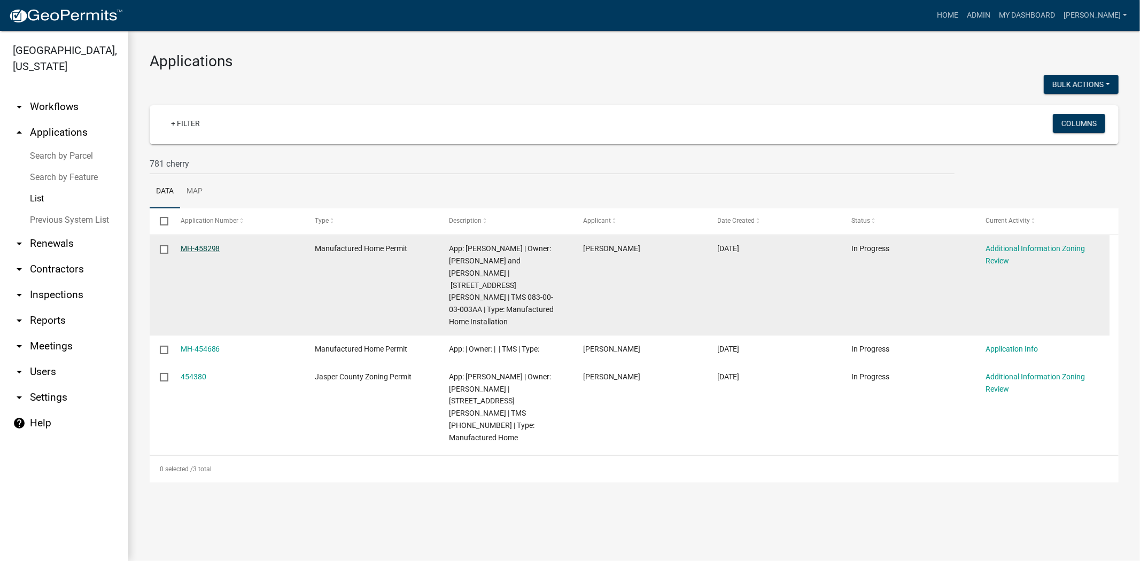
click at [199, 247] on link "MH-458298" at bounding box center [201, 248] width 40 height 9
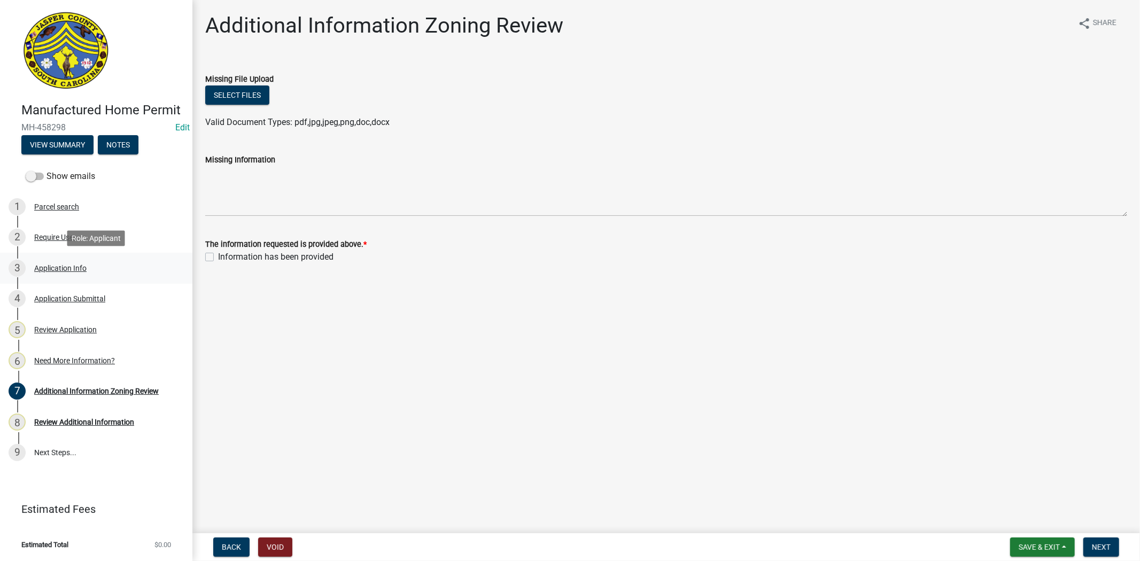
click at [39, 262] on div "3 Application Info" at bounding box center [92, 268] width 167 height 17
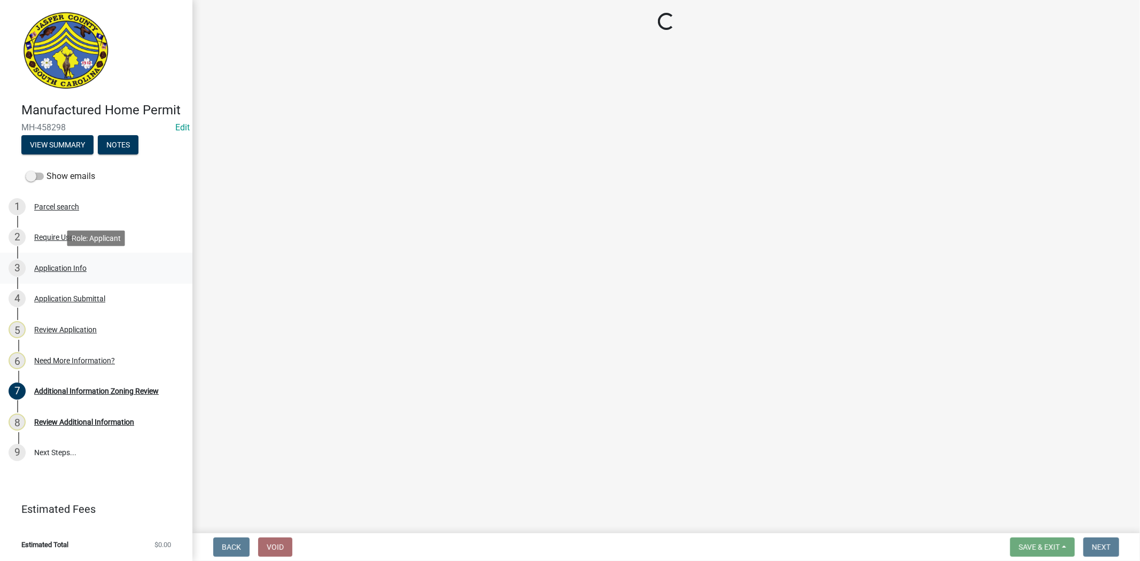
select select "00748aa1-56c2-4786-b7ff-9b3cb1d8d455"
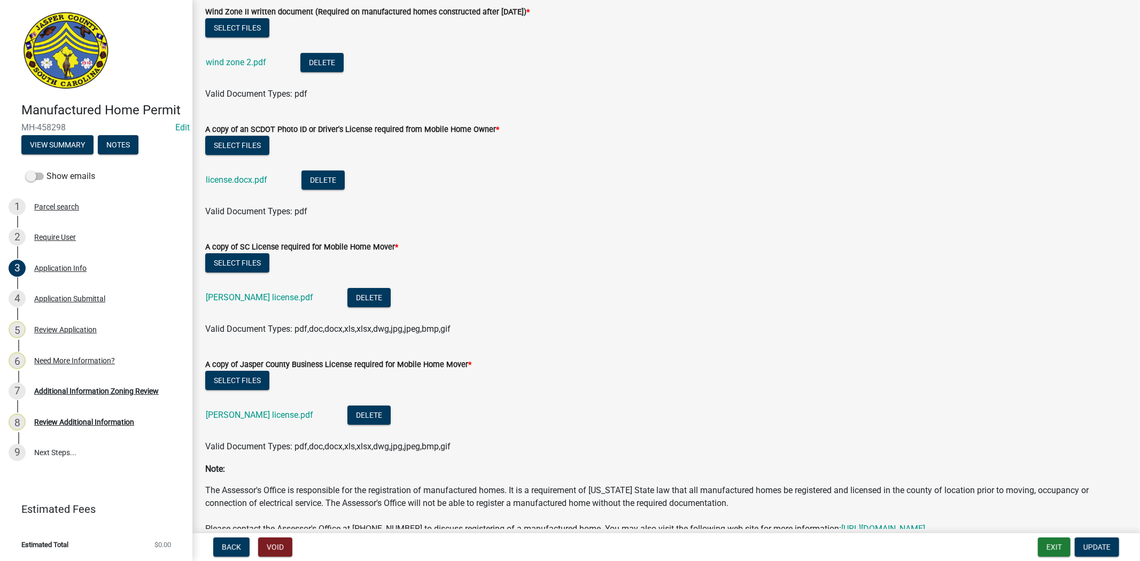
scroll to position [3285, 0]
